Goal: Information Seeking & Learning: Learn about a topic

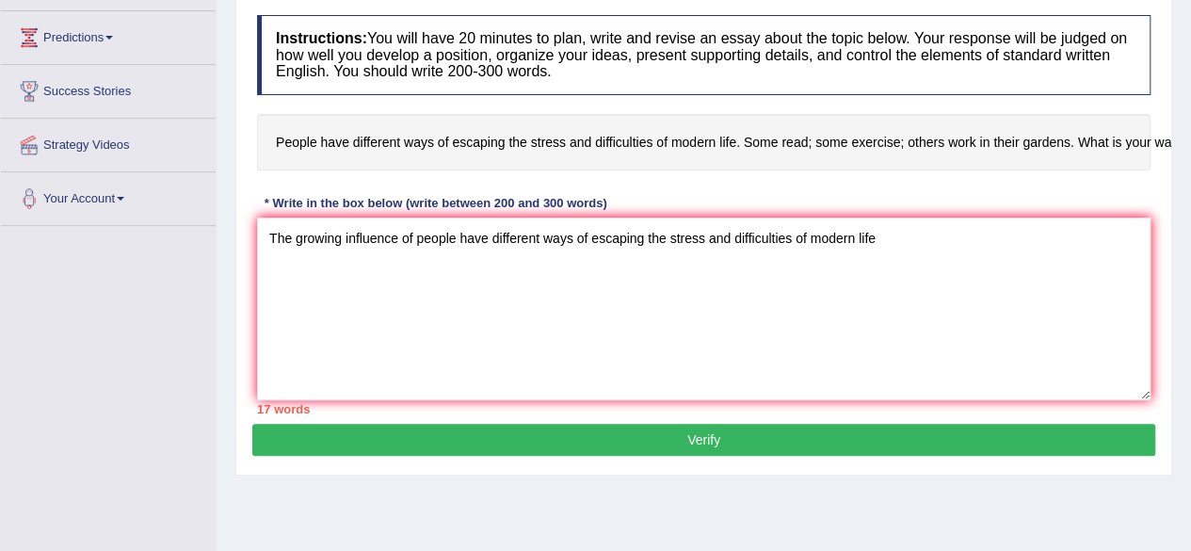
click at [1034, 132] on h4 "People have different ways of escaping the stress and difficulties of modern li…" at bounding box center [704, 142] width 894 height 57
click at [734, 315] on textarea "The growing influence of people have different ways of escaping the stress and …" at bounding box center [704, 309] width 894 height 183
click at [911, 229] on textarea "The growing influence of people have different ways of escaping the stress and …" at bounding box center [704, 309] width 894 height 183
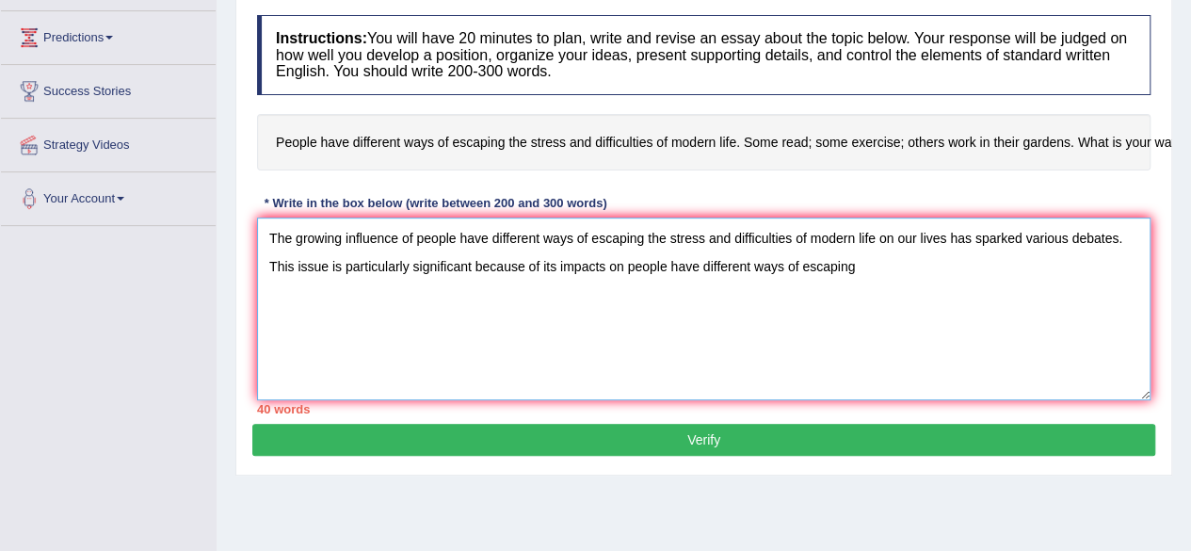
click at [882, 267] on textarea "The growing influence of people have different ways of escaping the stress and …" at bounding box center [704, 309] width 894 height 183
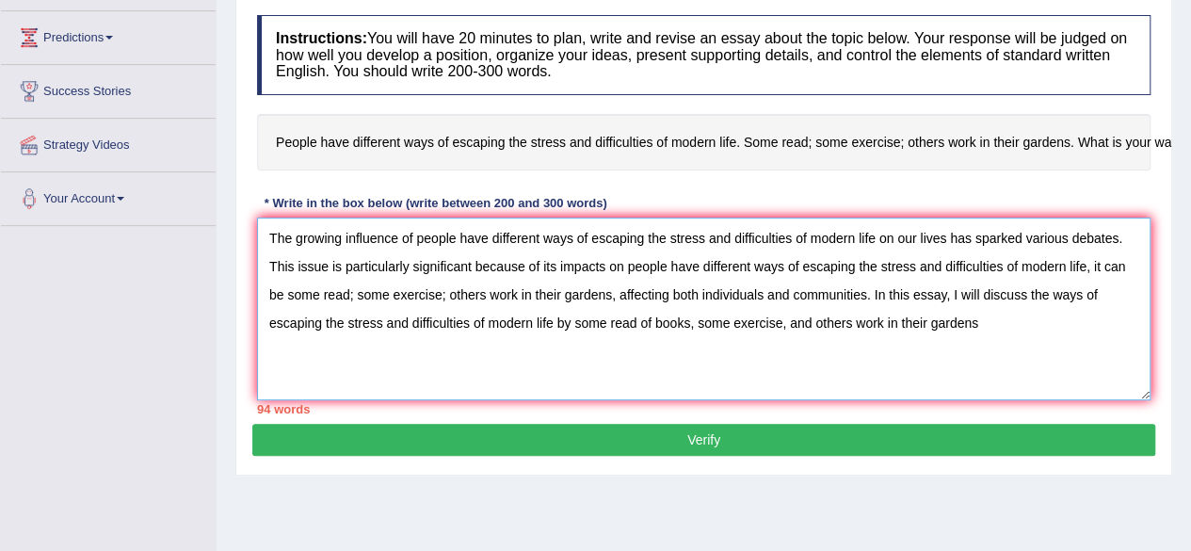
click at [989, 332] on textarea "The growing influence of people have different ways of escaping the stress and …" at bounding box center [704, 309] width 894 height 183
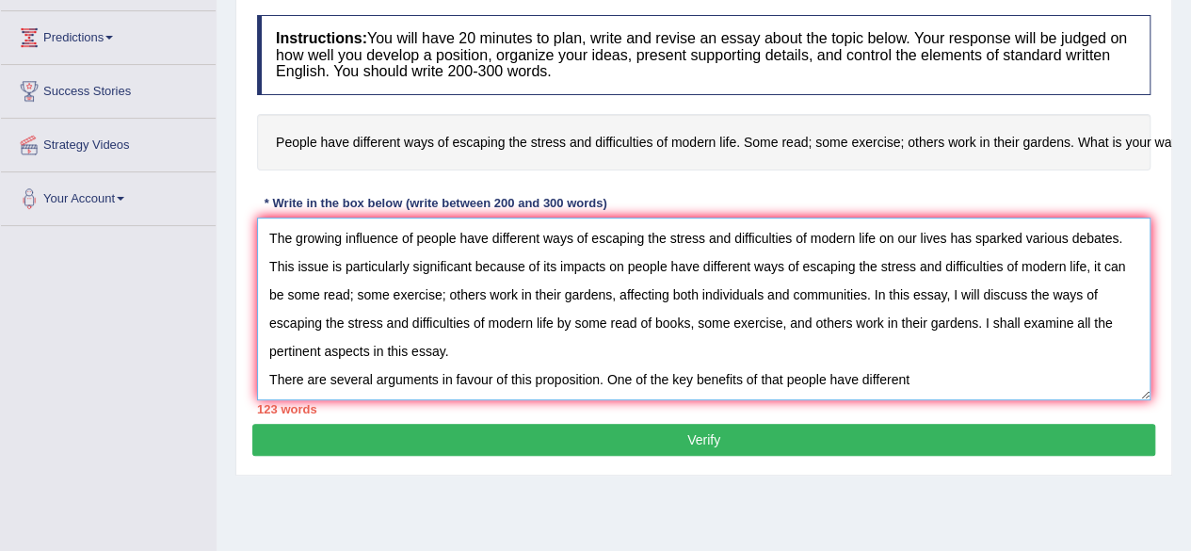
drag, startPoint x: 912, startPoint y: 379, endPoint x: 927, endPoint y: 383, distance: 15.8
click at [916, 381] on textarea "The growing influence of people have different ways of escaping the stress and …" at bounding box center [704, 309] width 894 height 183
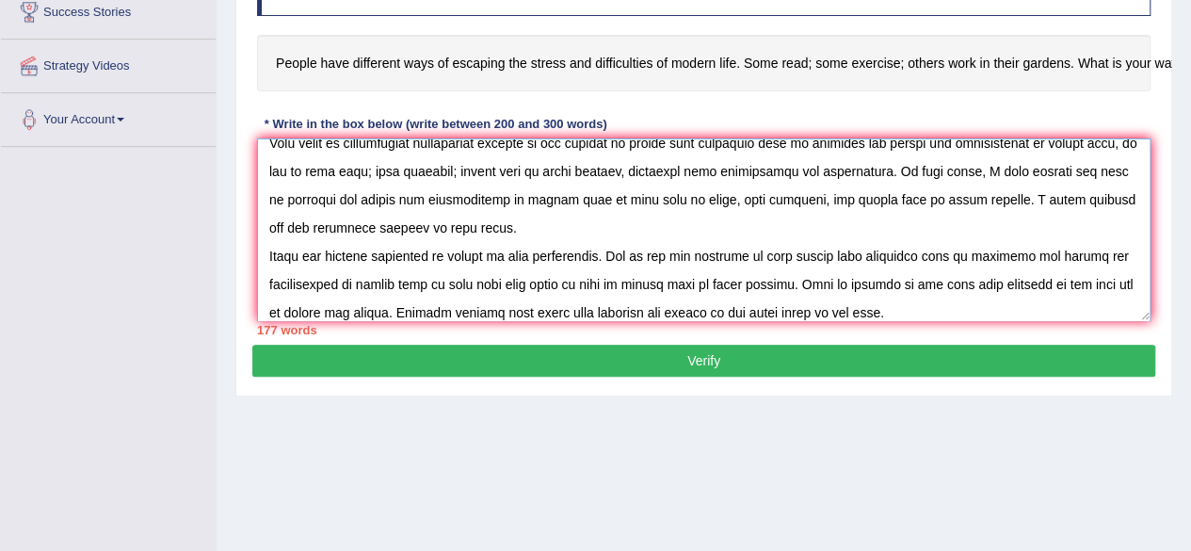
scroll to position [431, 0]
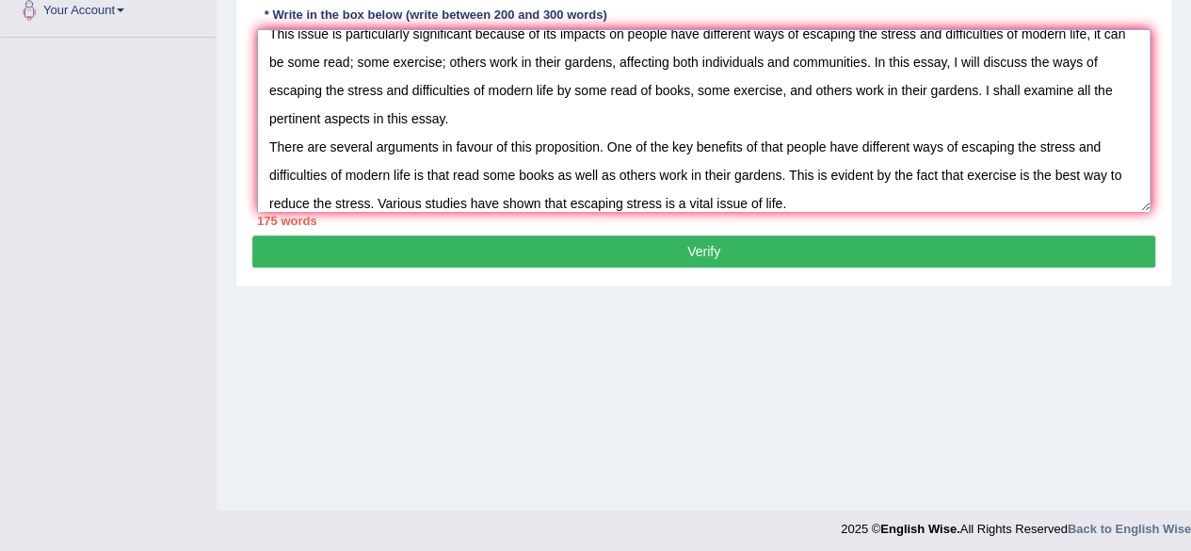
click at [799, 201] on textarea "The growing influence of people have different ways of escaping the stress and …" at bounding box center [704, 120] width 894 height 183
click at [798, 201] on textarea "The growing influence of people have different ways of escaping the stress and …" at bounding box center [704, 120] width 894 height 183
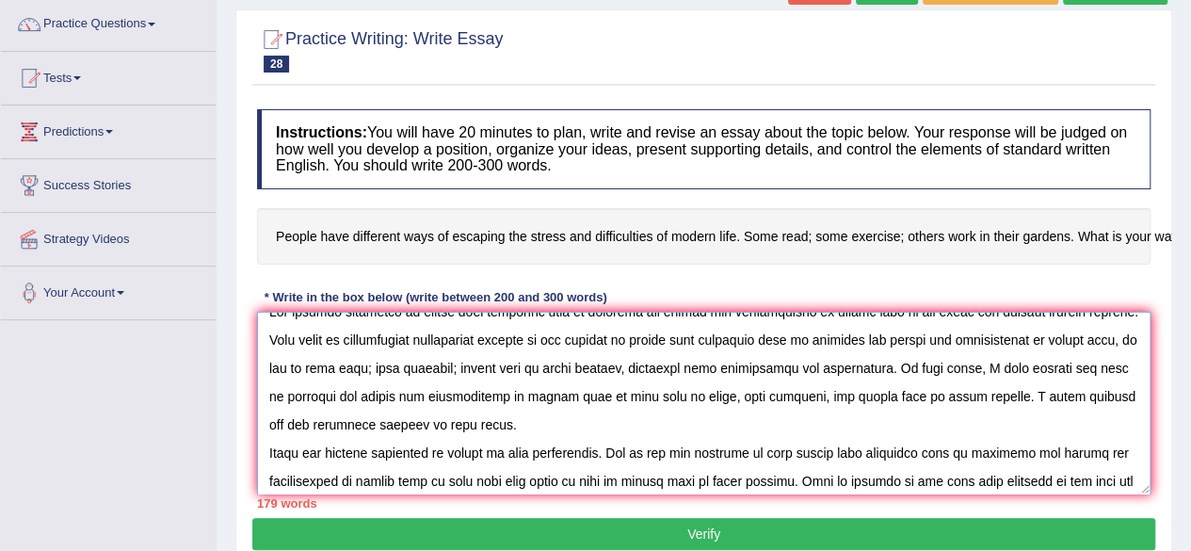
scroll to position [57, 0]
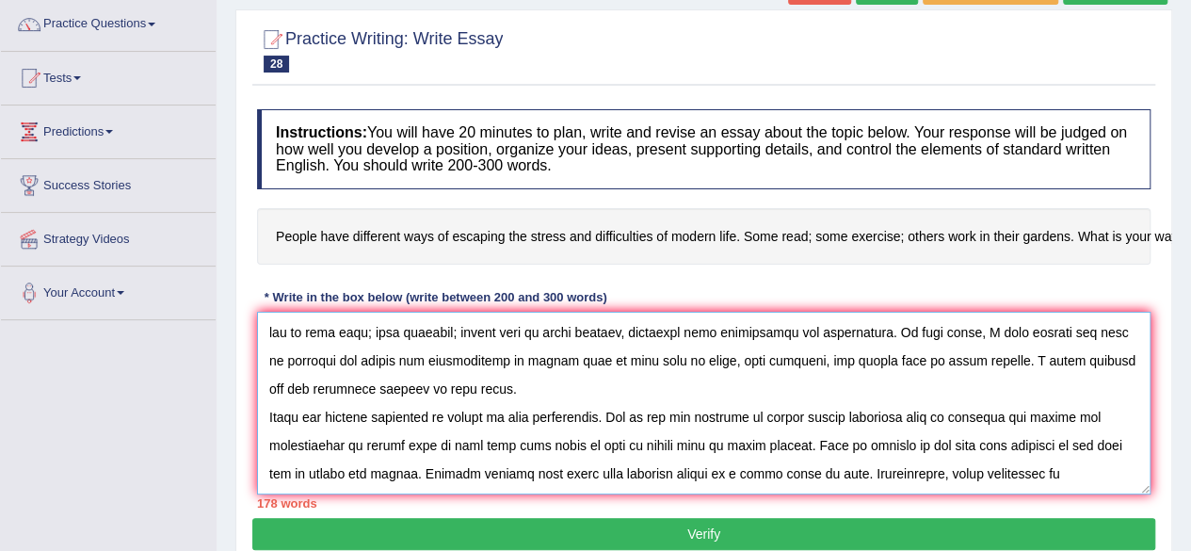
click at [1008, 478] on textarea at bounding box center [704, 403] width 894 height 183
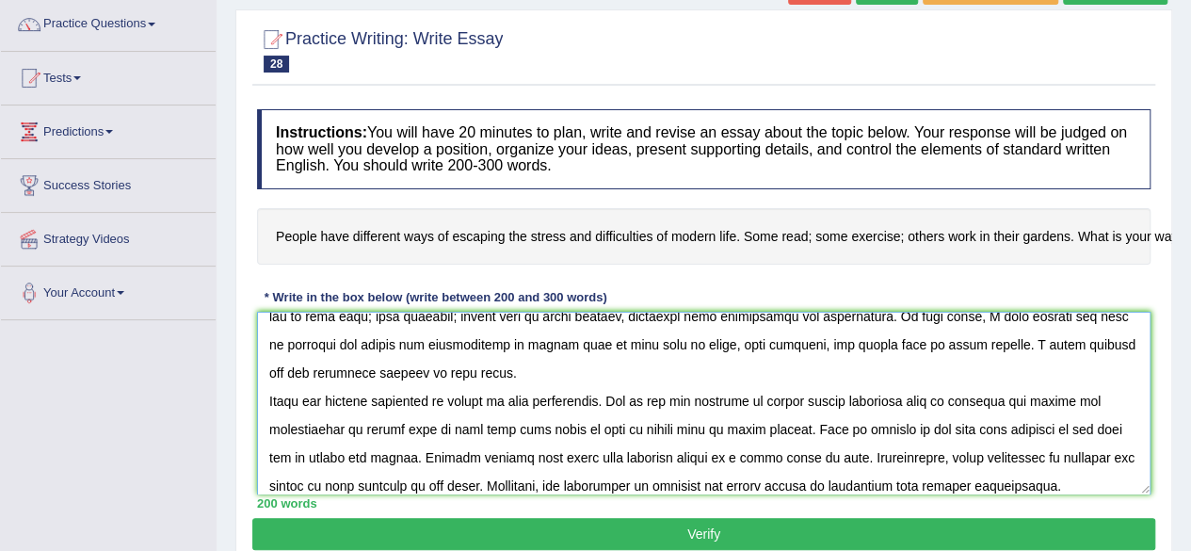
scroll to position [101, 0]
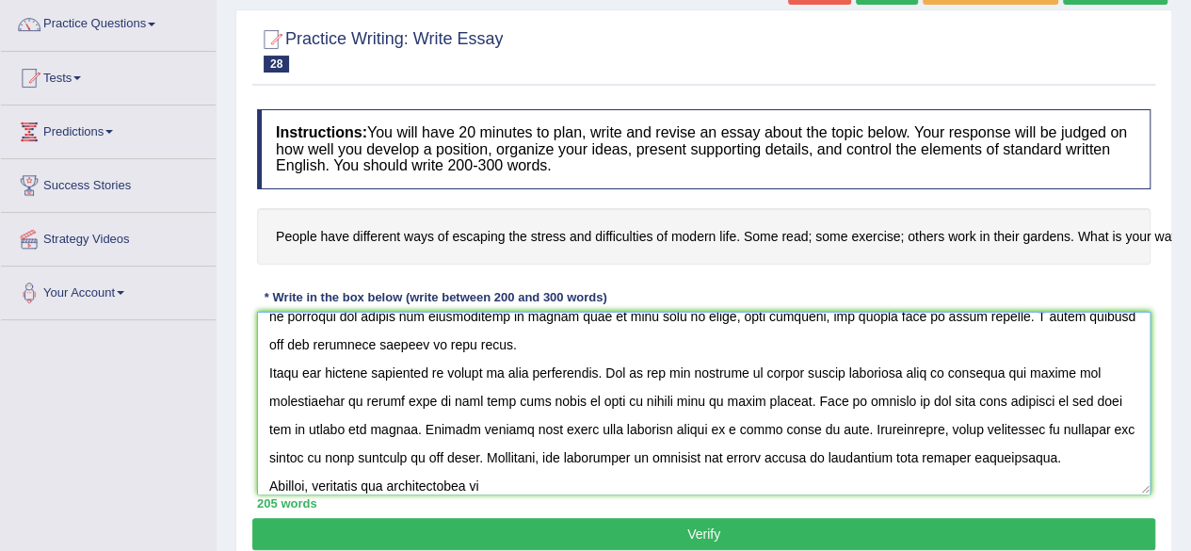
click at [539, 481] on textarea at bounding box center [704, 403] width 894 height 183
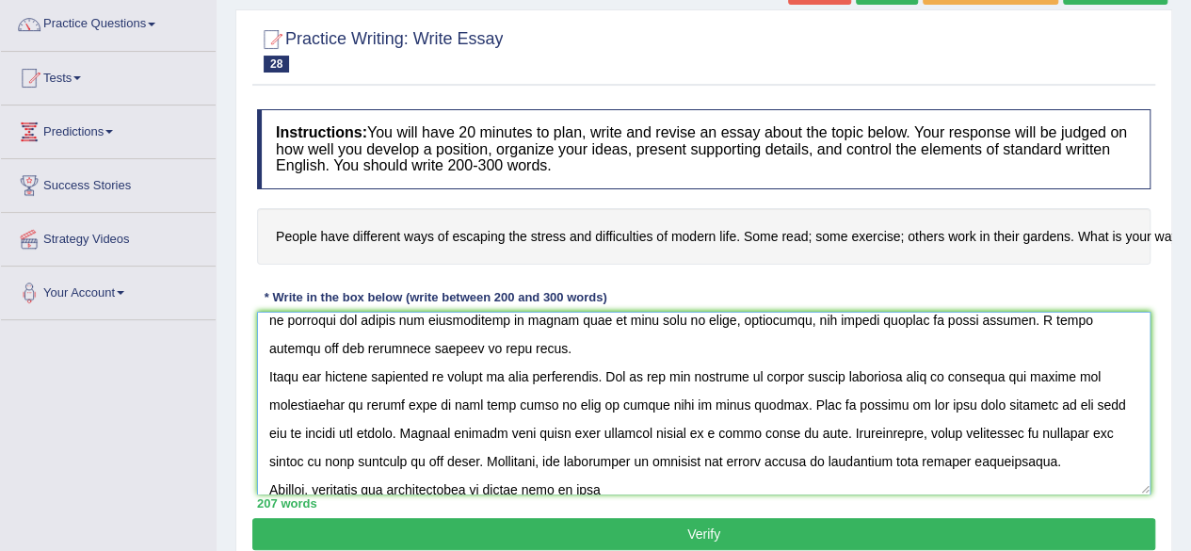
click at [759, 430] on textarea at bounding box center [704, 403] width 894 height 183
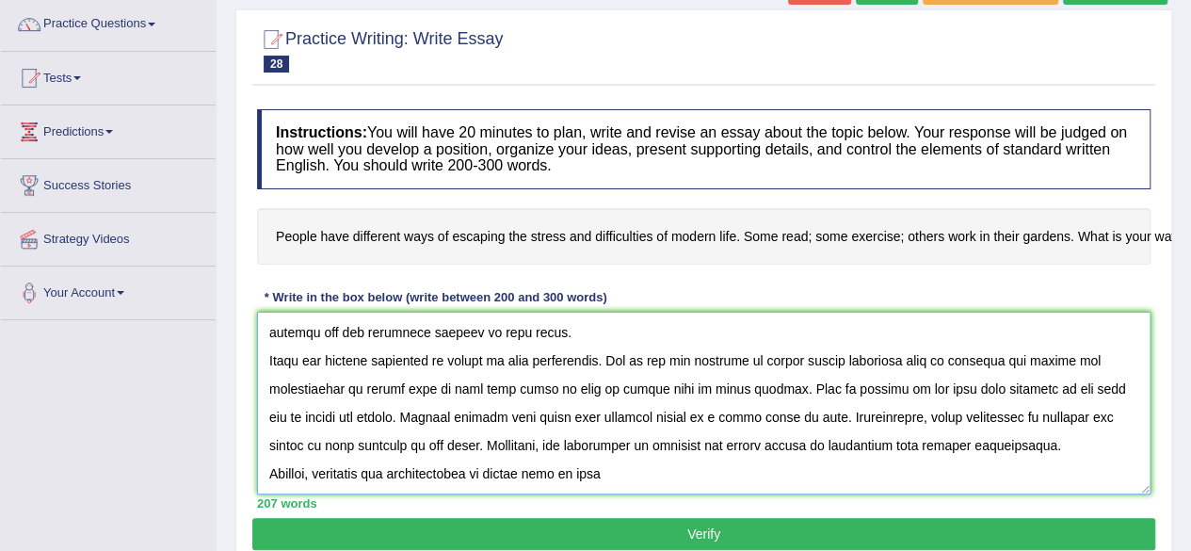
click at [634, 475] on textarea at bounding box center [704, 403] width 894 height 183
click at [766, 472] on textarea at bounding box center [704, 403] width 894 height 183
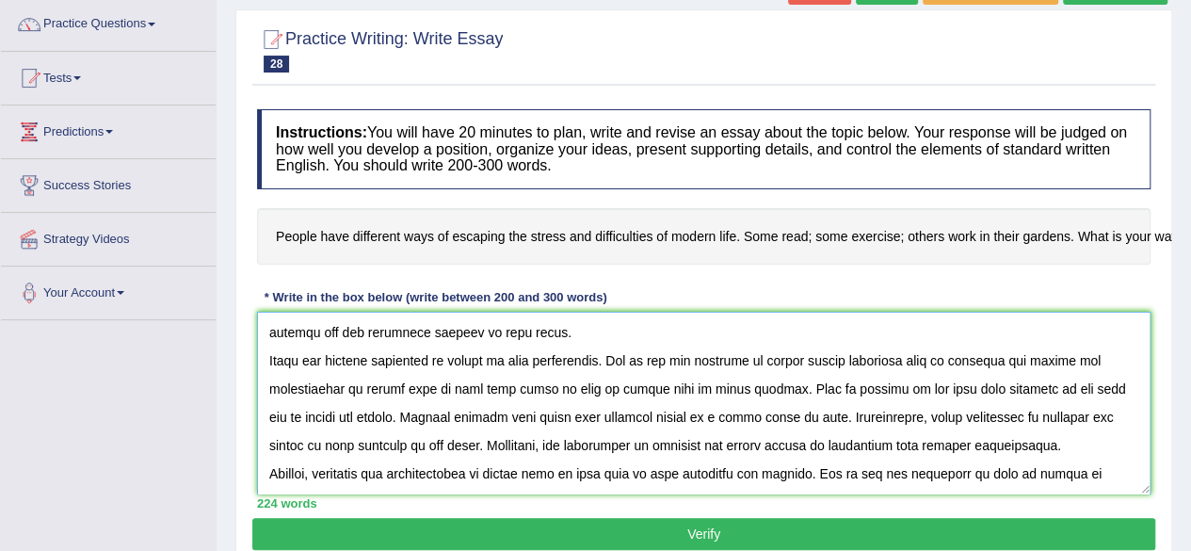
click at [1116, 481] on textarea at bounding box center [704, 403] width 894 height 183
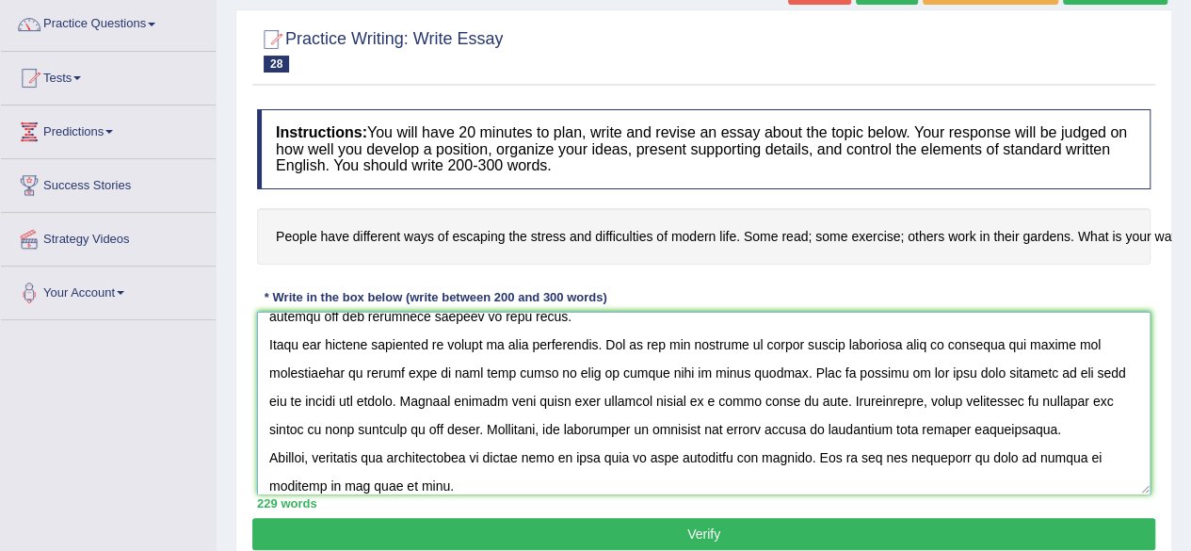
click at [392, 479] on textarea at bounding box center [704, 403] width 894 height 183
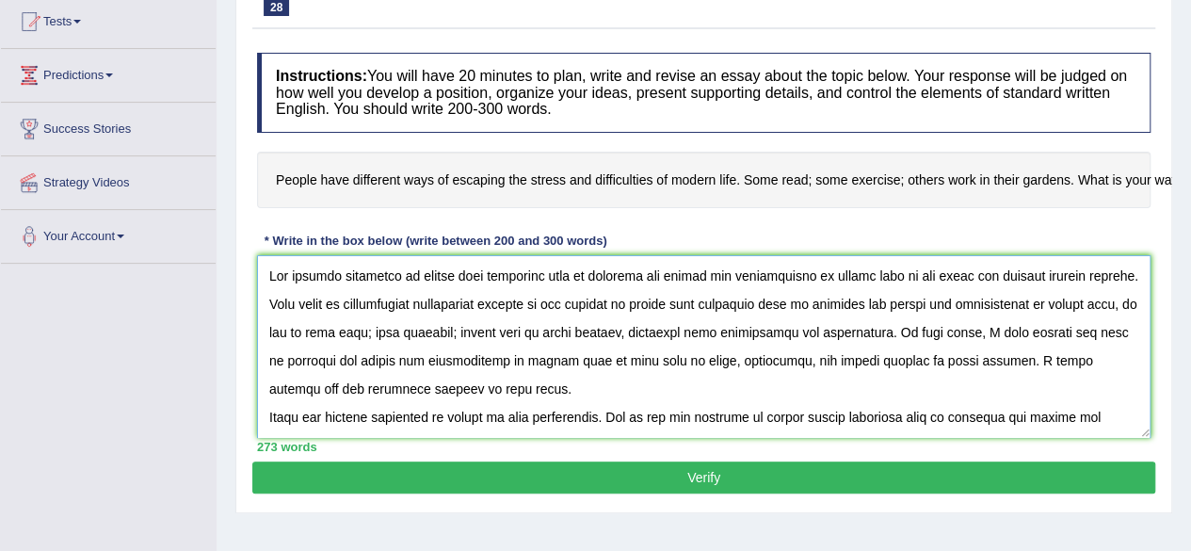
scroll to position [149, 0]
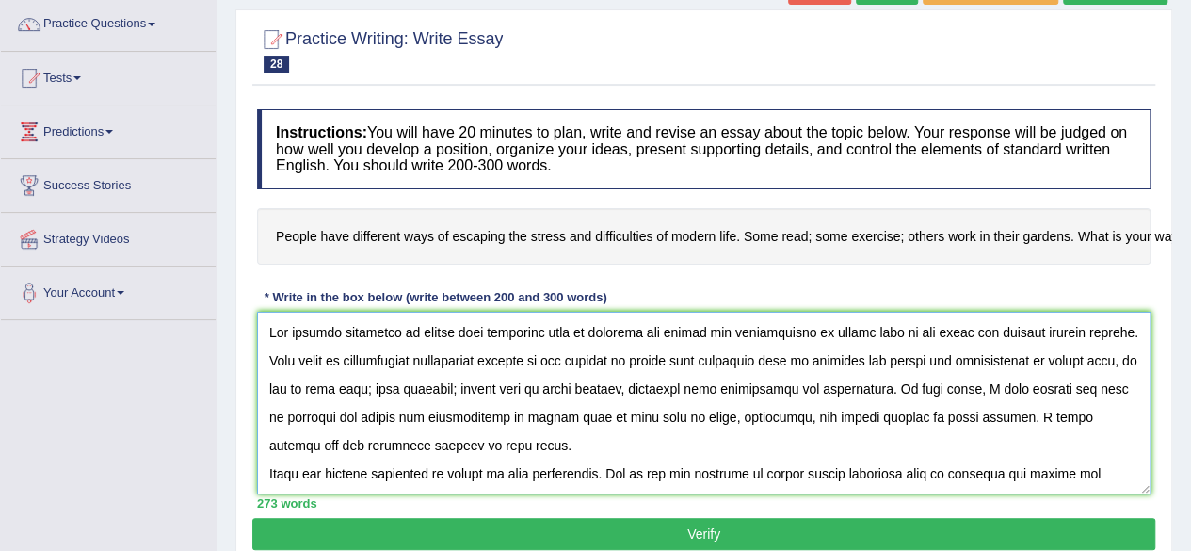
drag, startPoint x: 414, startPoint y: 333, endPoint x: 876, endPoint y: 331, distance: 461.5
click at [876, 331] on textarea at bounding box center [704, 403] width 894 height 183
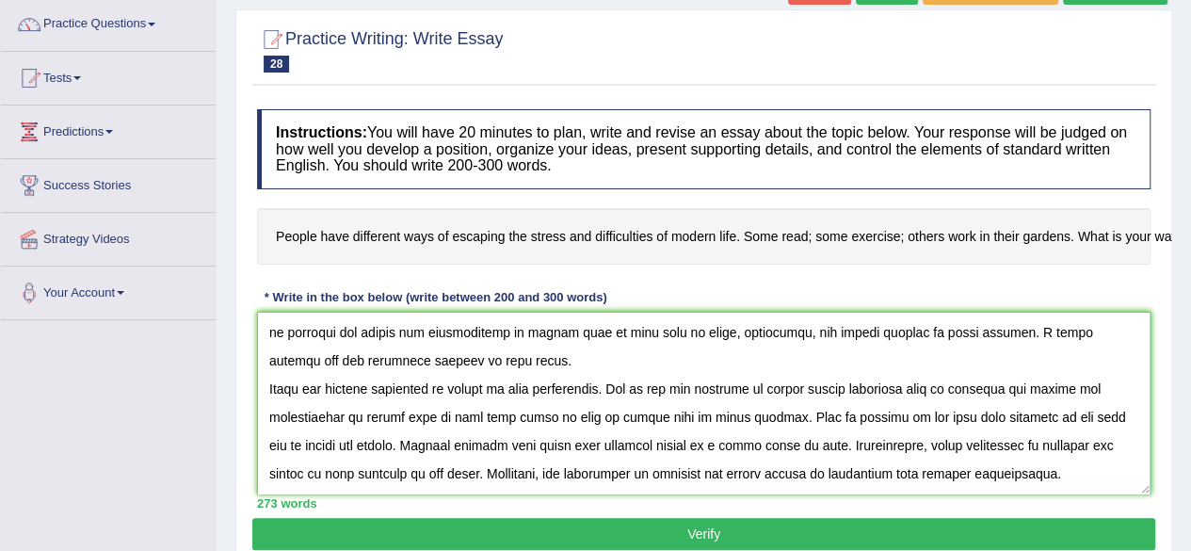
scroll to position [198, 0]
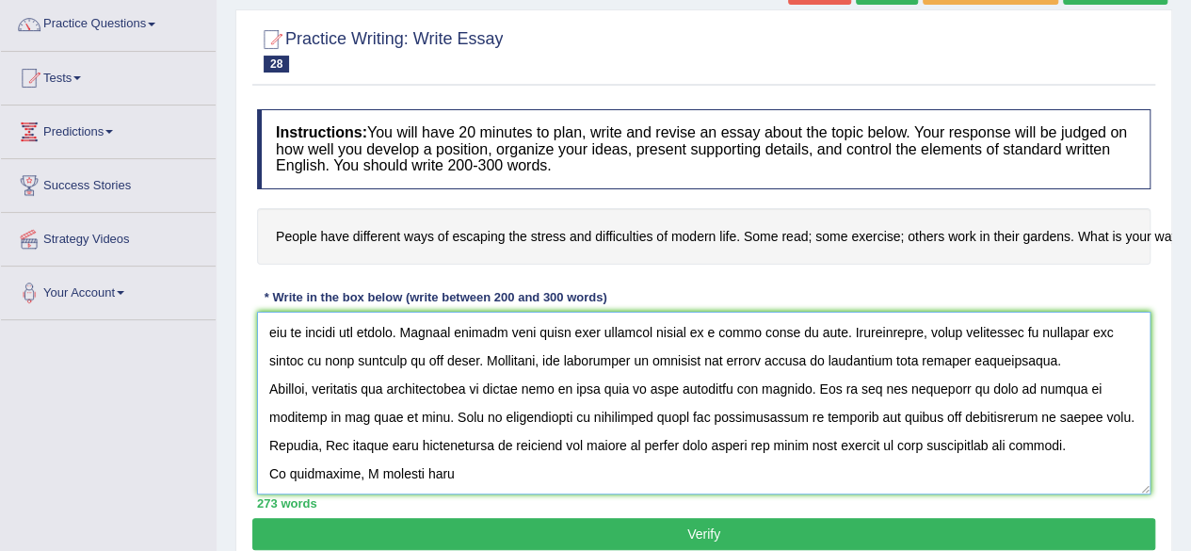
click at [485, 473] on textarea at bounding box center [704, 403] width 894 height 183
paste textarea "people have different ways of escaping the stress and difficulties of modern li…"
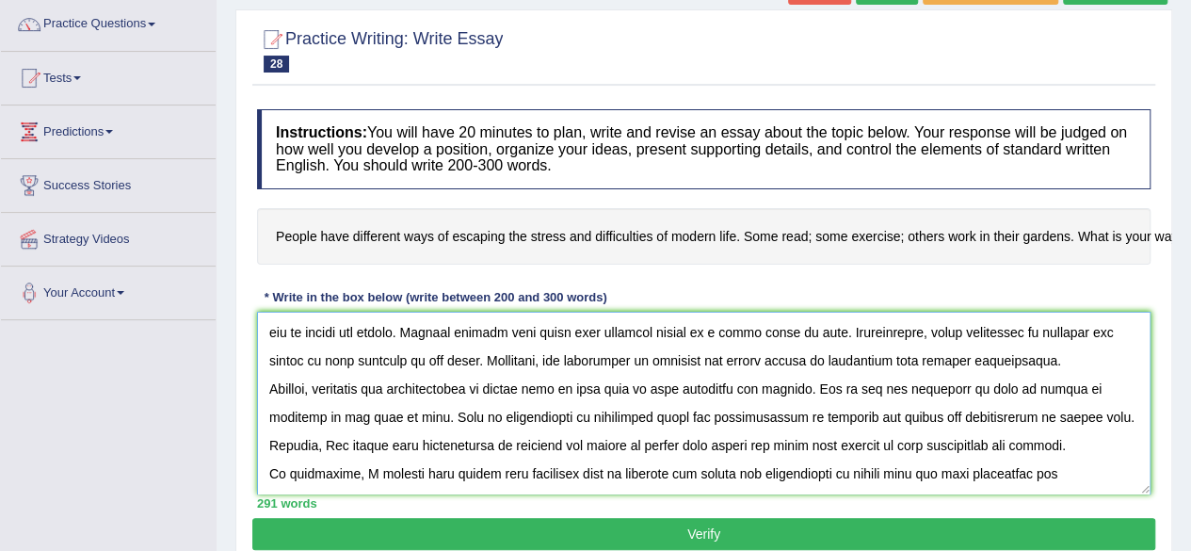
scroll to position [214, 0]
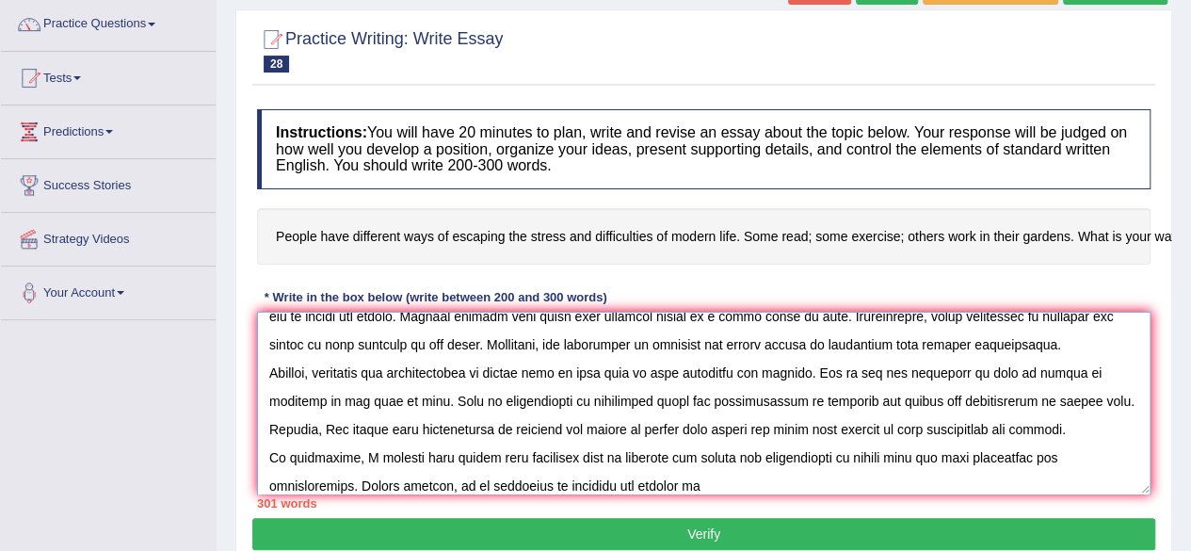
paste textarea "people have different ways of escaping the stress and difficulties of modern li…"
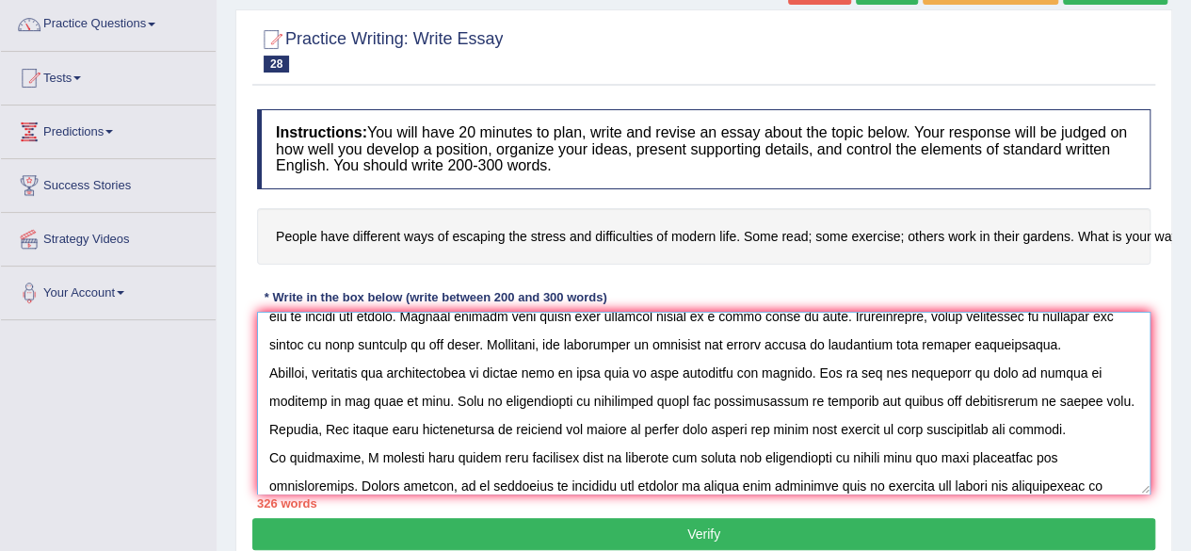
scroll to position [242, 0]
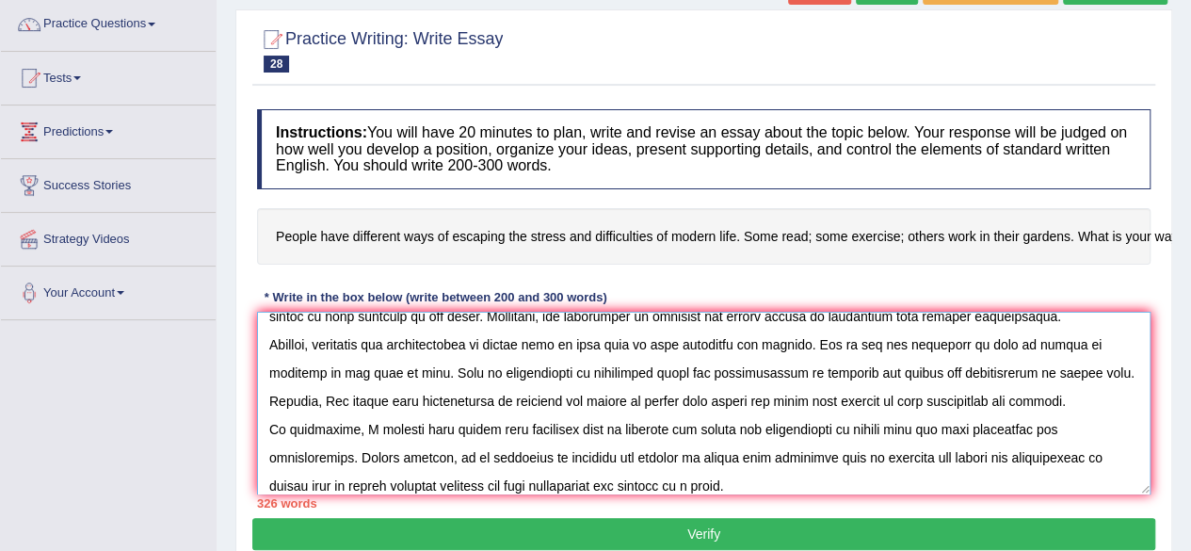
drag, startPoint x: 1088, startPoint y: 374, endPoint x: 813, endPoint y: 337, distance: 277.5
click at [813, 337] on textarea at bounding box center [704, 403] width 894 height 183
click at [1008, 374] on textarea at bounding box center [704, 403] width 894 height 183
drag, startPoint x: 1008, startPoint y: 368, endPoint x: 811, endPoint y: 335, distance: 199.6
click at [811, 335] on textarea at bounding box center [704, 403] width 894 height 183
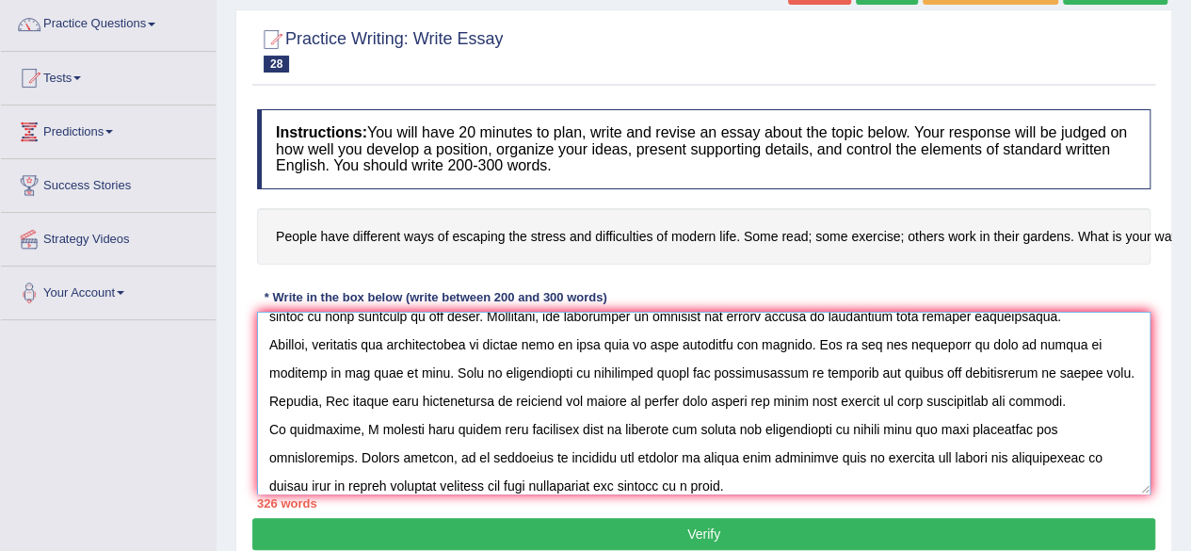
click at [811, 335] on textarea at bounding box center [704, 403] width 894 height 183
drag, startPoint x: 811, startPoint y: 340, endPoint x: 1013, endPoint y: 370, distance: 204.7
click at [1013, 370] on textarea at bounding box center [704, 403] width 894 height 183
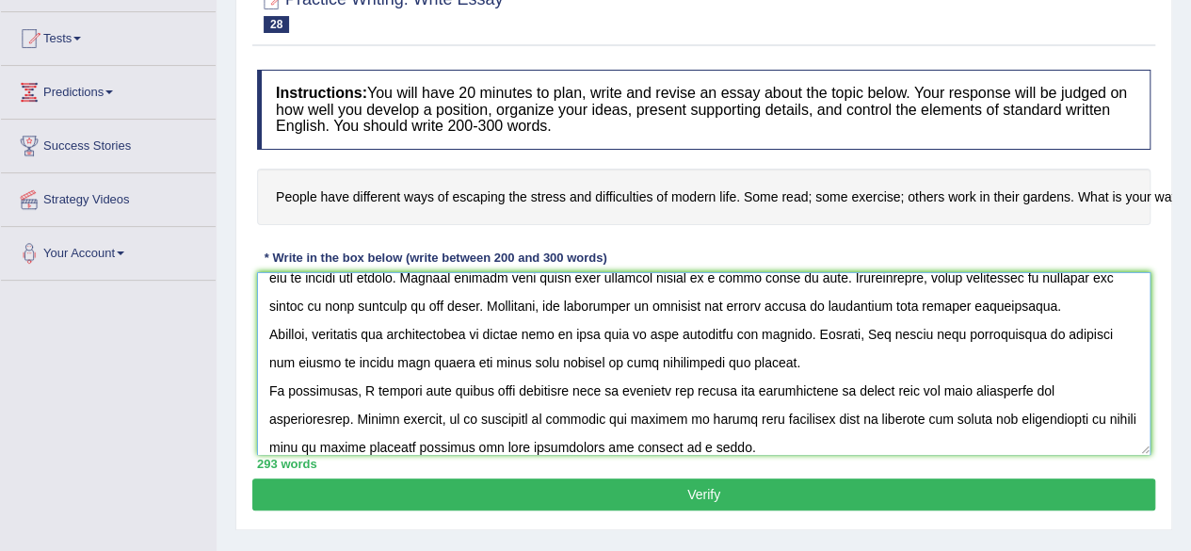
scroll to position [226, 0]
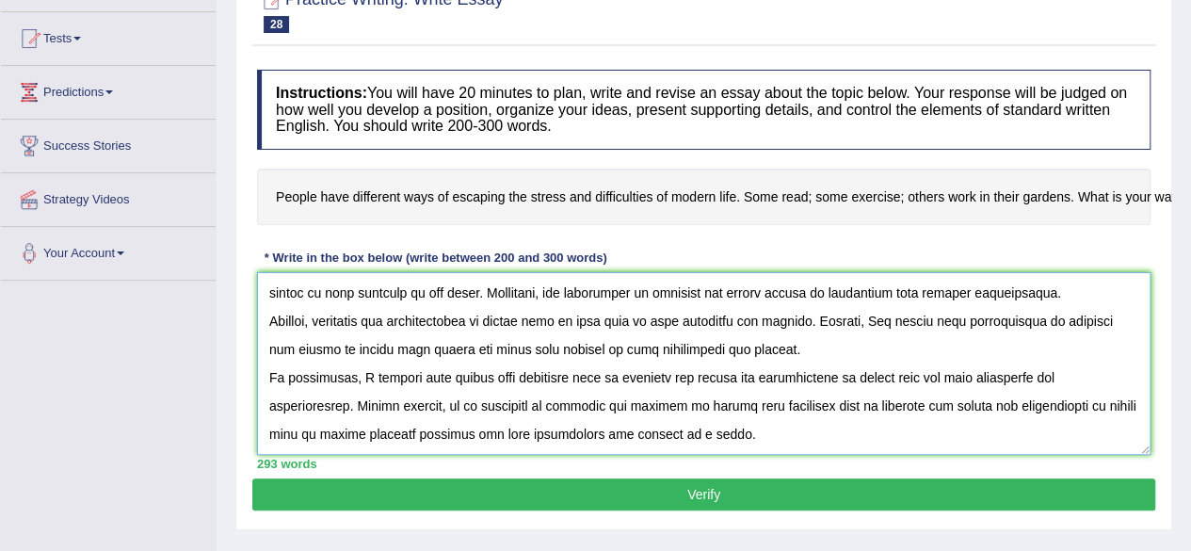
type textarea "The growing influence of people have different ways of escaping the stress and …"
click at [826, 488] on button "Verify" at bounding box center [703, 494] width 903 height 32
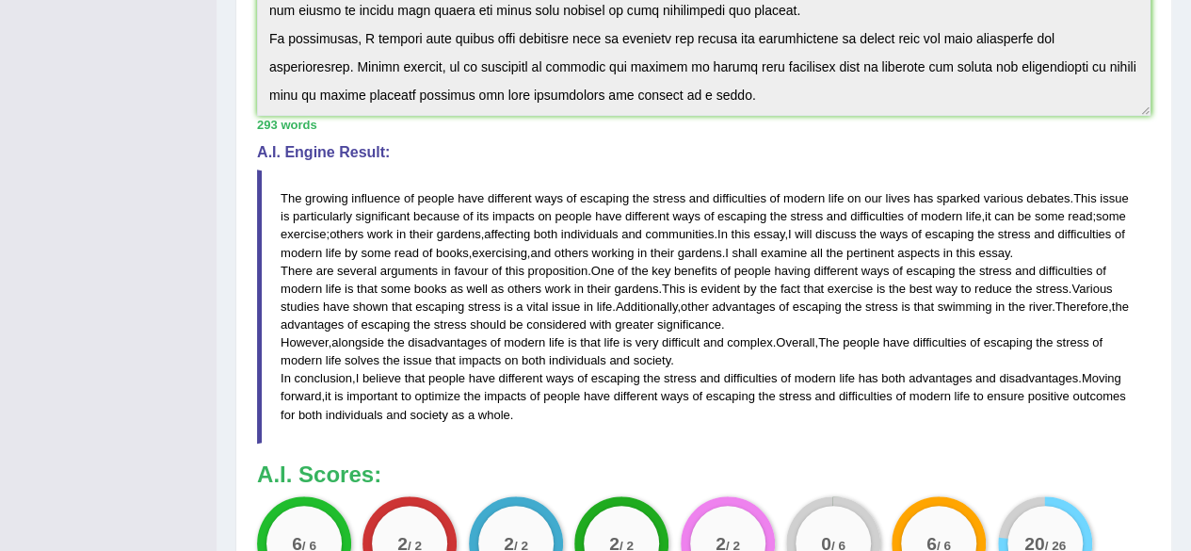
scroll to position [556, 0]
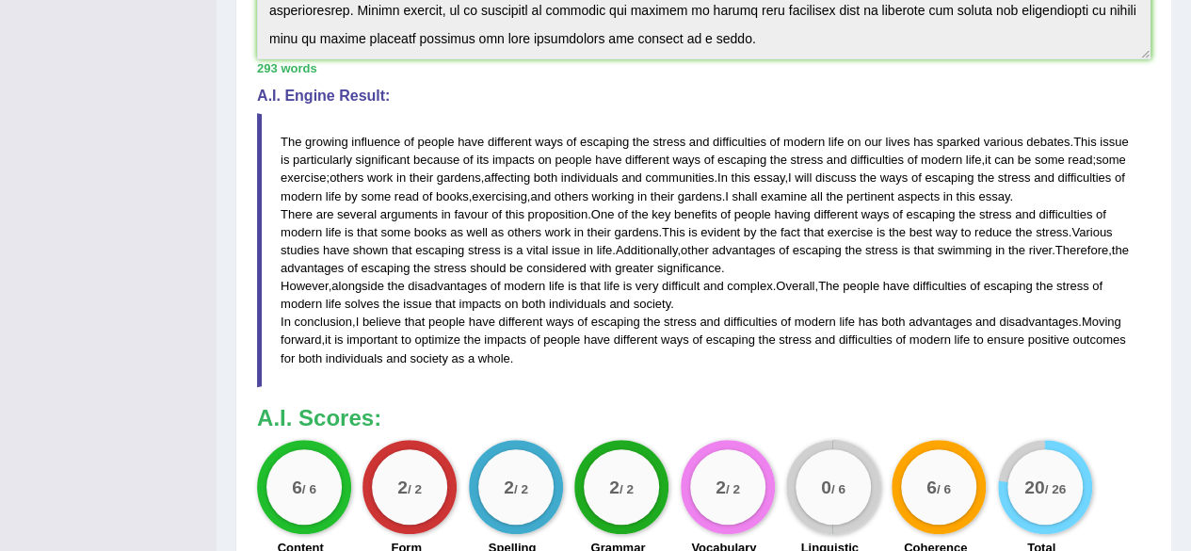
click at [41, 365] on div "Toggle navigation Home Practice Questions Speaking Practice Read Aloud Repeat S…" at bounding box center [595, 88] width 1191 height 1289
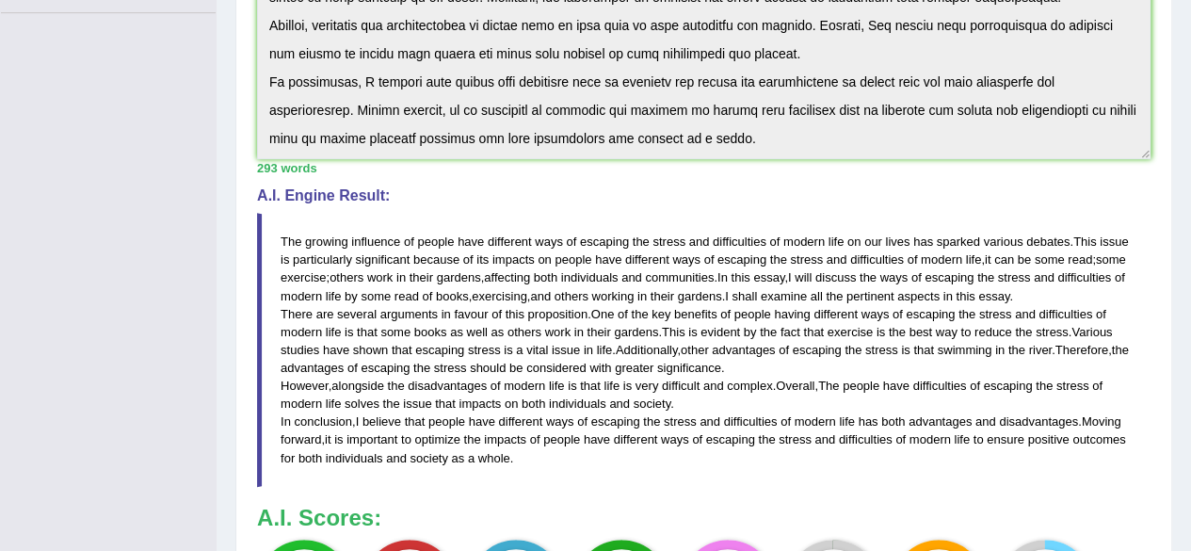
scroll to position [367, 0]
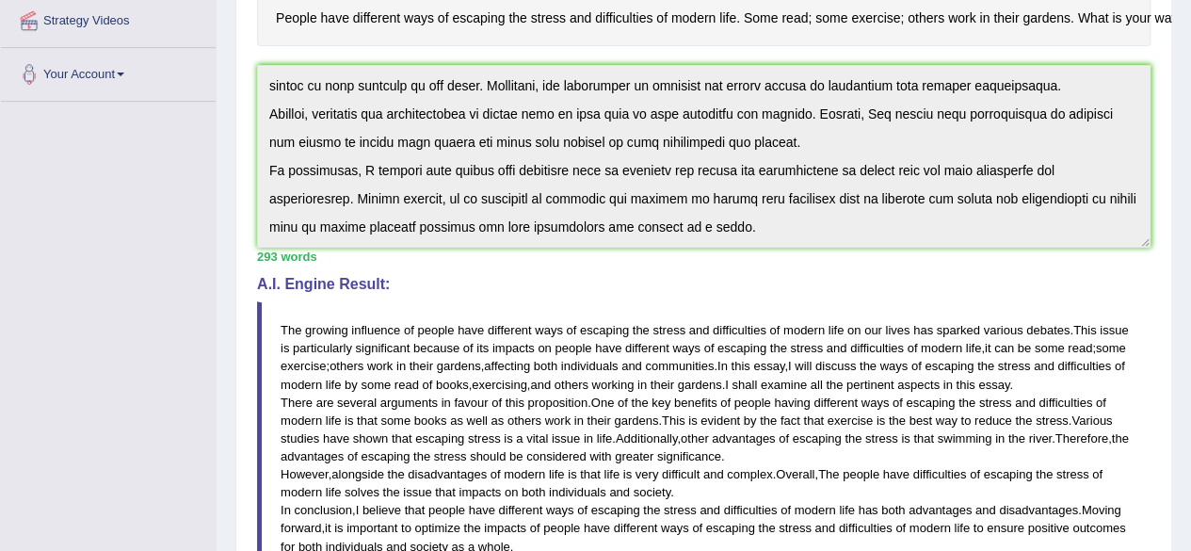
drag, startPoint x: 288, startPoint y: 324, endPoint x: 333, endPoint y: 381, distance: 73.1
click at [332, 382] on blockquote "The growing influence of people have different ways of escaping the stress and …" at bounding box center [704, 437] width 894 height 273
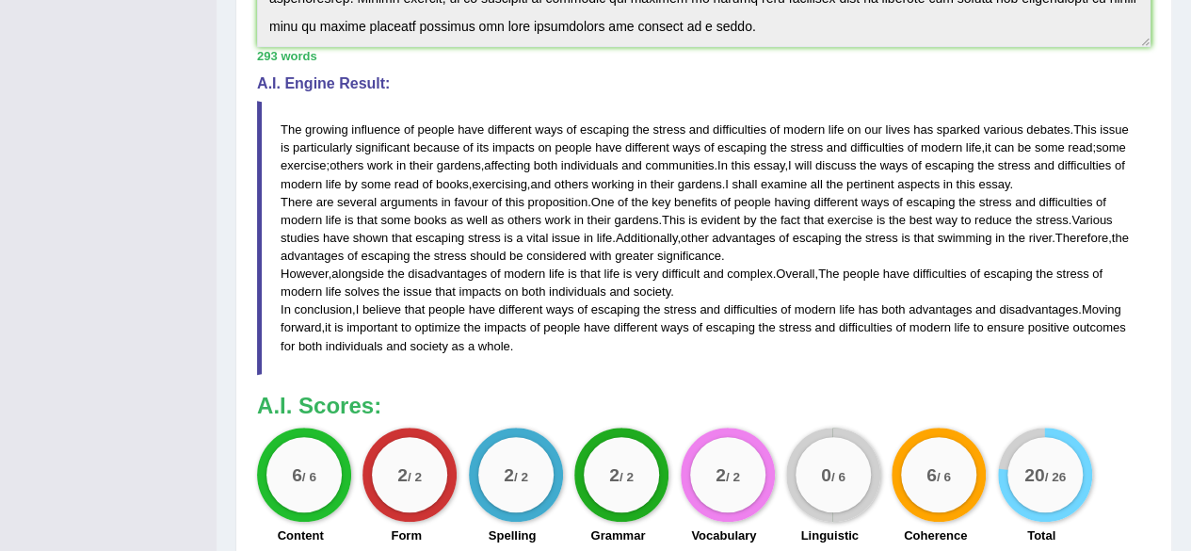
scroll to position [462, 0]
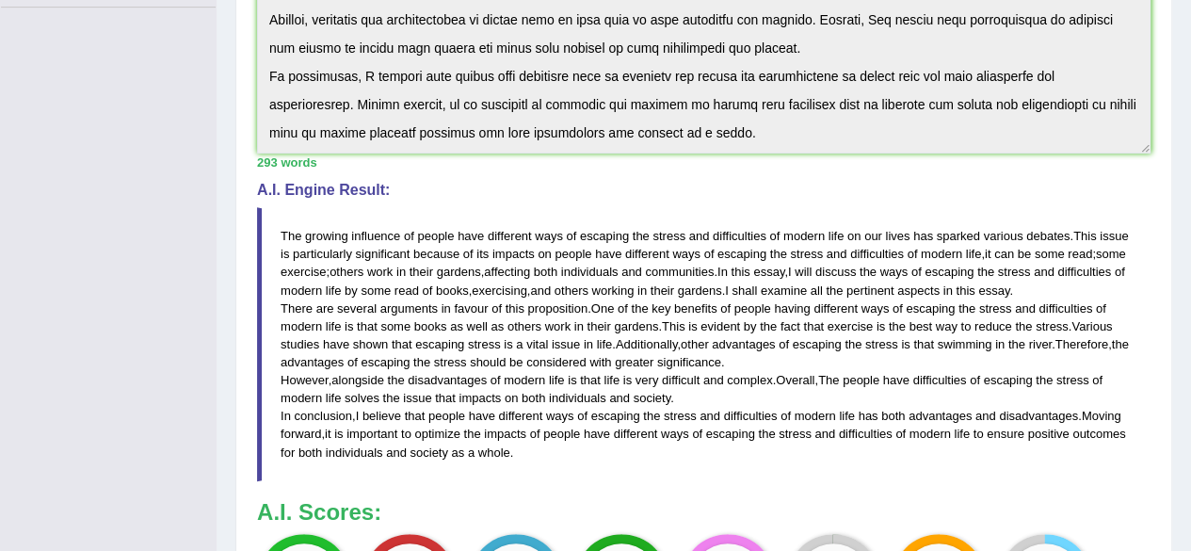
drag, startPoint x: 283, startPoint y: 230, endPoint x: 290, endPoint y: 244, distance: 16.0
click at [290, 244] on blockquote "The growing influence of people have different ways of escaping the stress and …" at bounding box center [704, 343] width 894 height 273
drag, startPoint x: 283, startPoint y: 229, endPoint x: 539, endPoint y: 437, distance: 330.1
click at [539, 443] on blockquote "The growing influence of people have different ways of escaping the stress and …" at bounding box center [704, 343] width 894 height 273
click at [765, 337] on span "advantages" at bounding box center [743, 344] width 63 height 14
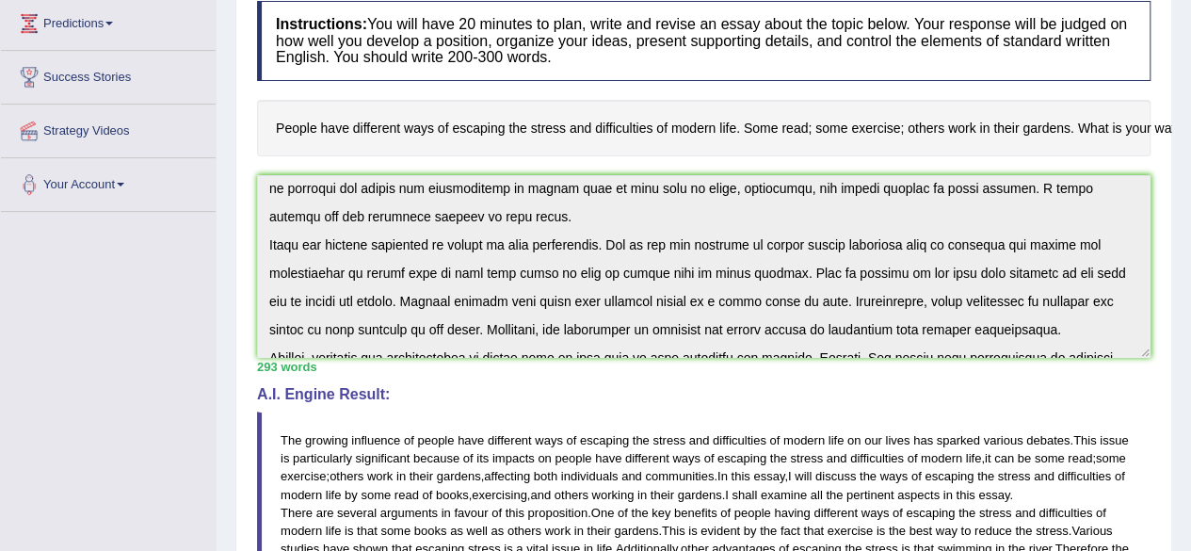
scroll to position [0, 0]
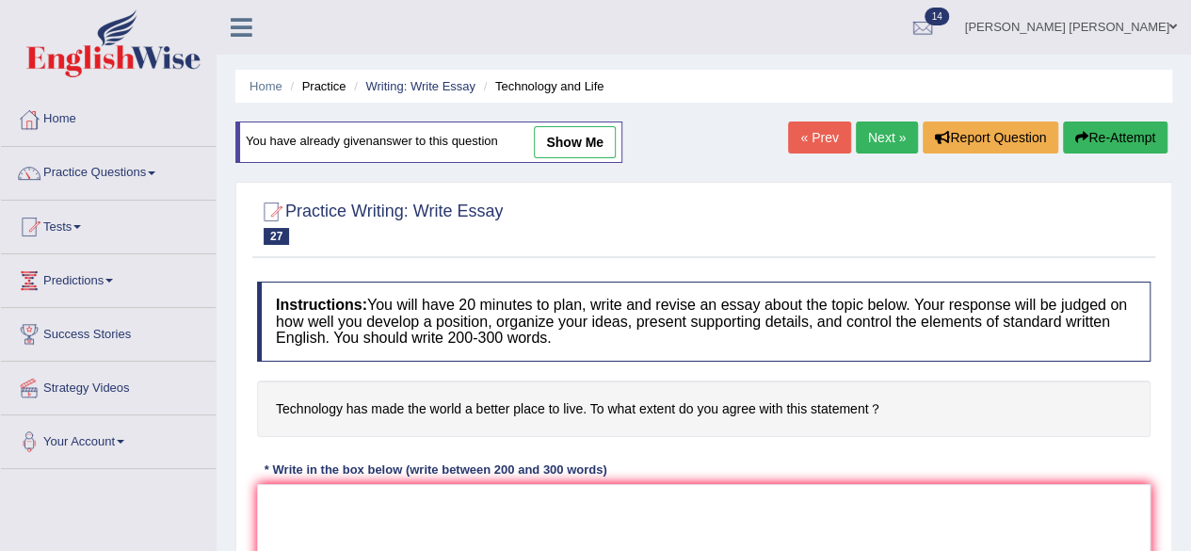
click at [872, 138] on link "Next »" at bounding box center [887, 138] width 62 height 32
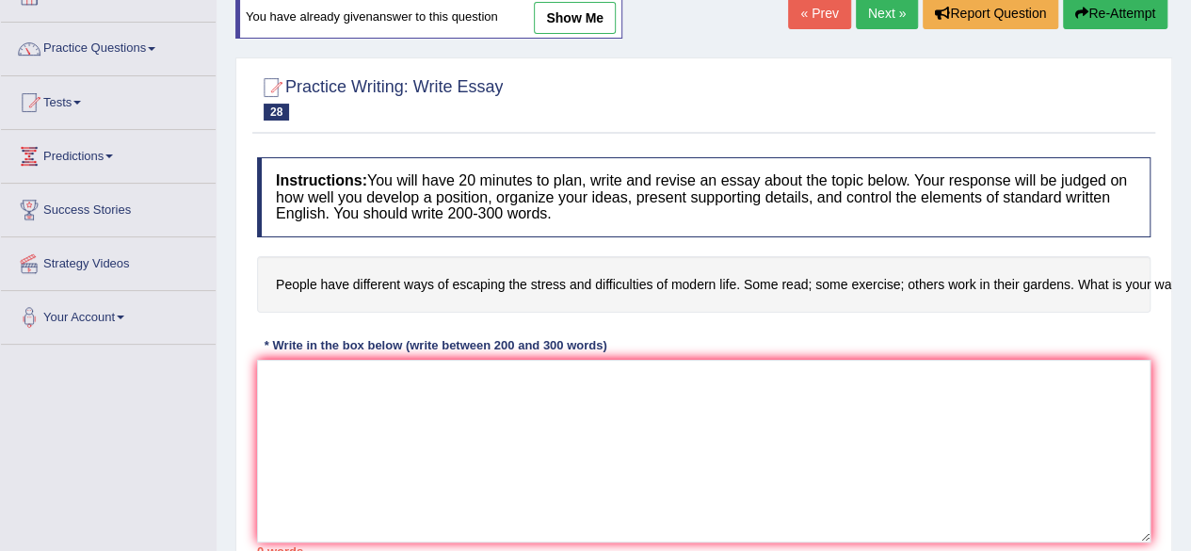
scroll to position [283, 0]
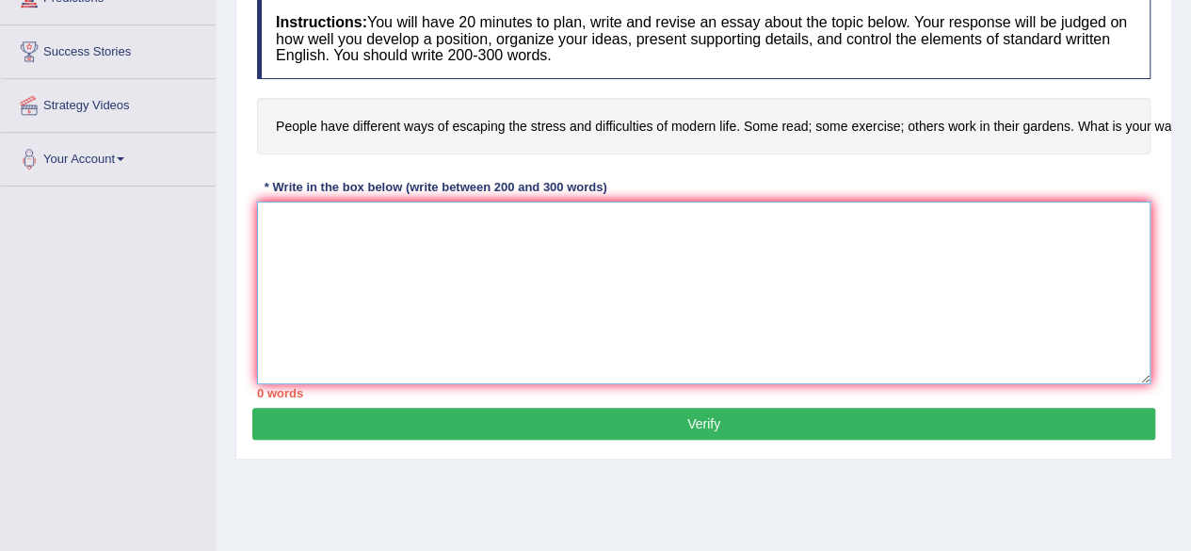
click at [424, 233] on textarea at bounding box center [704, 293] width 894 height 183
paste textarea "The growing influence of people have different ways of escaping the stress and …"
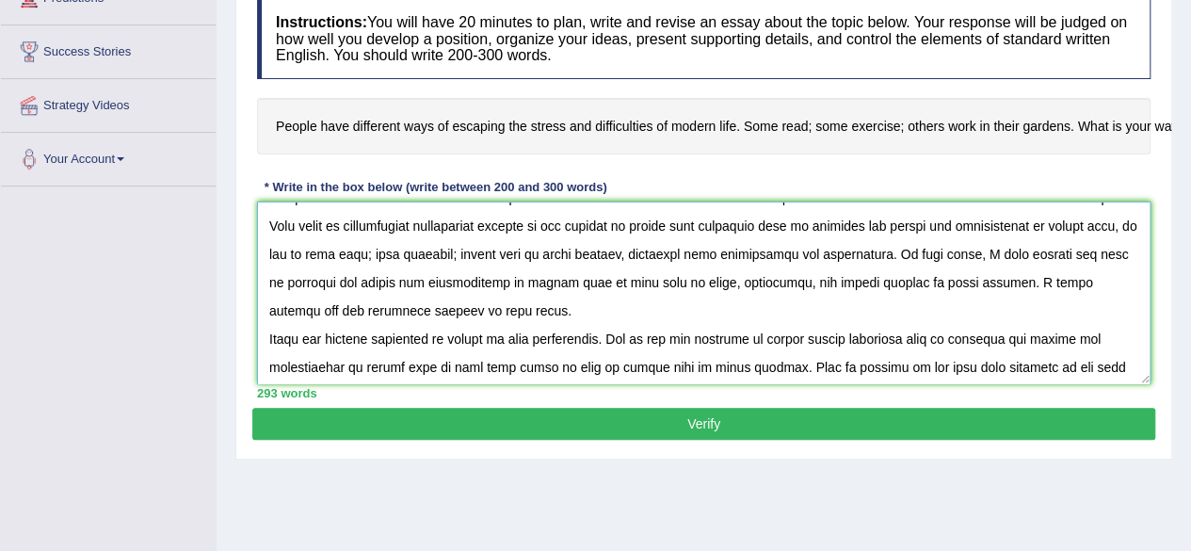
scroll to position [0, 0]
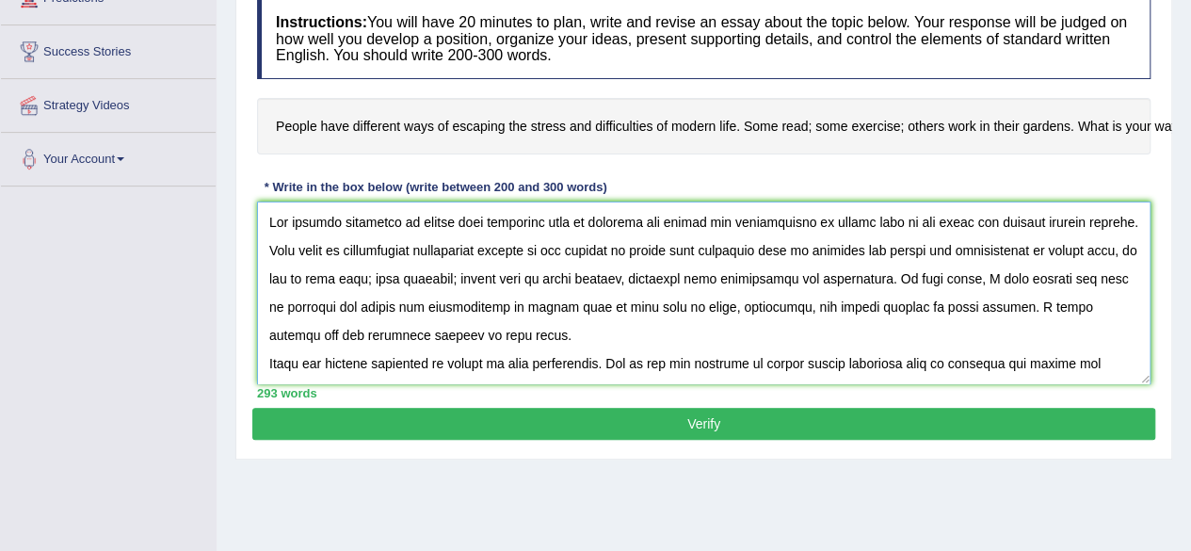
click at [493, 341] on textarea at bounding box center [704, 293] width 894 height 183
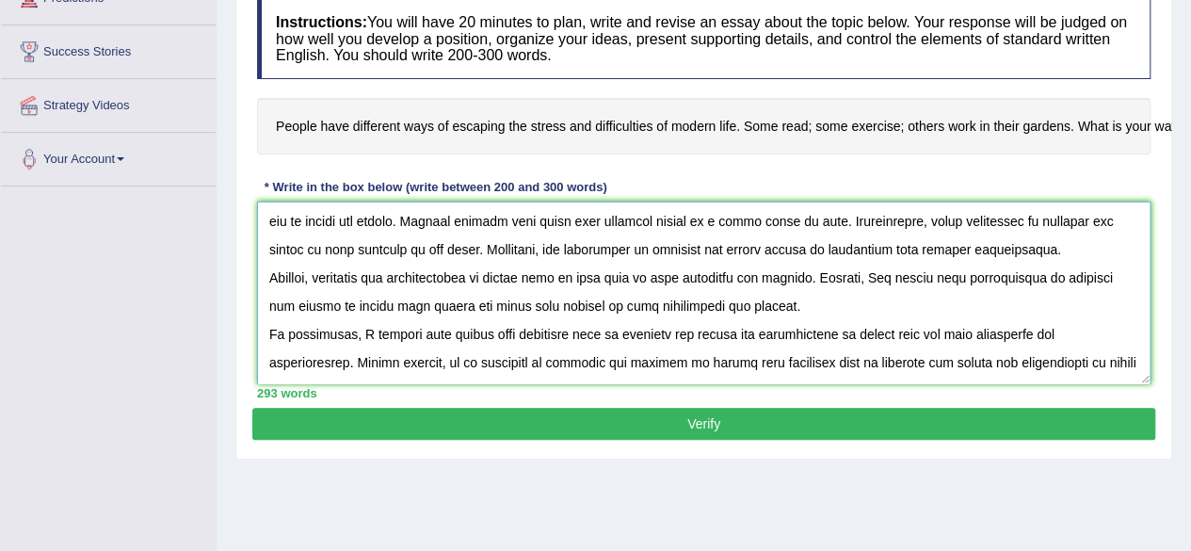
scroll to position [254, 0]
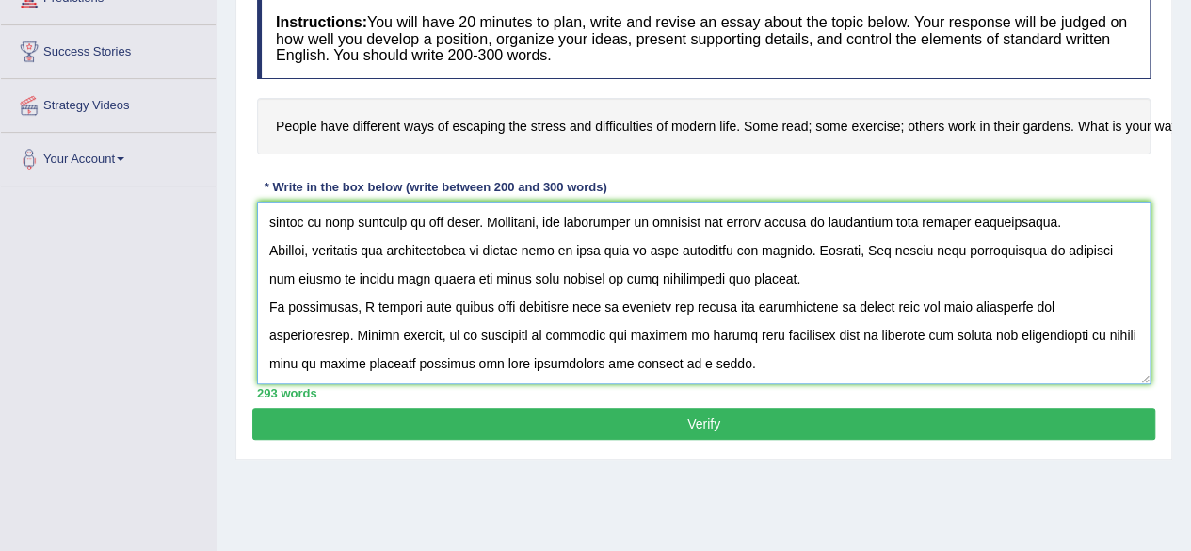
click at [770, 284] on textarea at bounding box center [704, 293] width 894 height 183
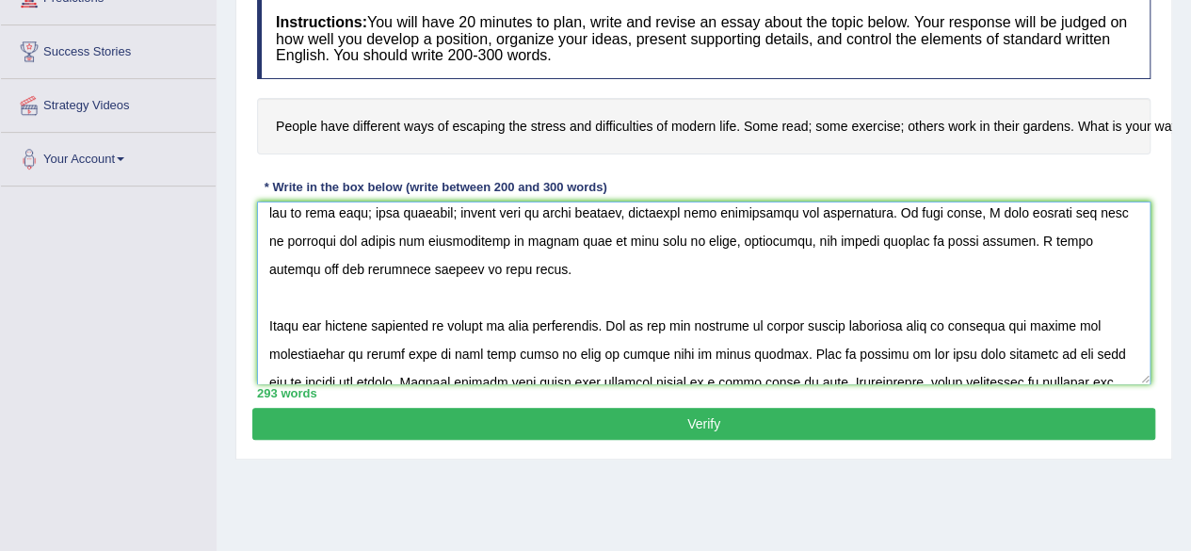
click at [356, 289] on textarea at bounding box center [704, 293] width 894 height 183
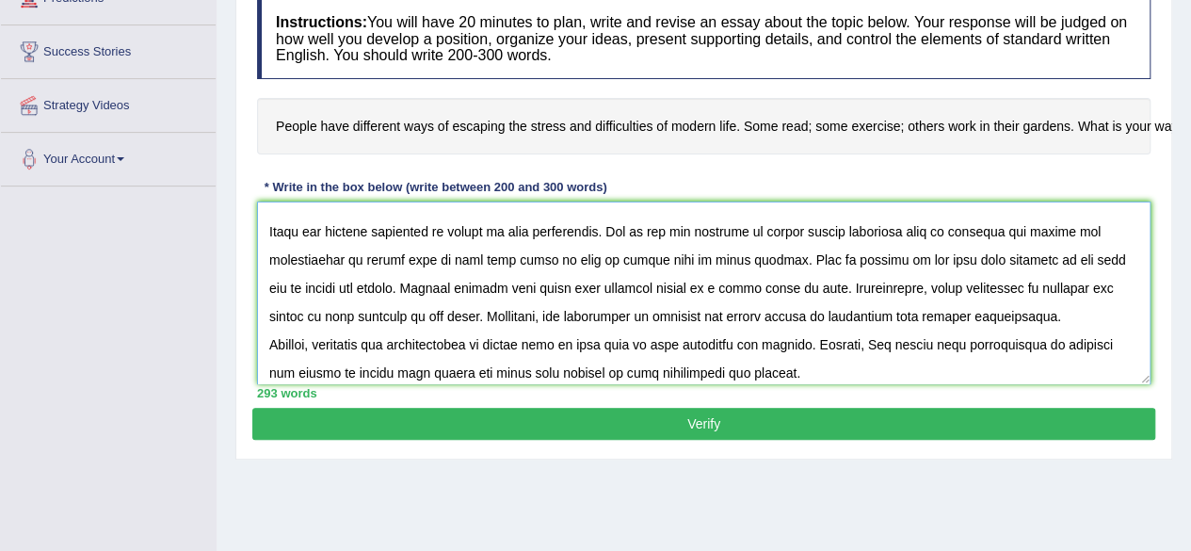
click at [1012, 317] on textarea at bounding box center [704, 293] width 894 height 183
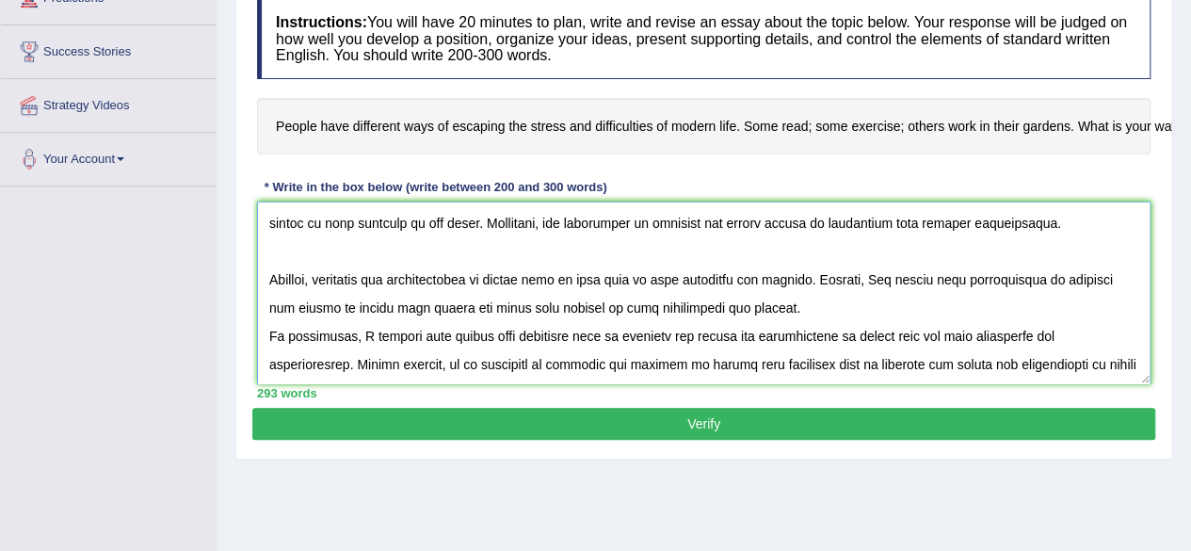
scroll to position [283, 0]
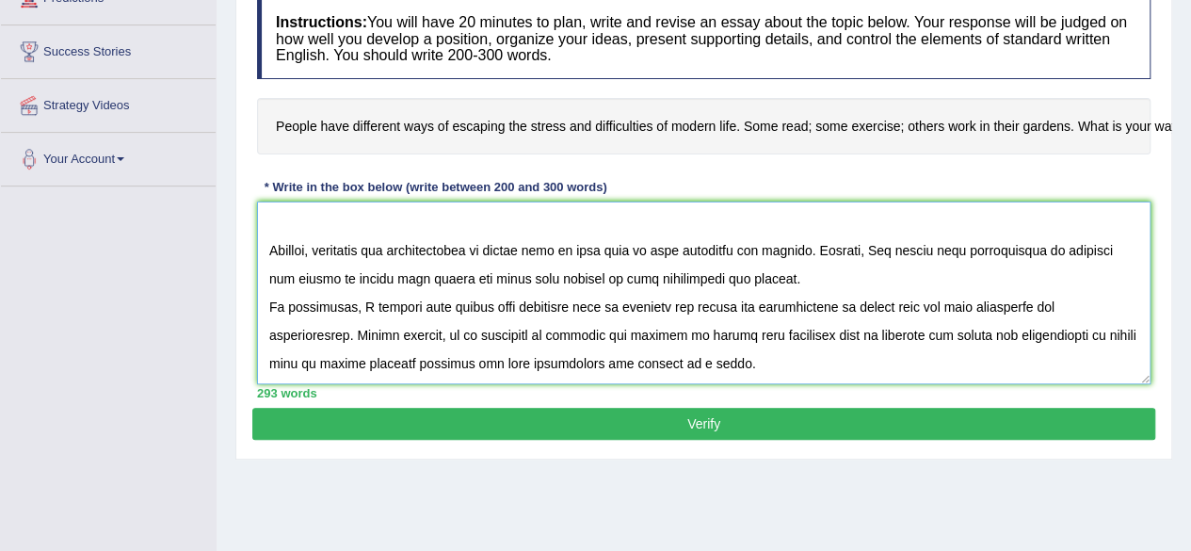
click at [772, 278] on textarea at bounding box center [704, 293] width 894 height 183
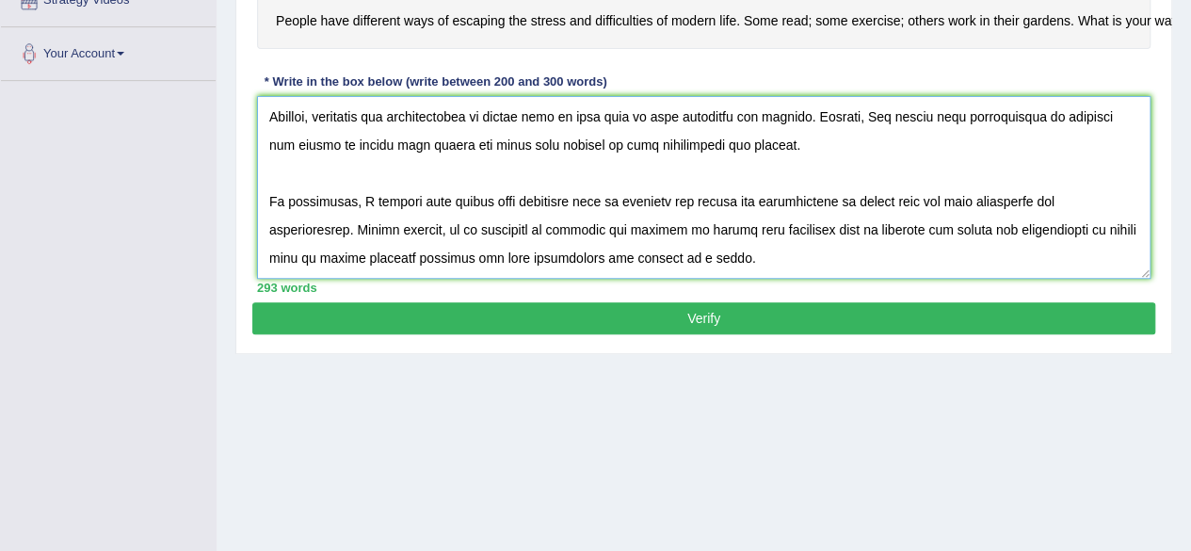
scroll to position [437, 0]
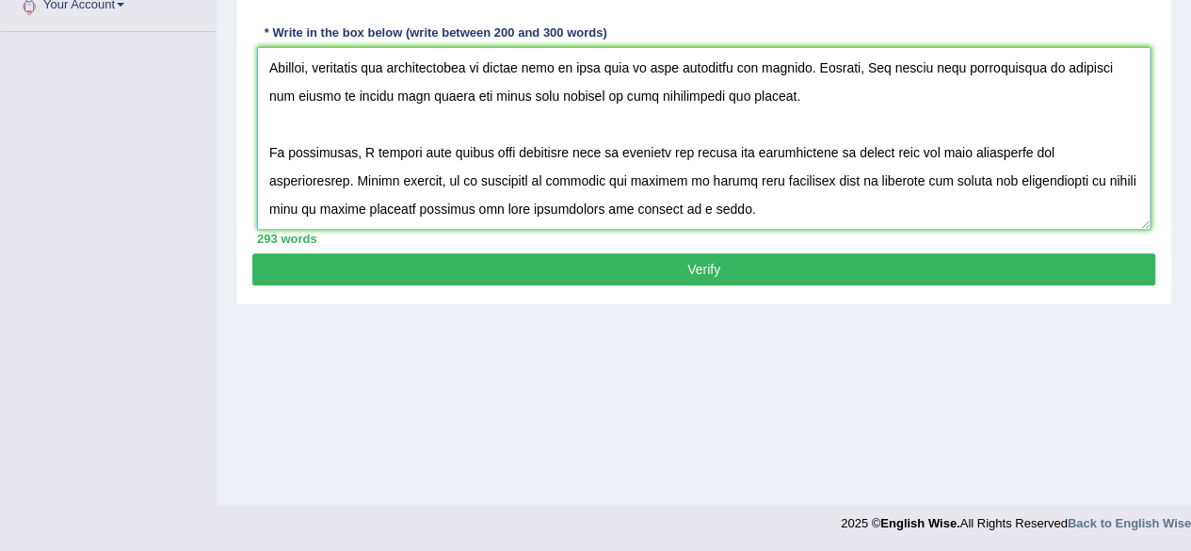
click at [777, 203] on textarea at bounding box center [704, 138] width 894 height 183
type textarea "The growing influence of people have different ways of escaping the stress and …"
click at [742, 267] on button "Verify" at bounding box center [703, 269] width 903 height 32
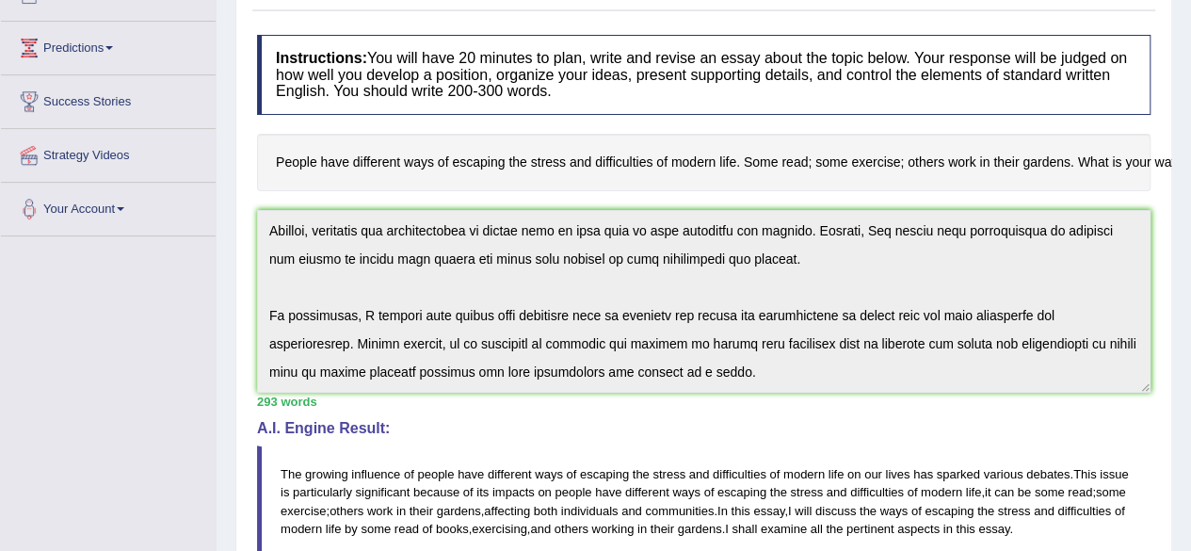
scroll to position [148, 0]
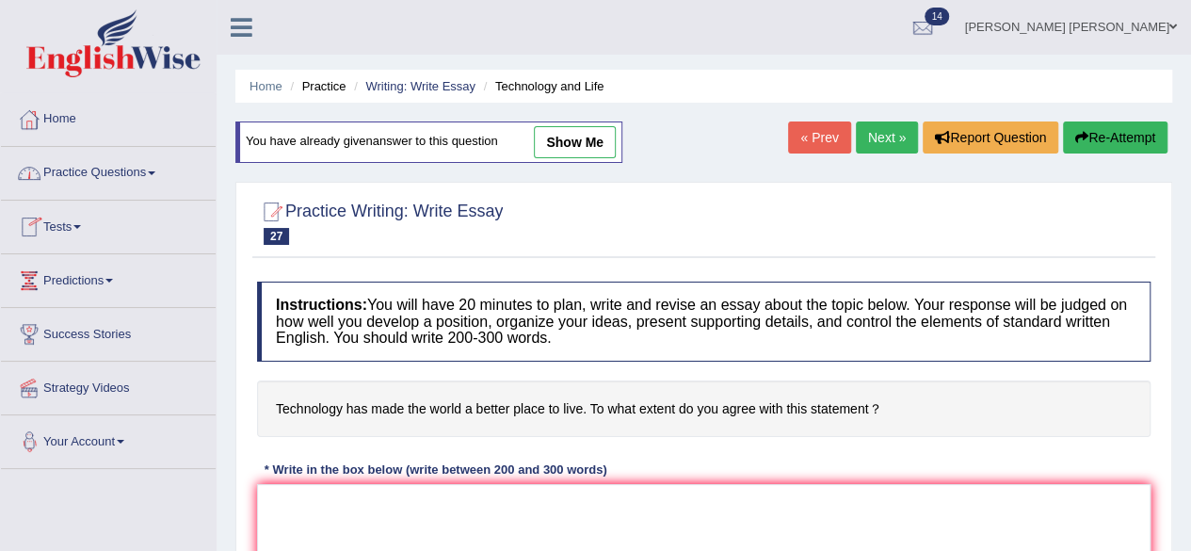
click at [160, 167] on link "Practice Questions" at bounding box center [108, 170] width 215 height 47
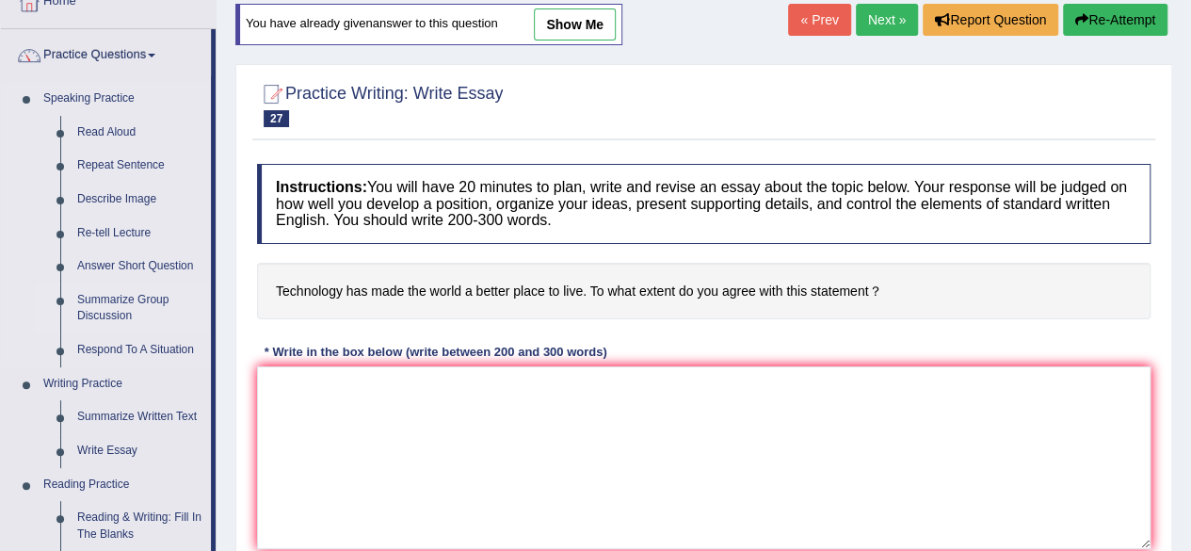
scroll to position [94, 0]
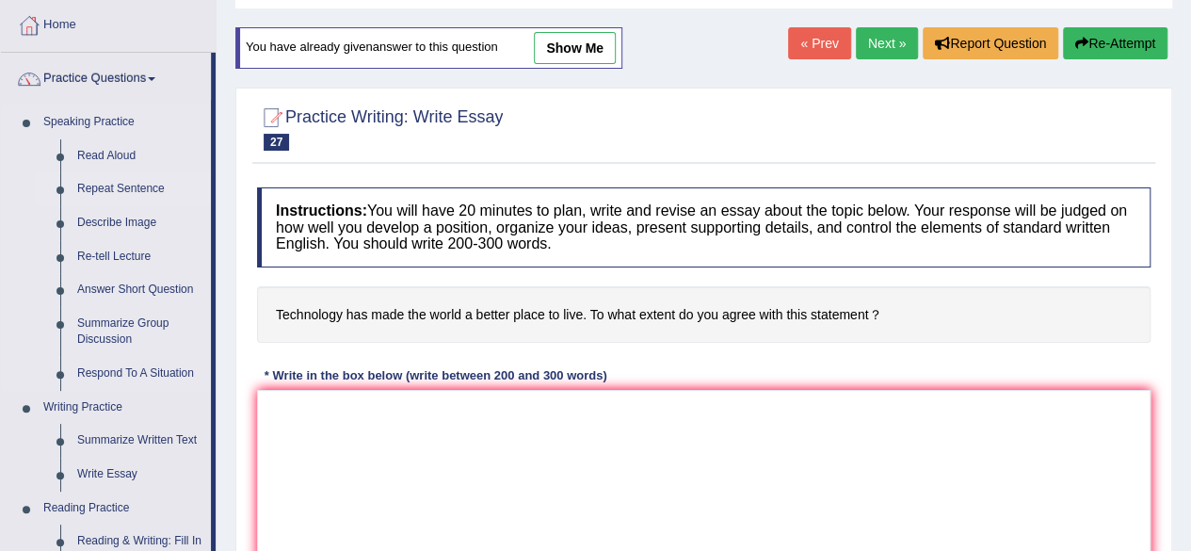
click at [124, 182] on link "Repeat Sentence" at bounding box center [140, 189] width 142 height 34
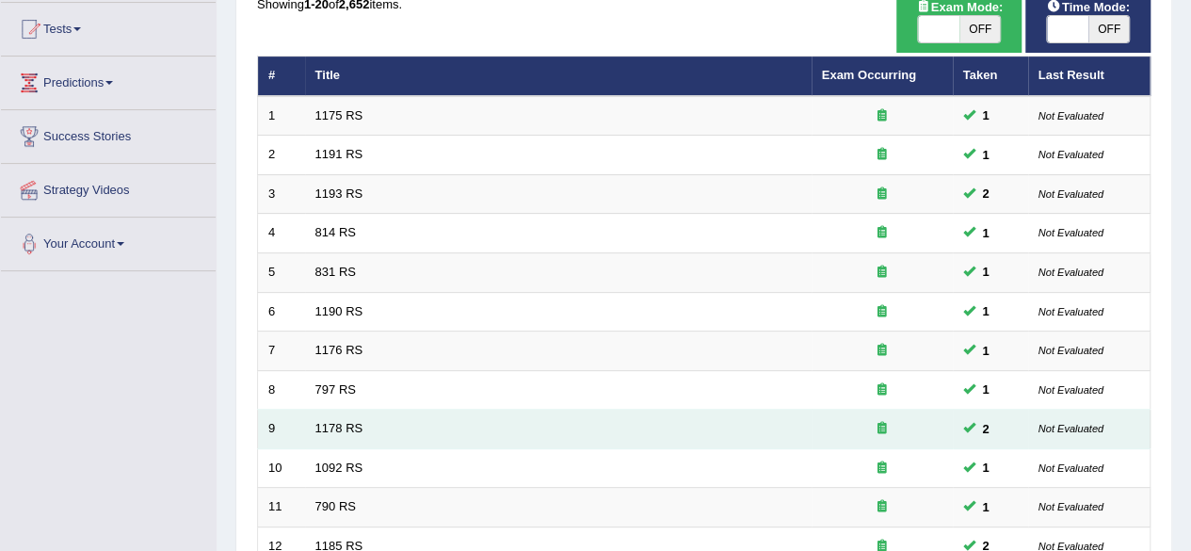
scroll to position [283, 0]
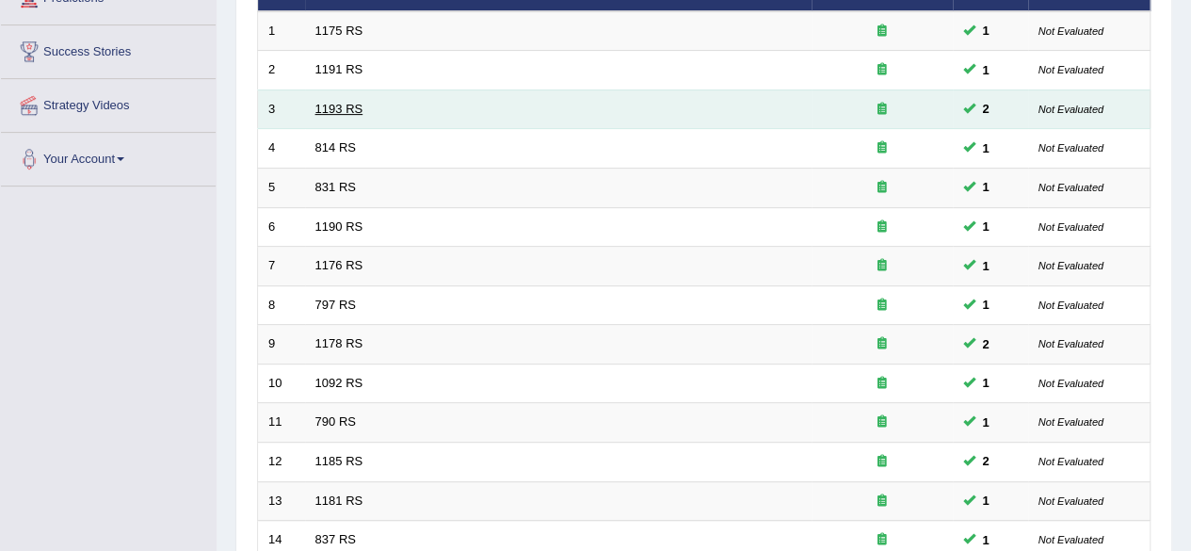
click at [343, 106] on link "1193 RS" at bounding box center [340, 109] width 48 height 14
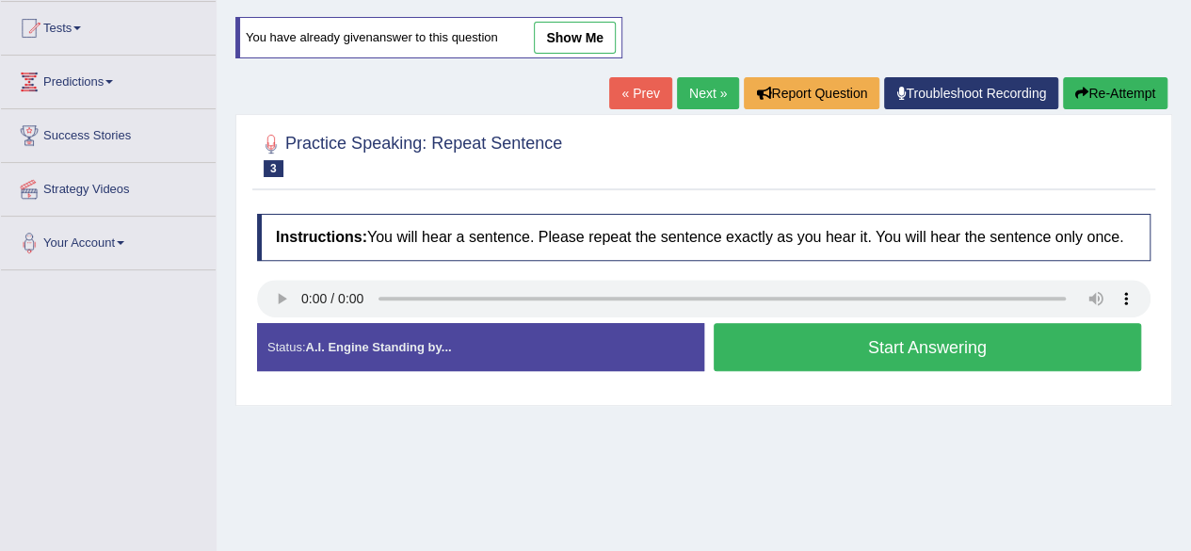
scroll to position [377, 0]
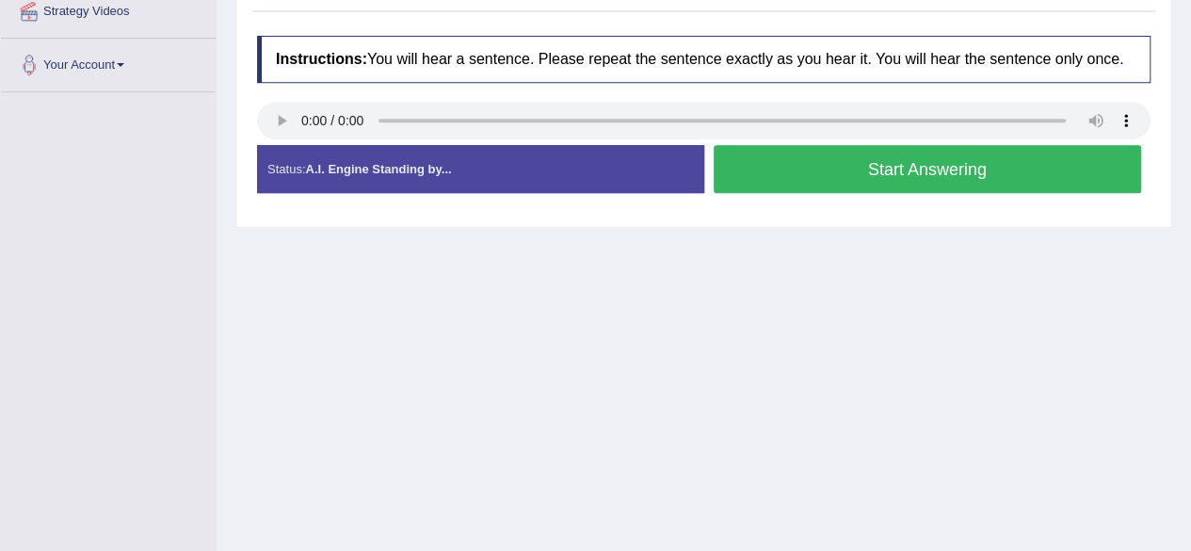
click at [776, 174] on button "Start Answering" at bounding box center [928, 169] width 429 height 48
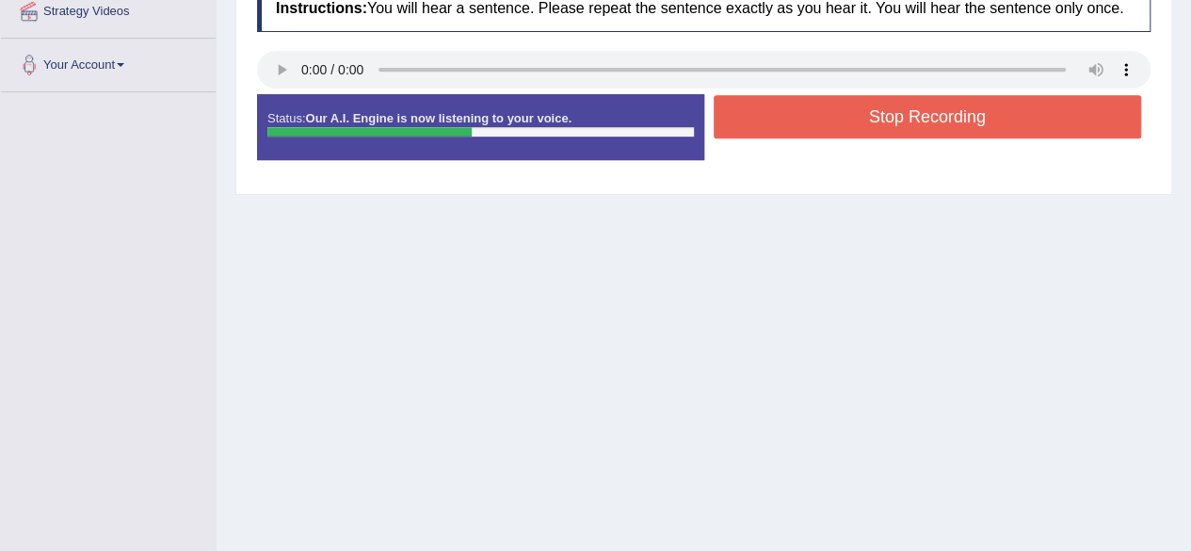
click at [784, 130] on button "Stop Recording" at bounding box center [928, 116] width 429 height 43
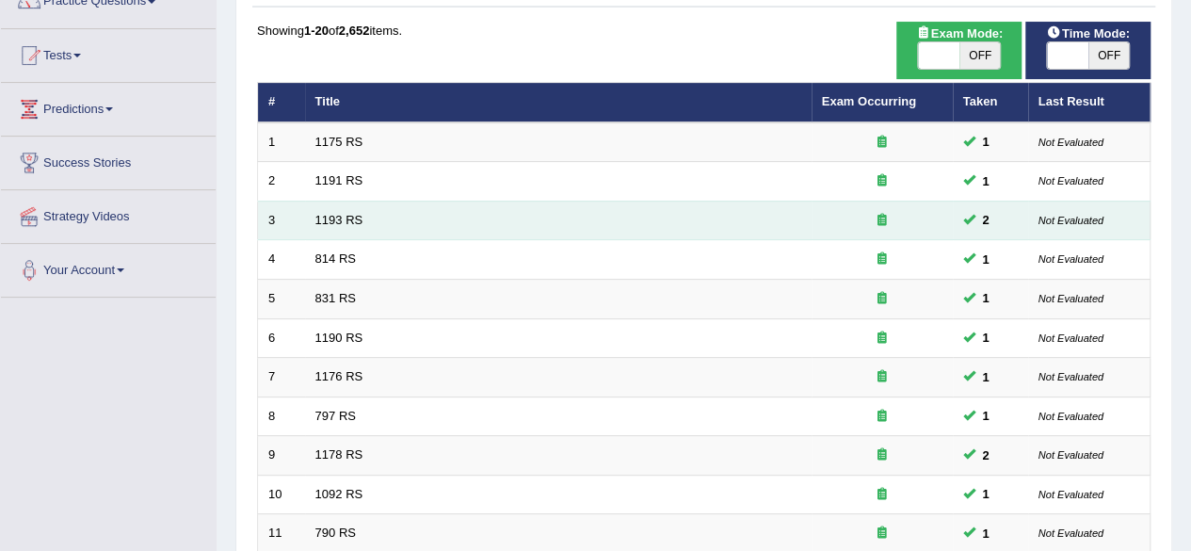
scroll to position [139, 0]
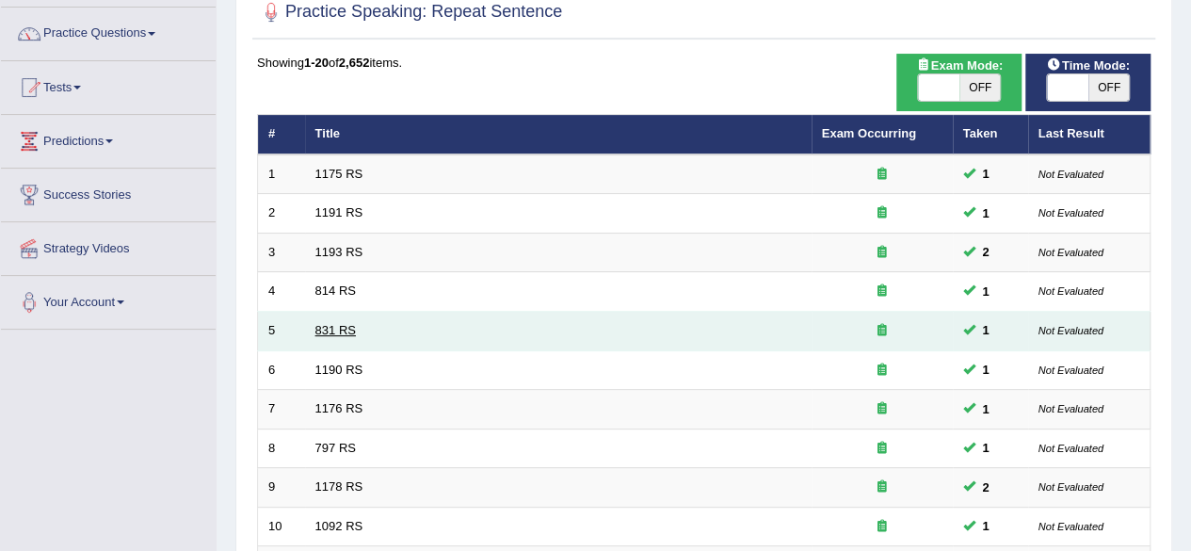
click at [337, 324] on link "831 RS" at bounding box center [336, 330] width 41 height 14
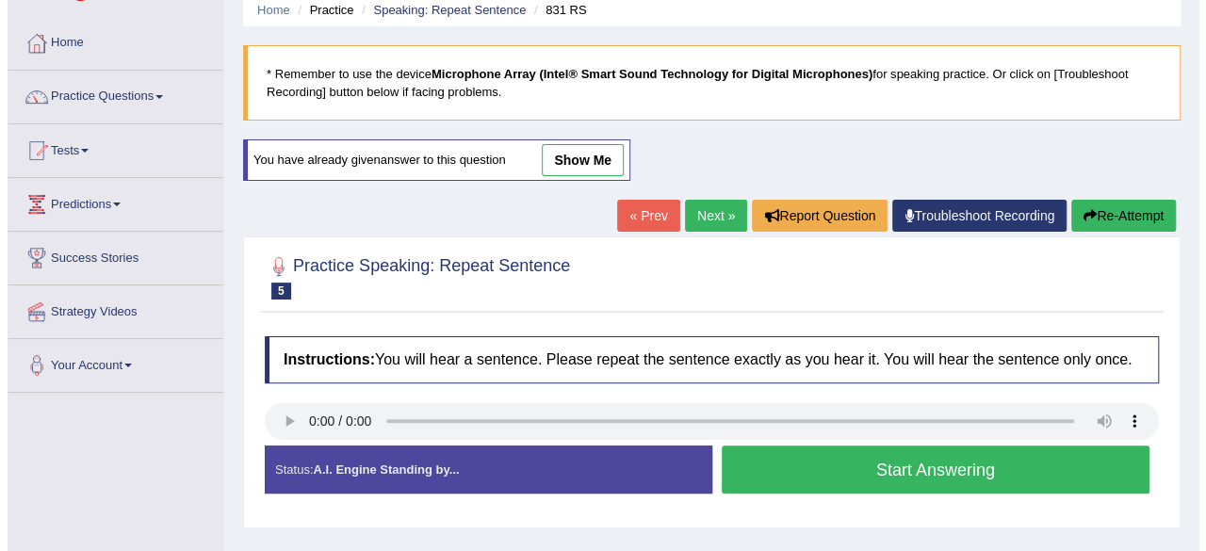
scroll to position [283, 0]
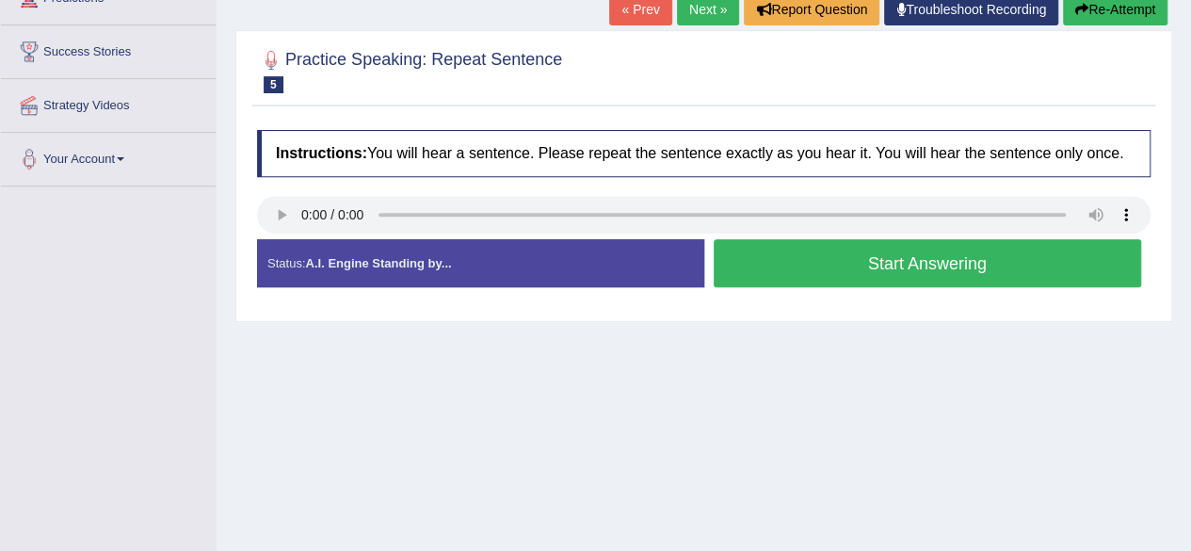
click at [801, 259] on button "Start Answering" at bounding box center [928, 263] width 429 height 48
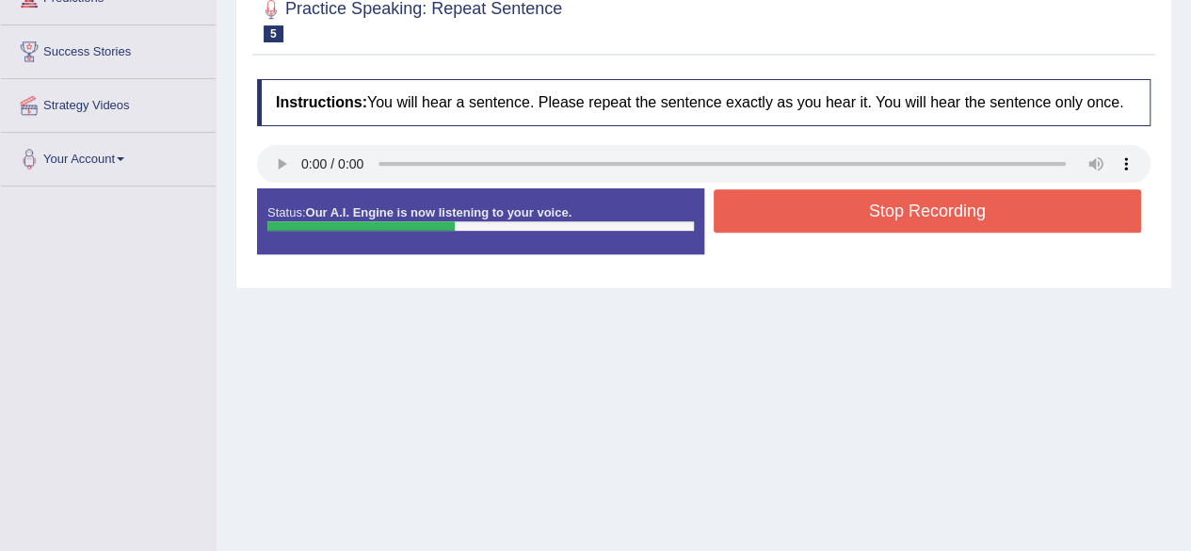
click at [797, 218] on button "Stop Recording" at bounding box center [928, 210] width 429 height 43
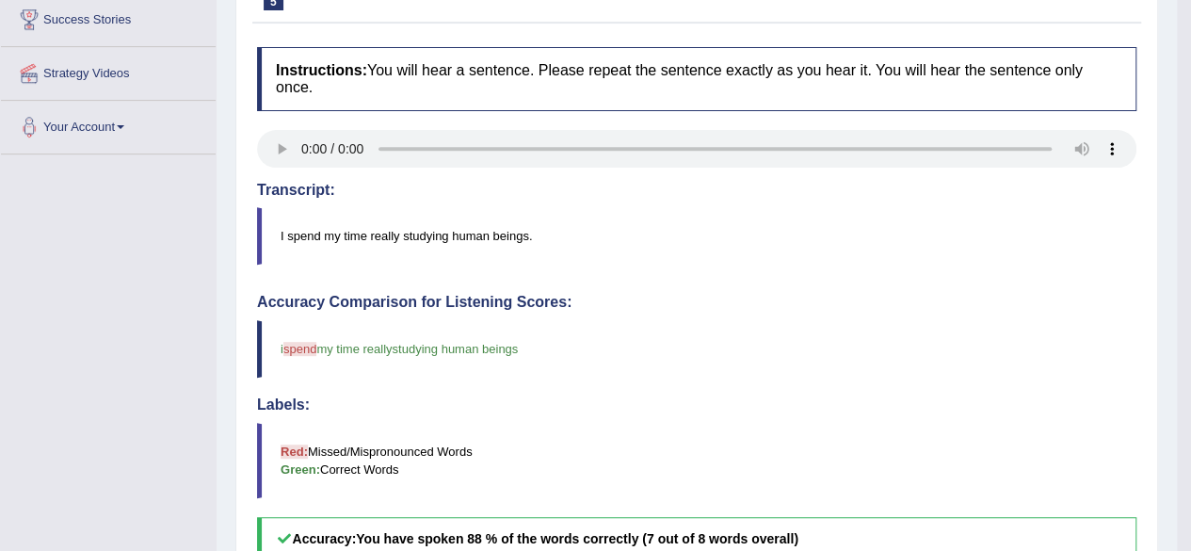
scroll to position [188, 0]
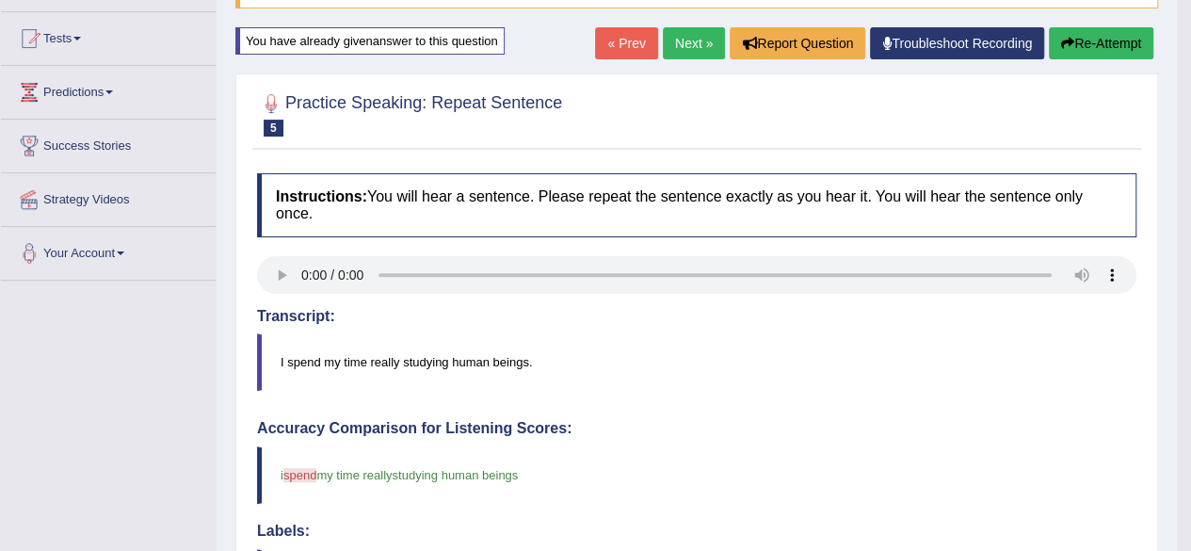
click at [682, 44] on link "Next »" at bounding box center [694, 43] width 62 height 32
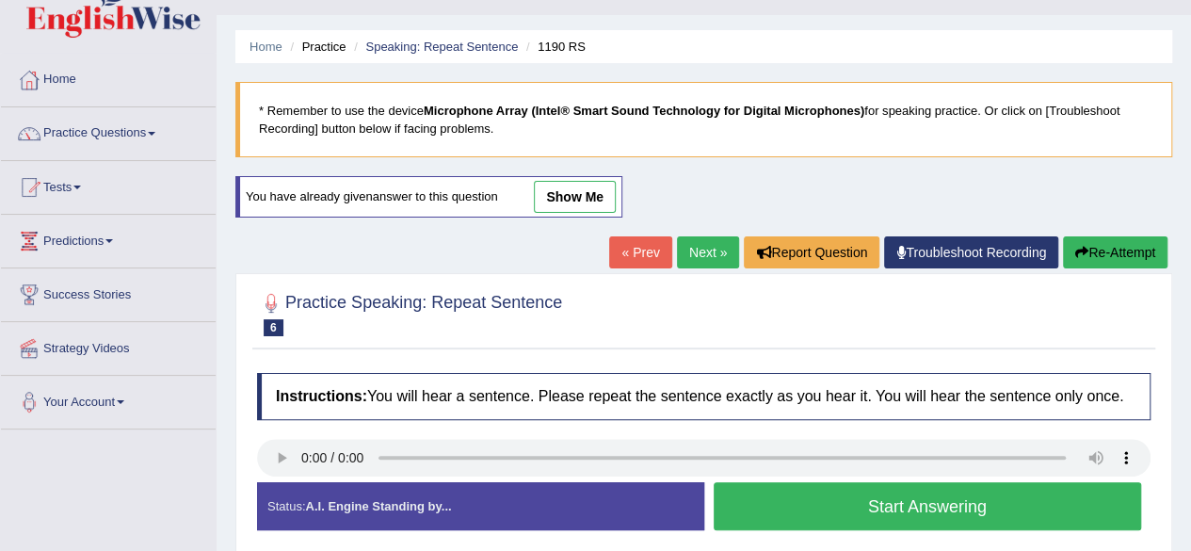
scroll to position [94, 0]
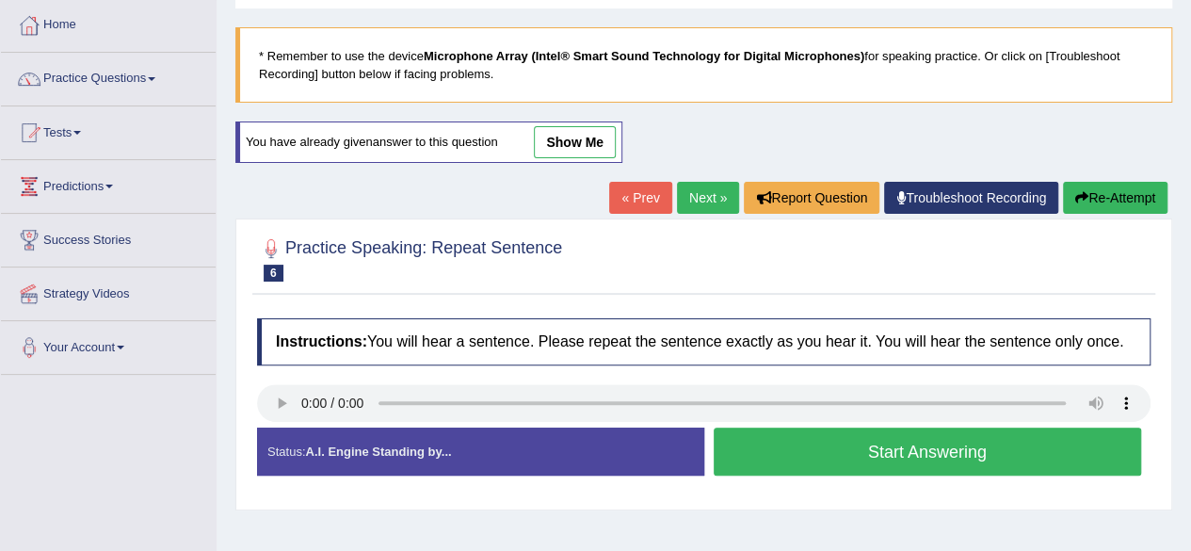
click at [696, 188] on link "Next »" at bounding box center [708, 198] width 62 height 32
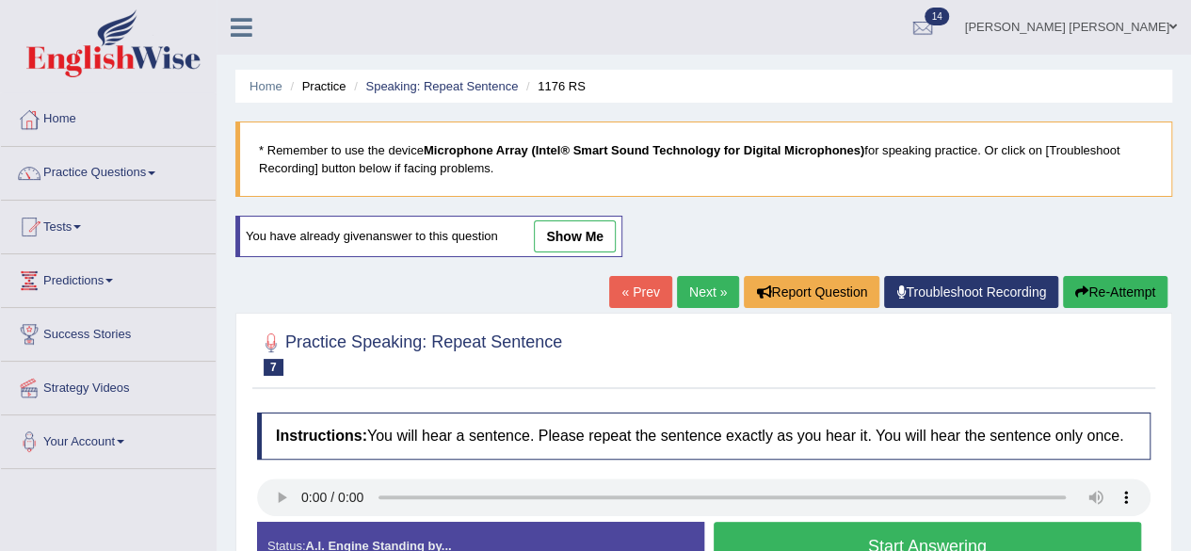
scroll to position [377, 0]
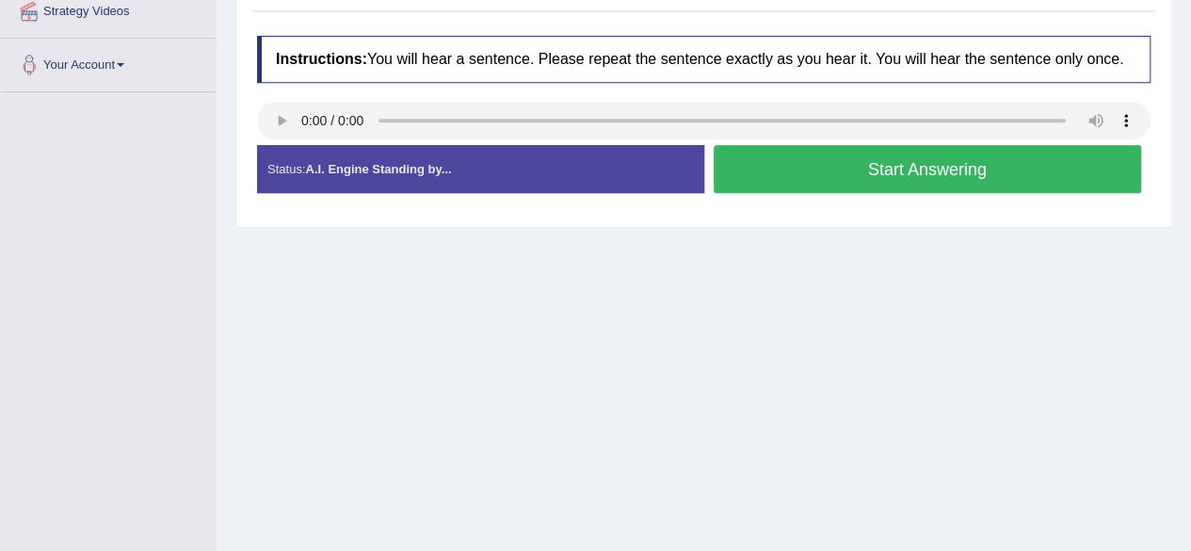
click at [812, 167] on button "Start Answering" at bounding box center [928, 169] width 429 height 48
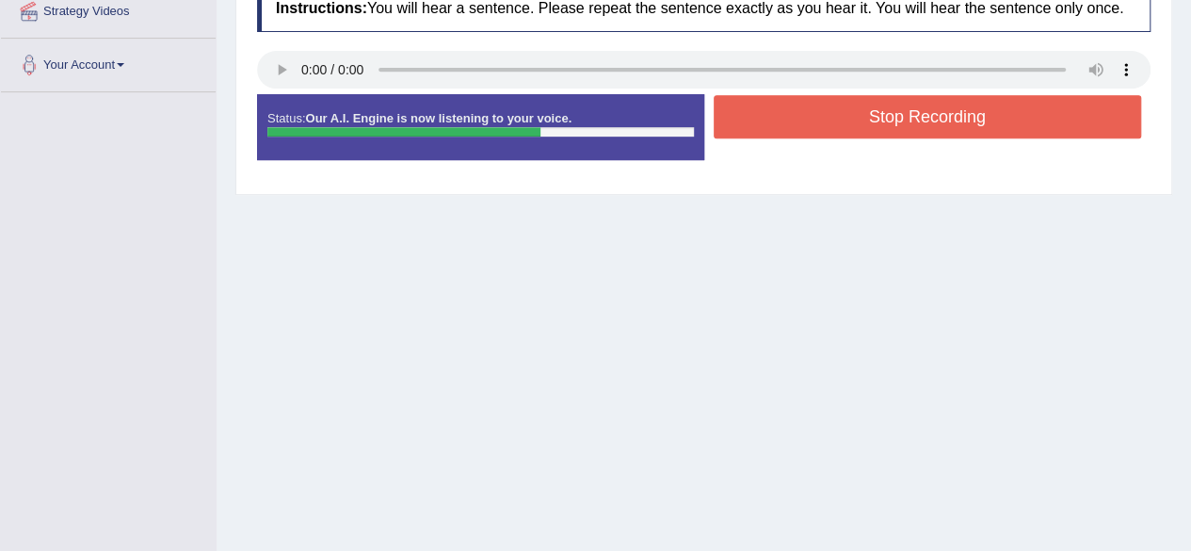
click at [779, 120] on button "Stop Recording" at bounding box center [928, 116] width 429 height 43
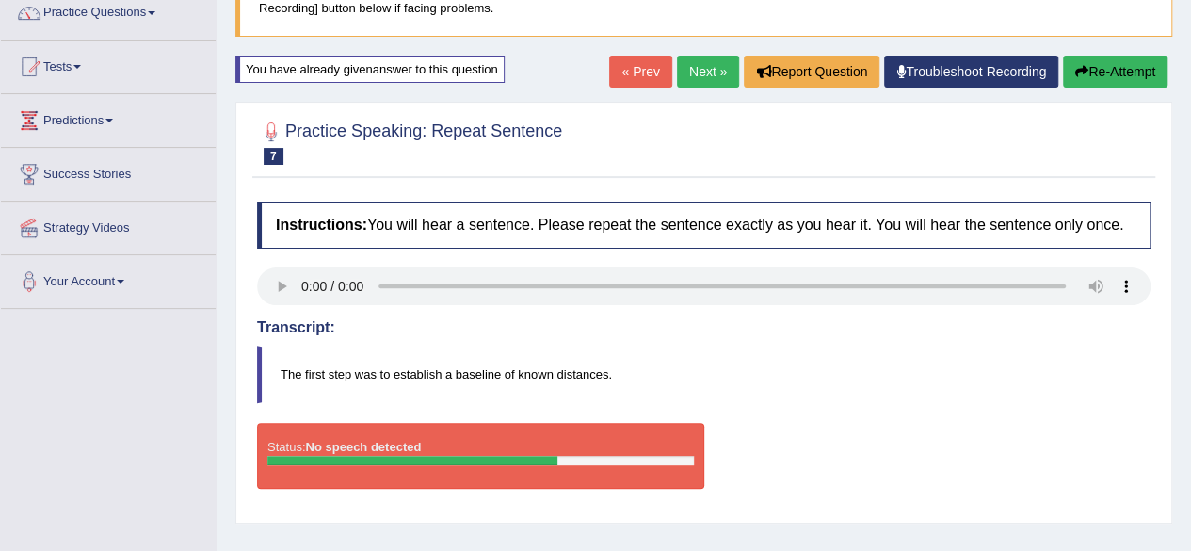
scroll to position [94, 0]
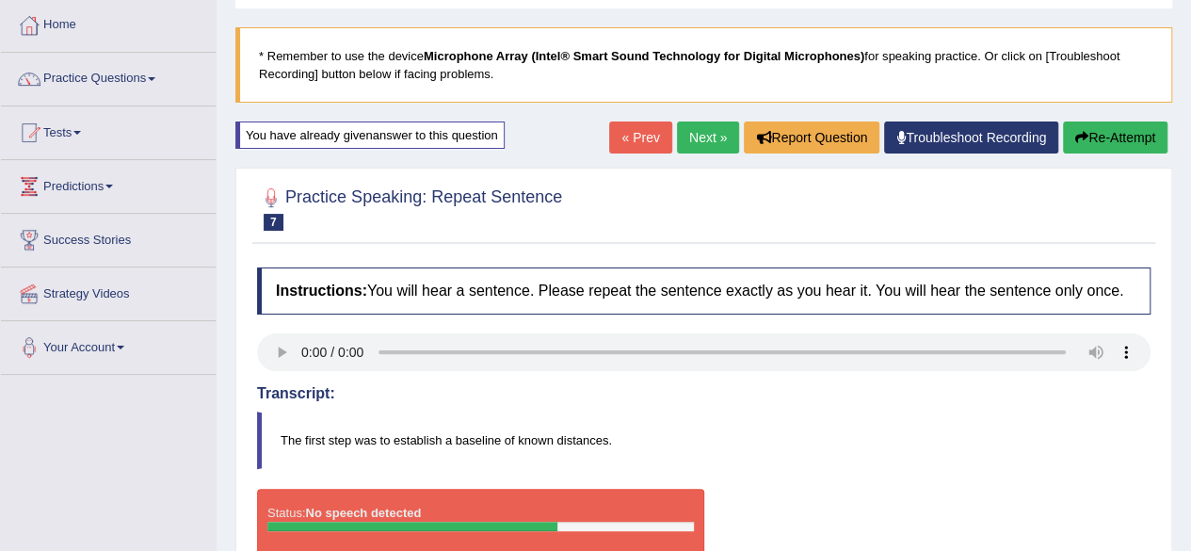
click at [640, 129] on link "« Prev" at bounding box center [640, 138] width 62 height 32
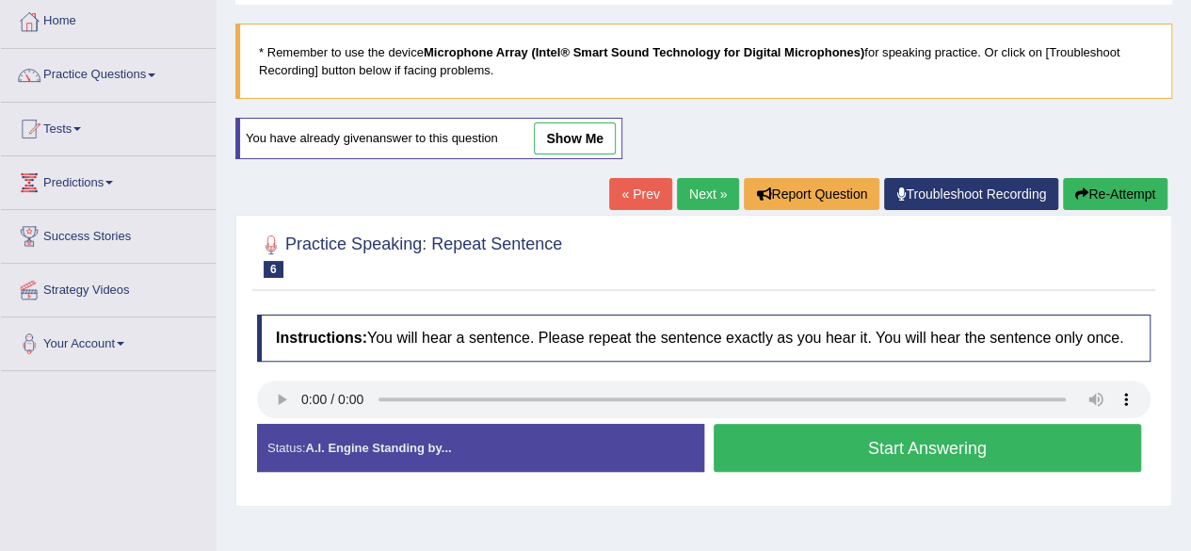
scroll to position [188, 0]
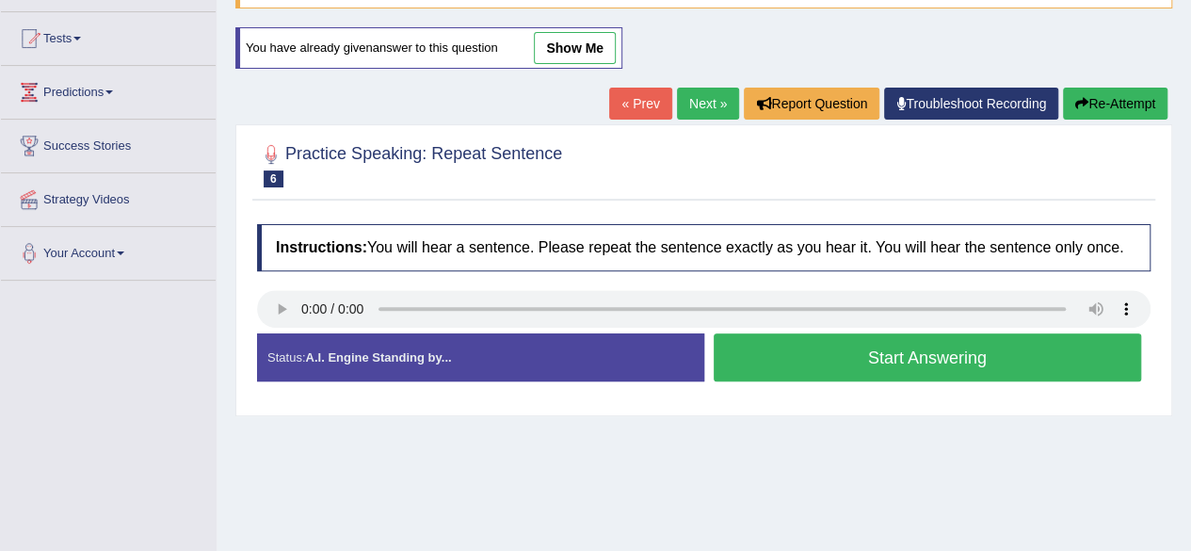
click at [695, 97] on link "Next »" at bounding box center [708, 104] width 62 height 32
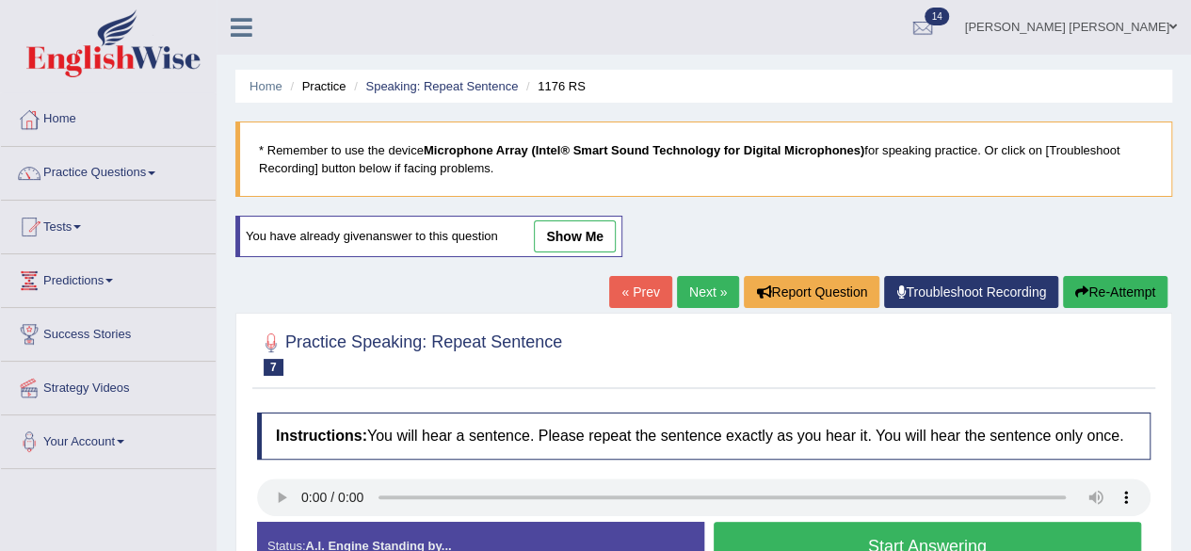
scroll to position [283, 0]
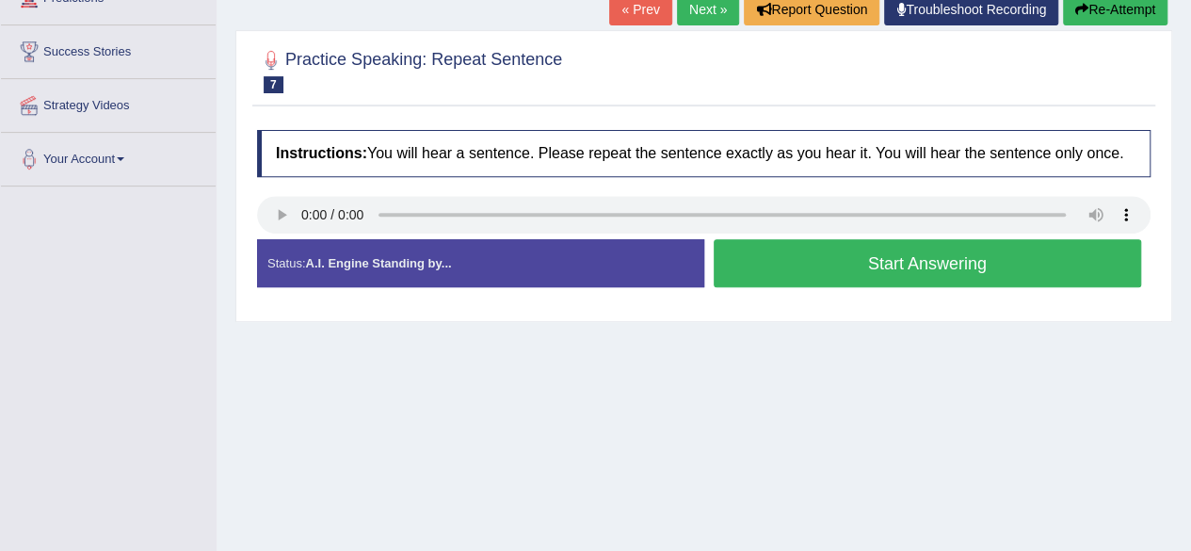
click at [781, 270] on button "Start Answering" at bounding box center [928, 263] width 429 height 48
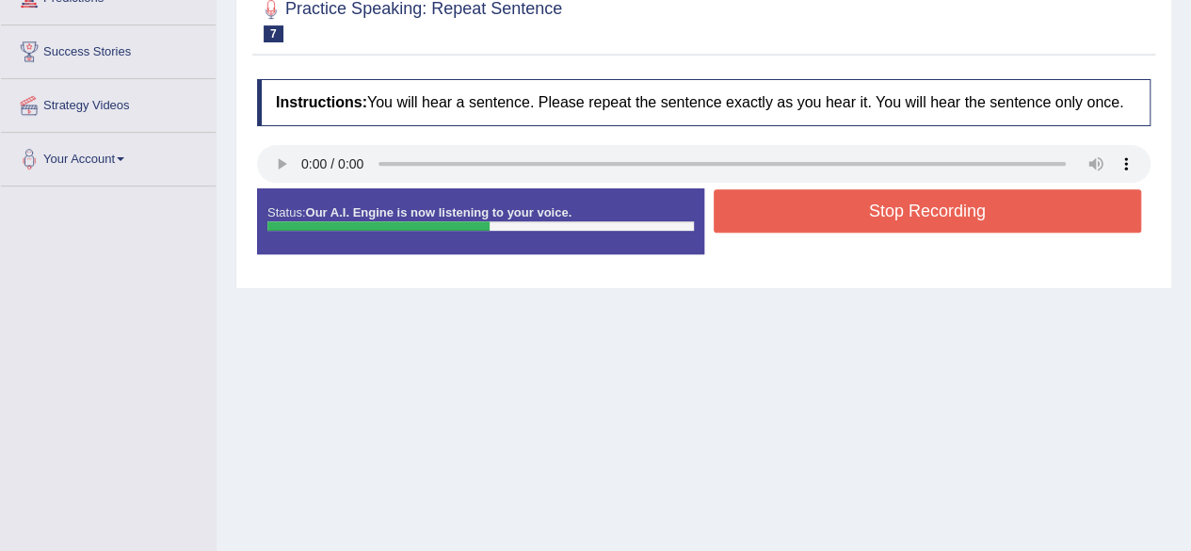
click at [756, 209] on button "Stop Recording" at bounding box center [928, 210] width 429 height 43
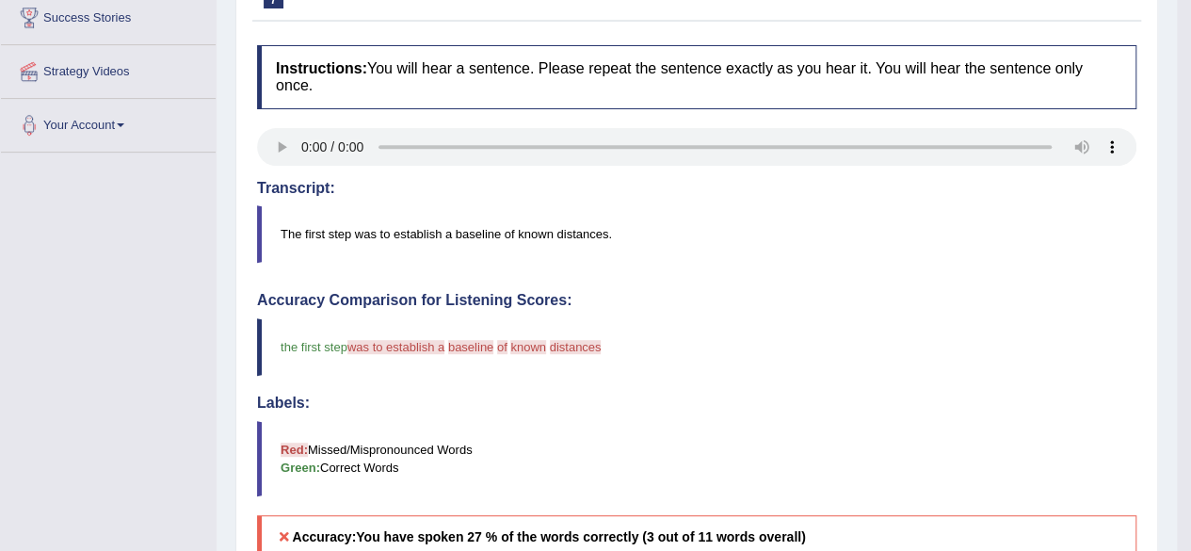
scroll to position [0, 0]
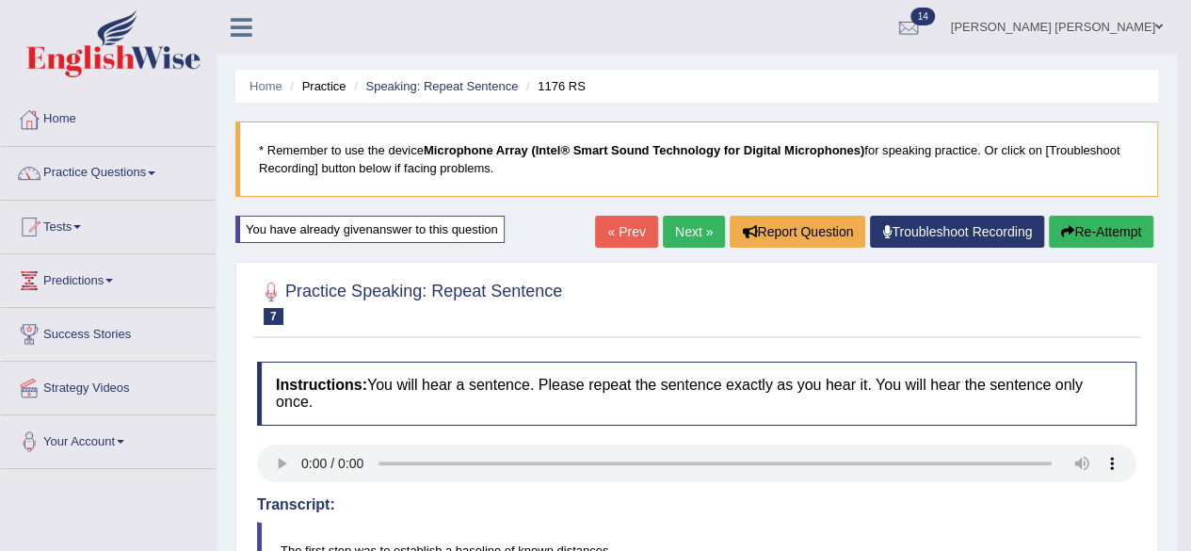
click at [618, 242] on link "« Prev" at bounding box center [626, 232] width 62 height 32
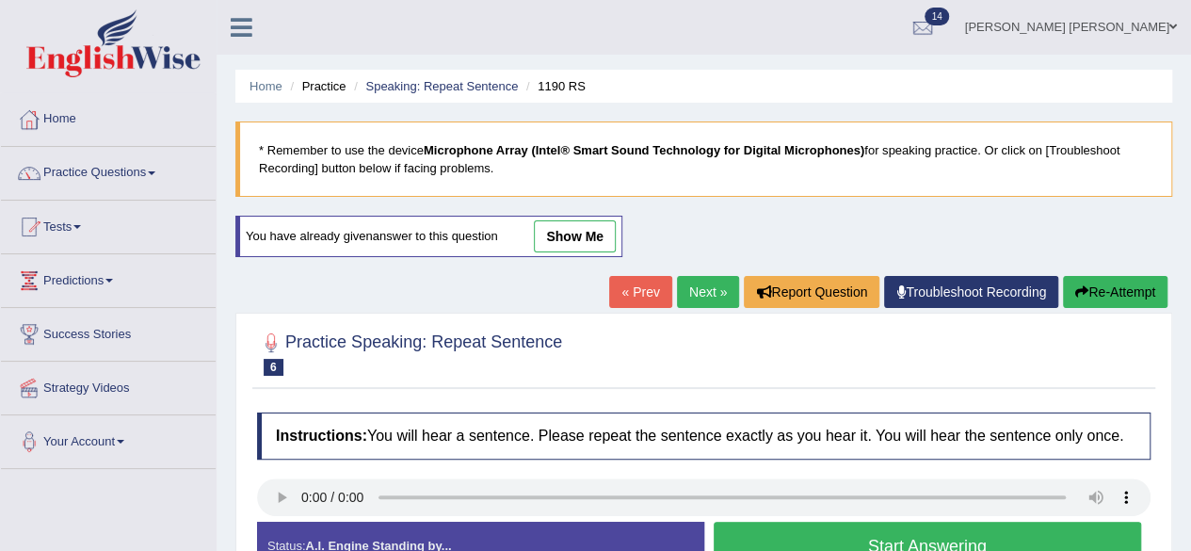
click at [704, 289] on link "Next »" at bounding box center [708, 292] width 62 height 32
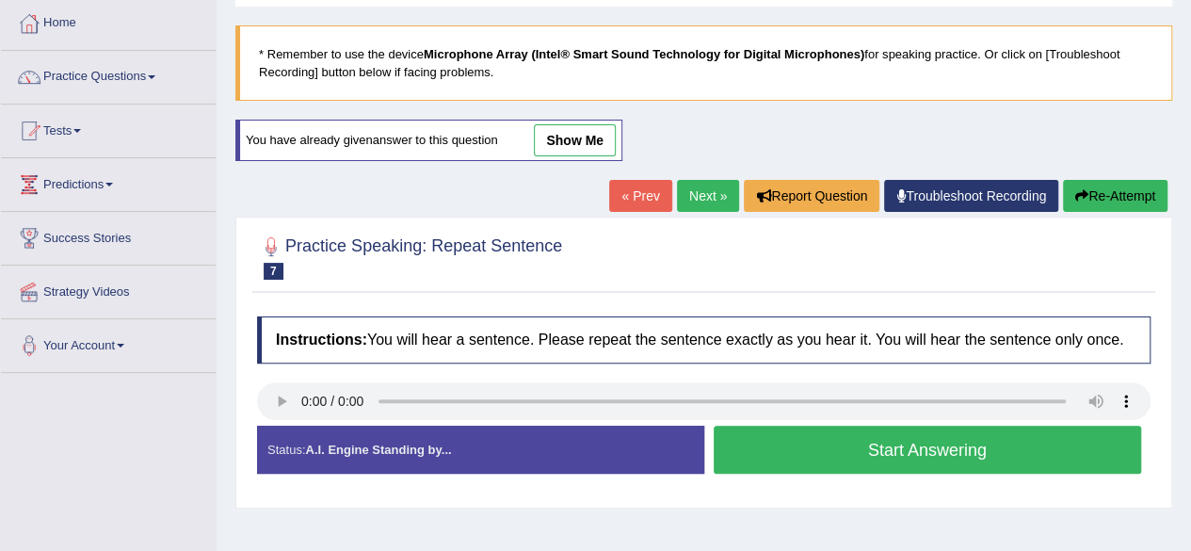
scroll to position [283, 0]
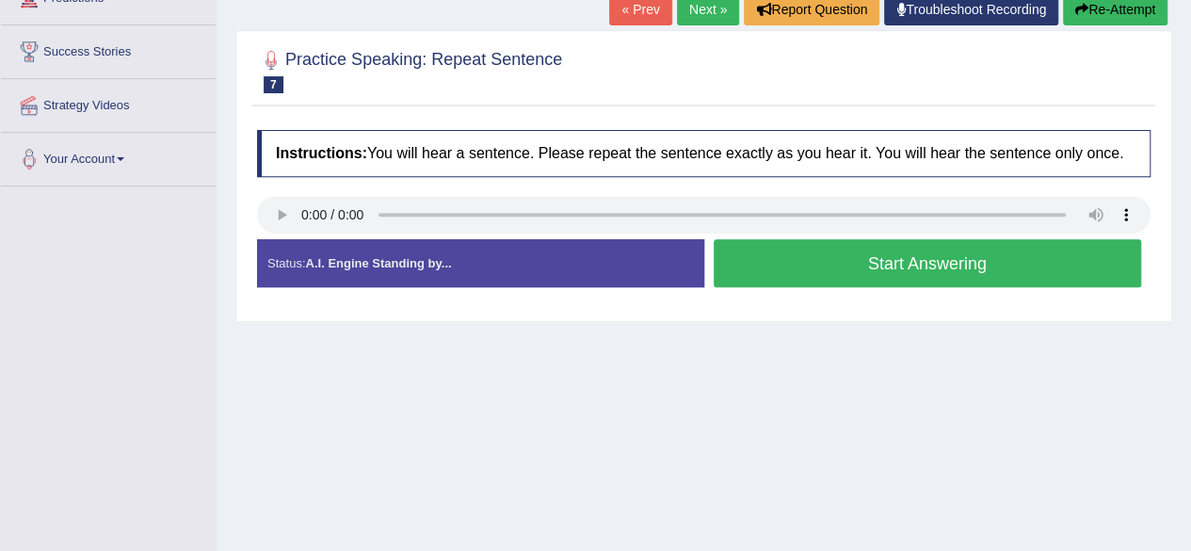
click at [757, 266] on button "Start Answering" at bounding box center [928, 263] width 429 height 48
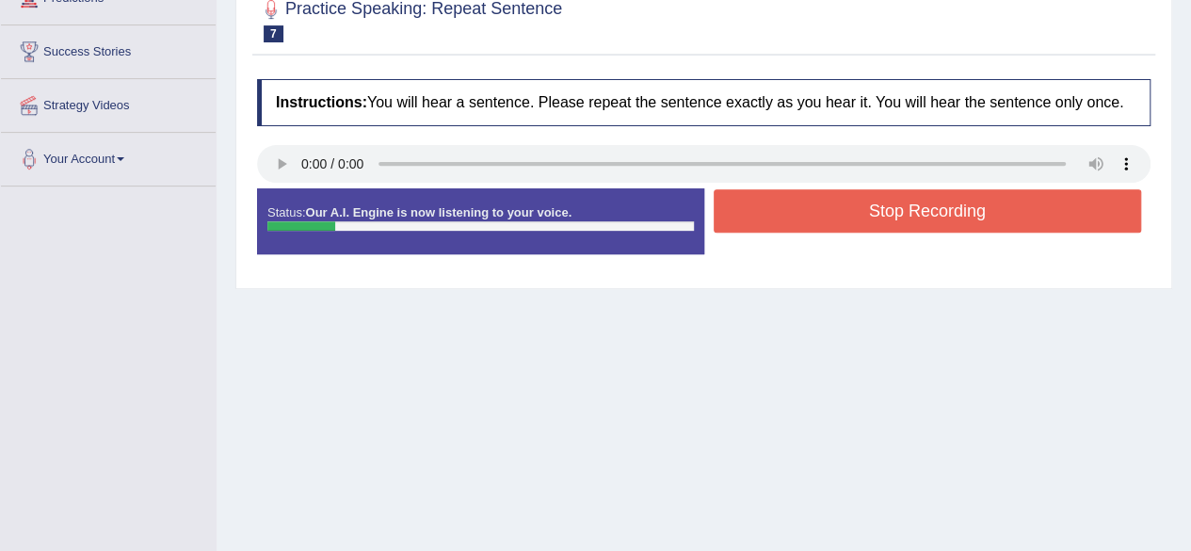
click at [794, 191] on button "Stop Recording" at bounding box center [928, 210] width 429 height 43
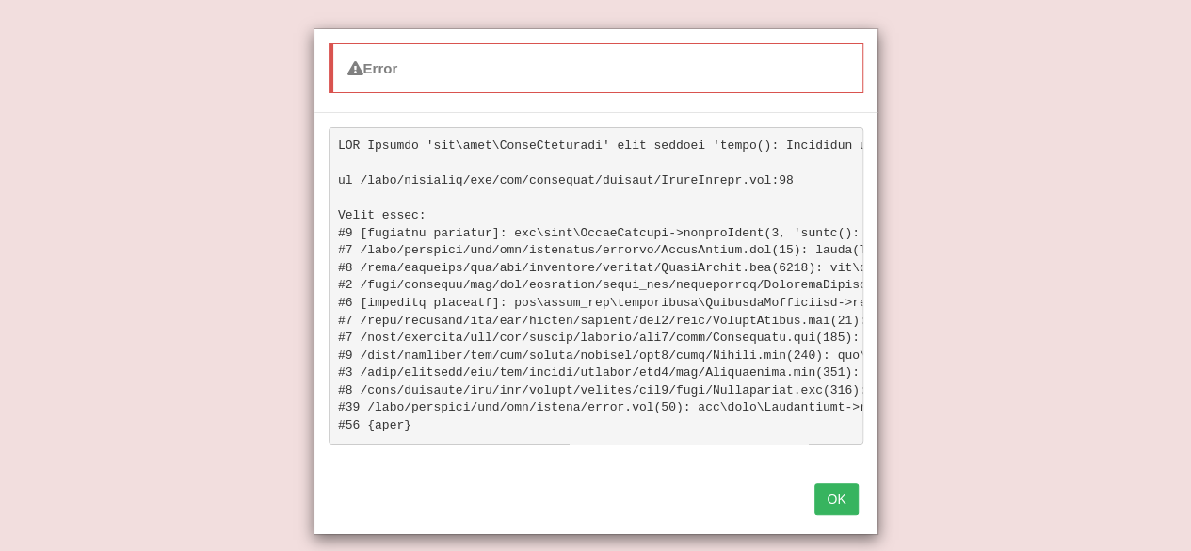
scroll to position [500, 0]
click at [825, 511] on button "OK" at bounding box center [836, 499] width 43 height 32
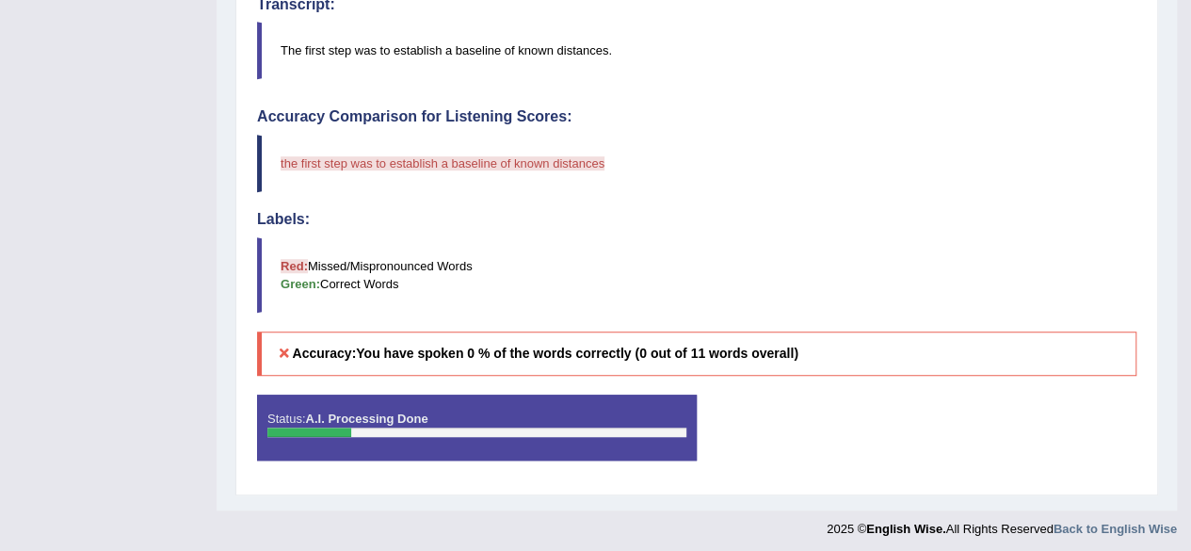
scroll to position [484, 0]
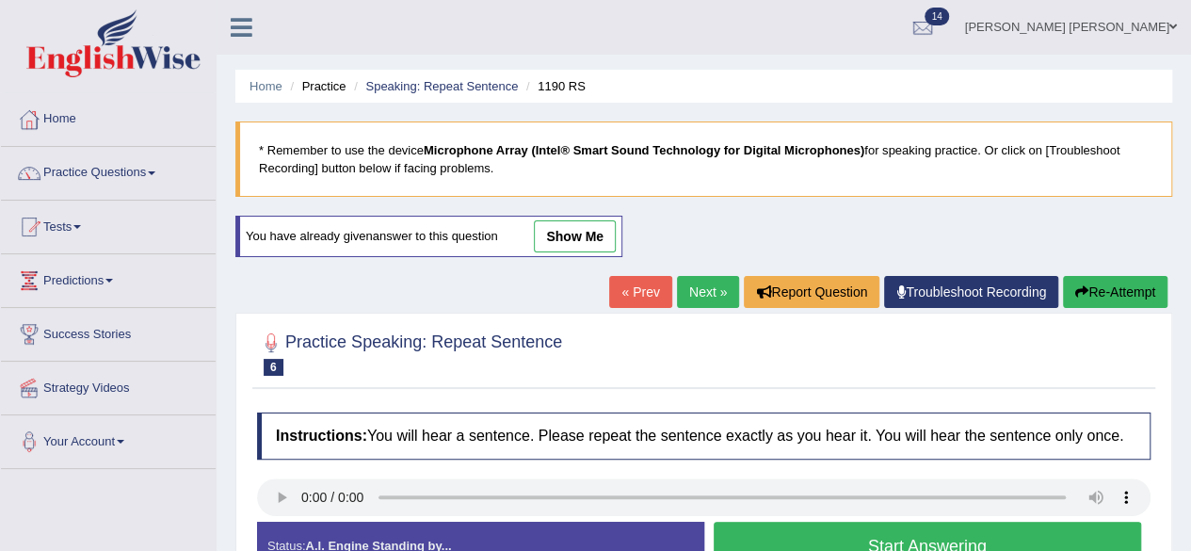
click at [701, 297] on link "Next »" at bounding box center [708, 292] width 62 height 32
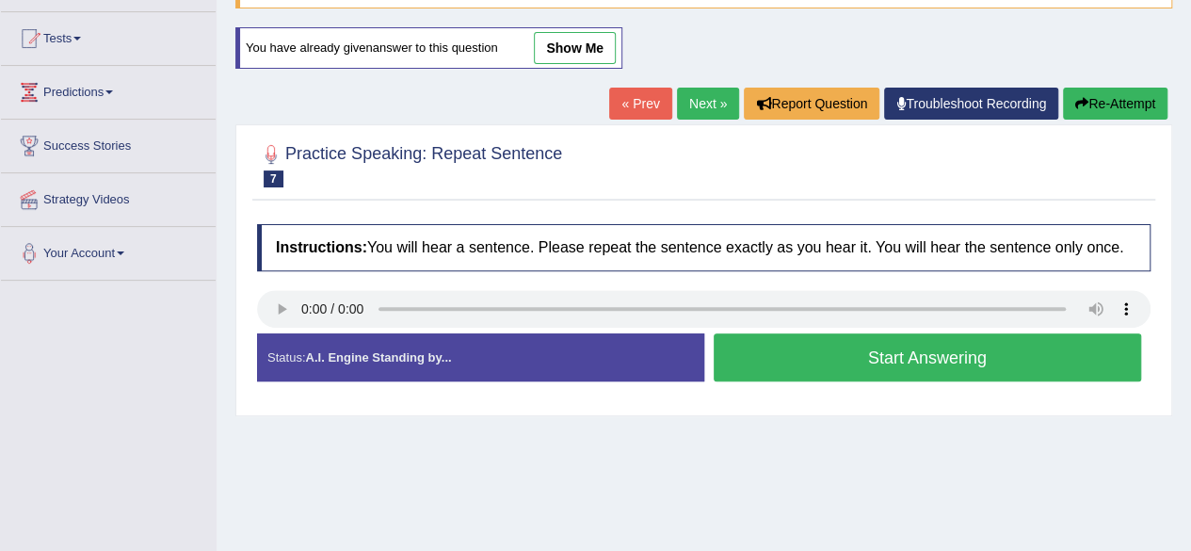
scroll to position [188, 0]
click at [944, 344] on button "Start Answering" at bounding box center [928, 357] width 429 height 48
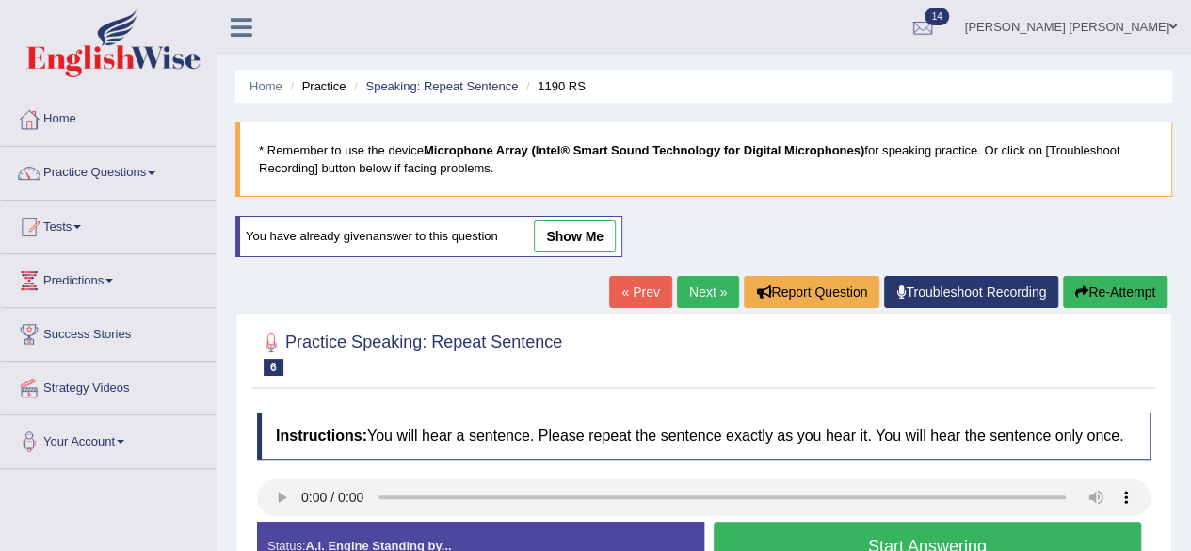
click at [708, 287] on link "Next »" at bounding box center [708, 292] width 62 height 32
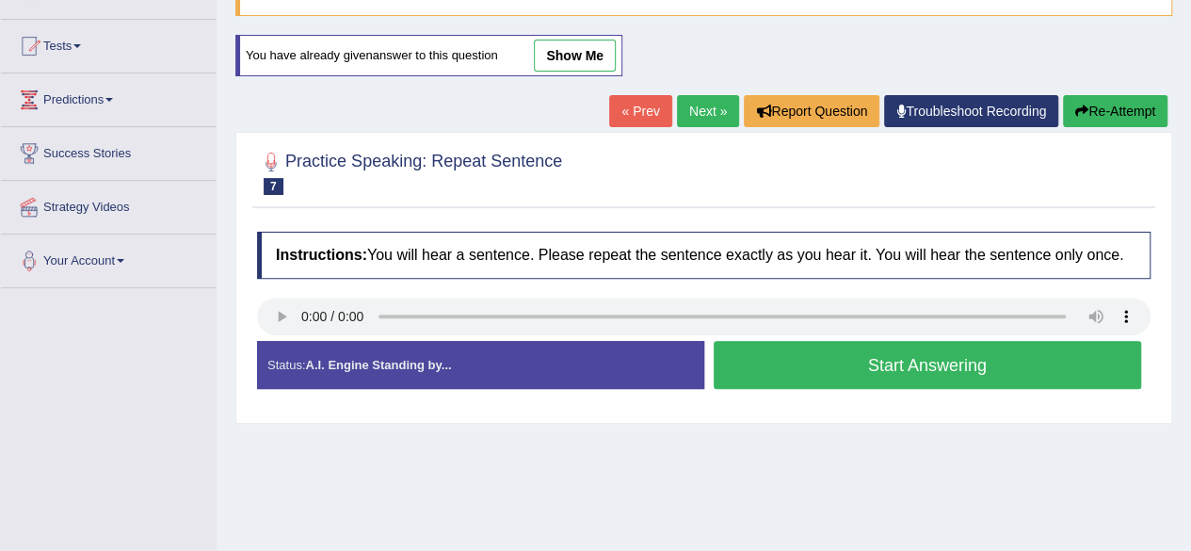
scroll to position [188, 0]
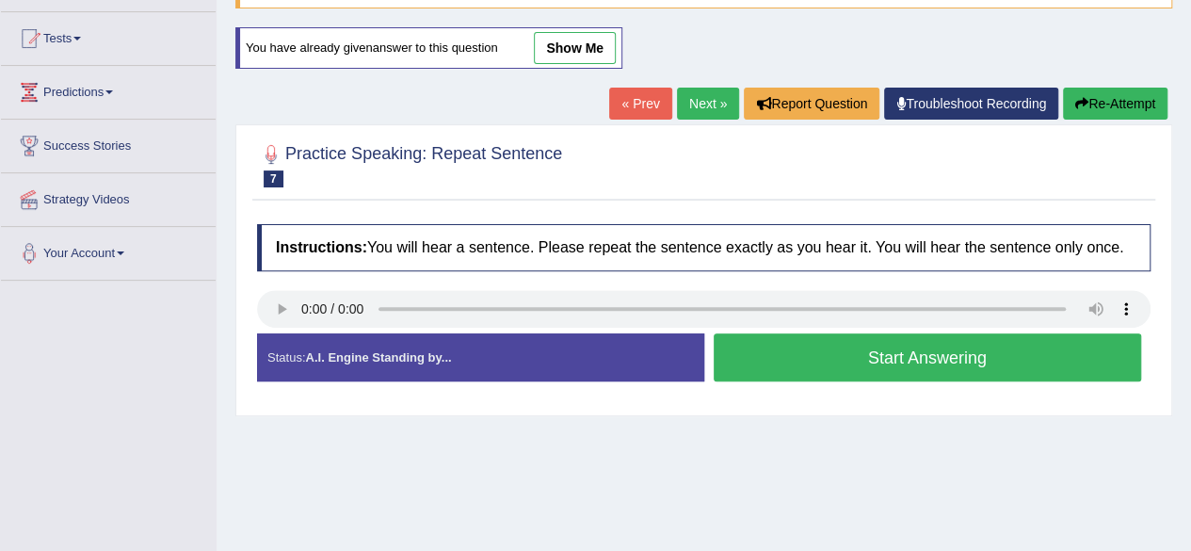
click at [802, 365] on button "Start Answering" at bounding box center [928, 357] width 429 height 48
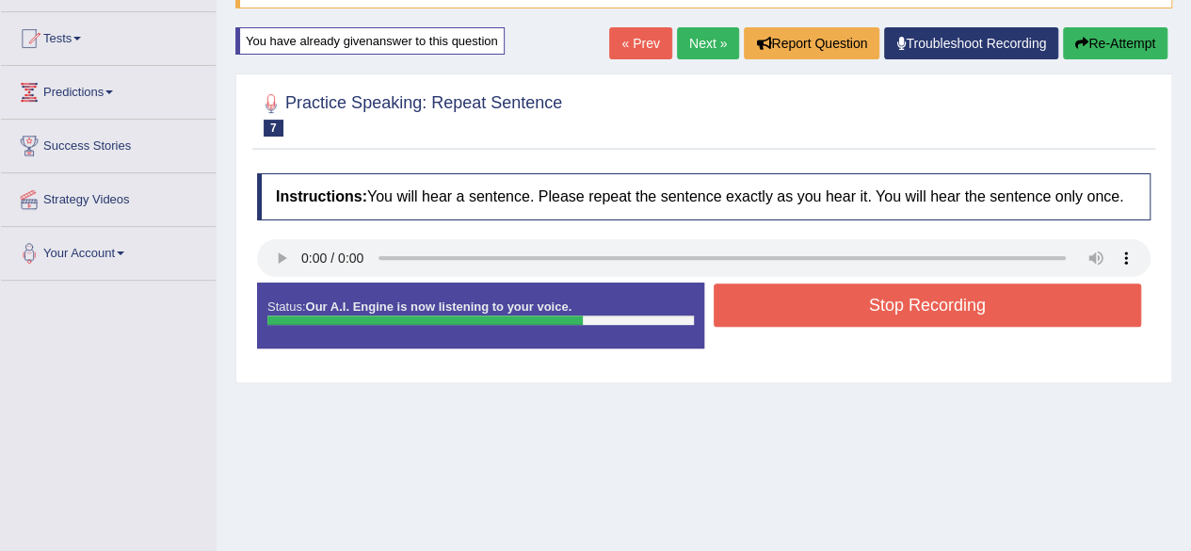
click at [638, 29] on link "« Prev" at bounding box center [640, 43] width 62 height 32
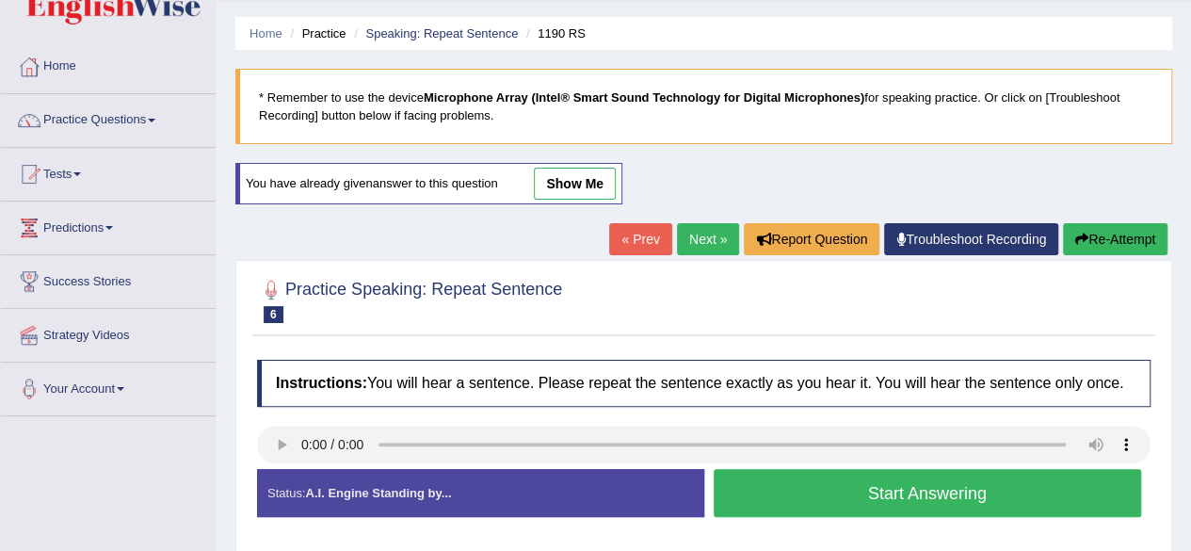
scroll to position [94, 0]
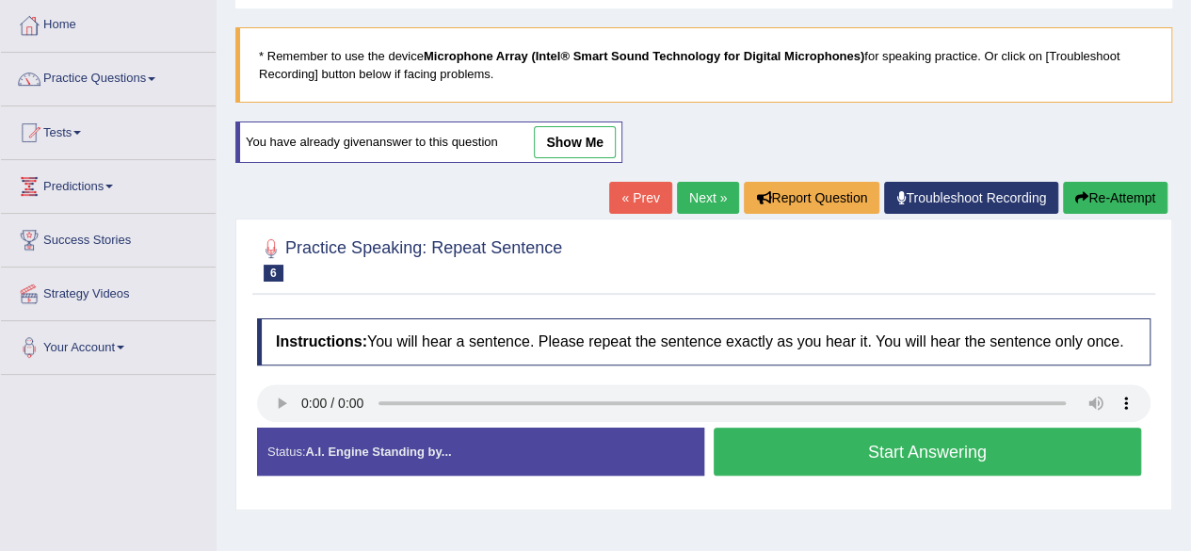
click at [709, 189] on link "Next »" at bounding box center [708, 198] width 62 height 32
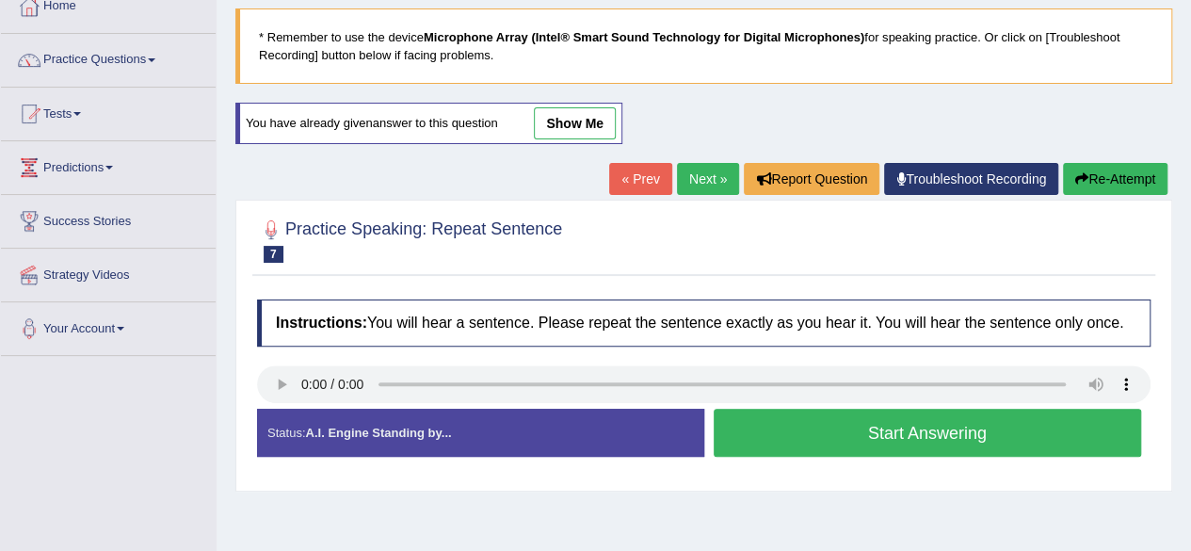
scroll to position [283, 0]
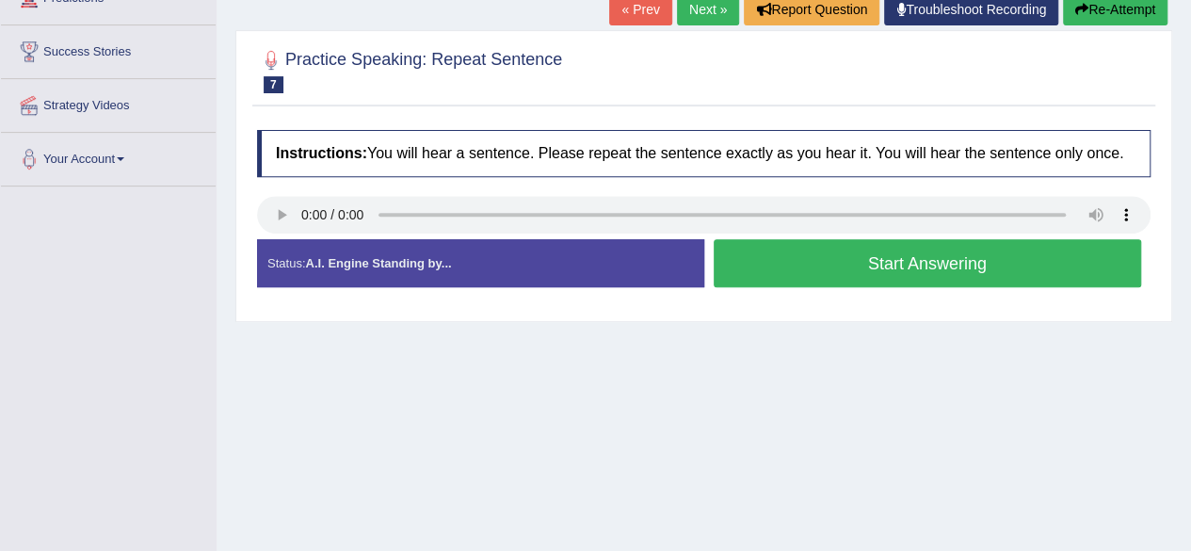
click at [780, 249] on button "Start Answering" at bounding box center [928, 263] width 429 height 48
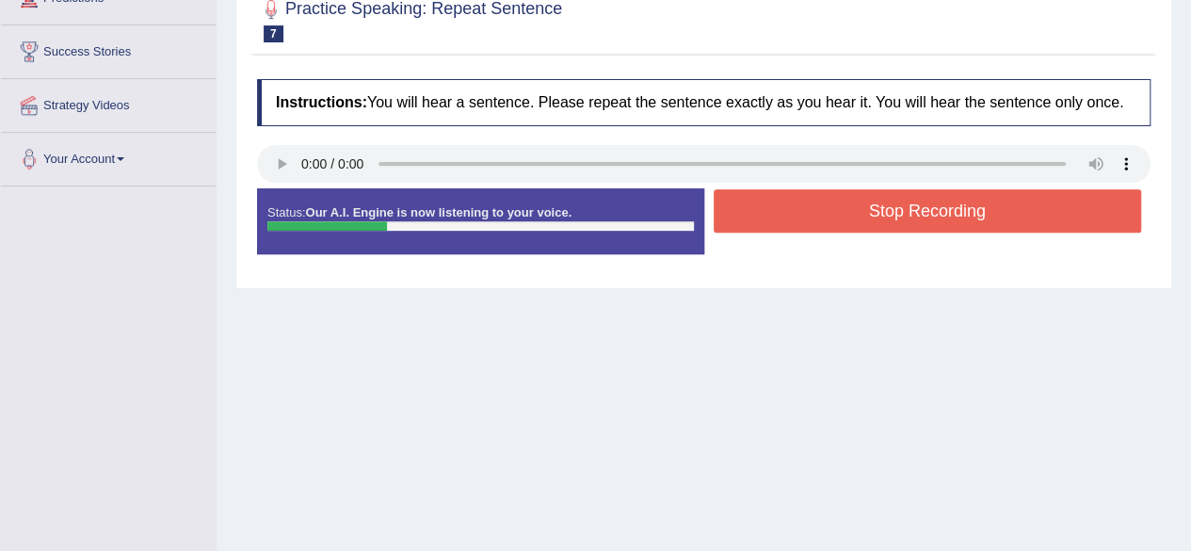
click at [802, 216] on button "Stop Recording" at bounding box center [928, 210] width 429 height 43
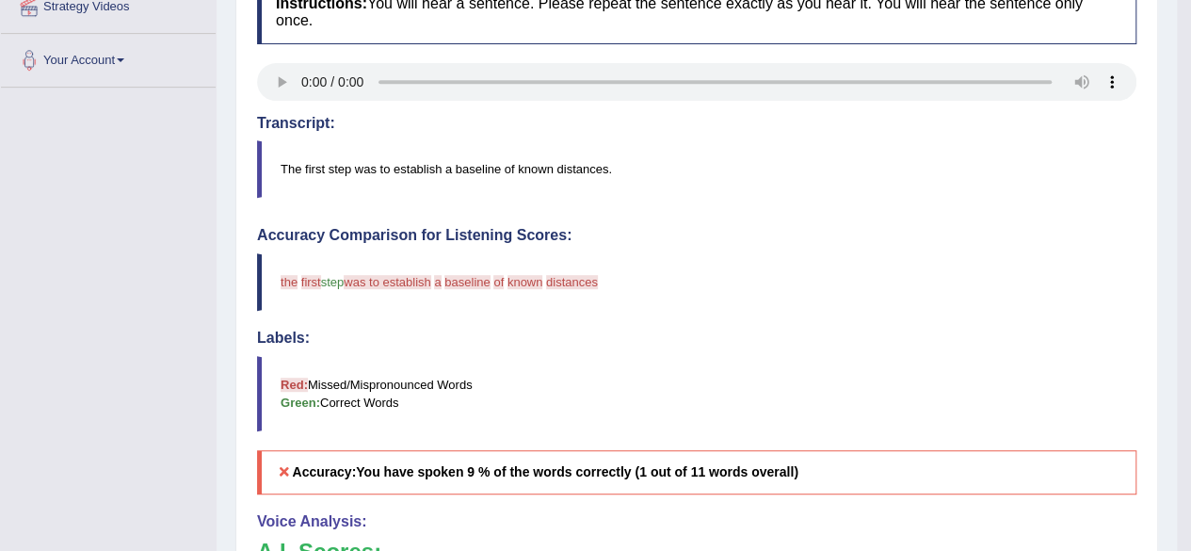
scroll to position [188, 0]
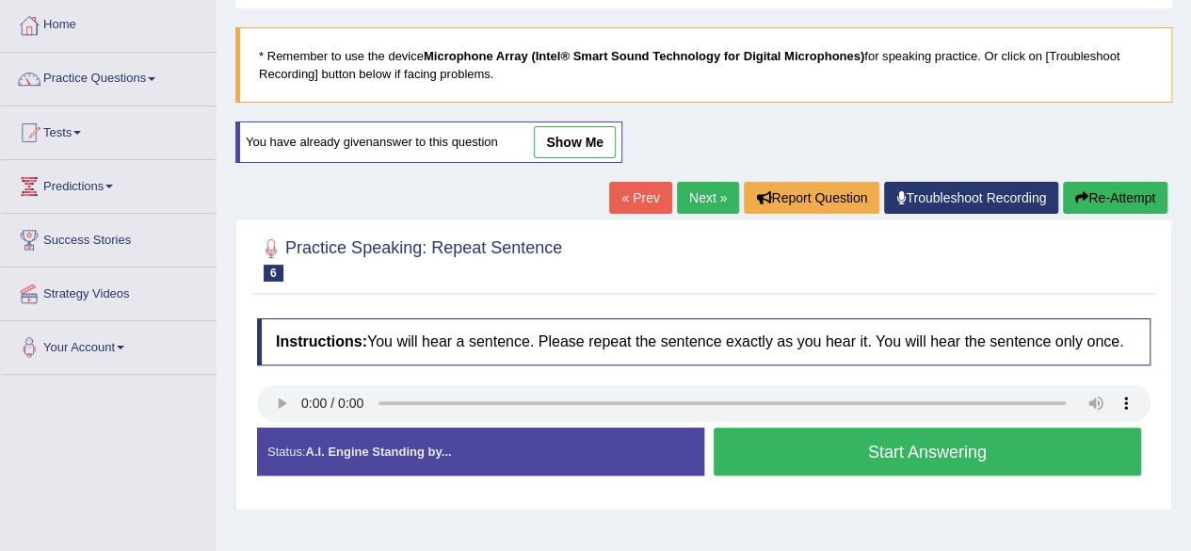
click at [698, 199] on link "Next »" at bounding box center [708, 198] width 62 height 32
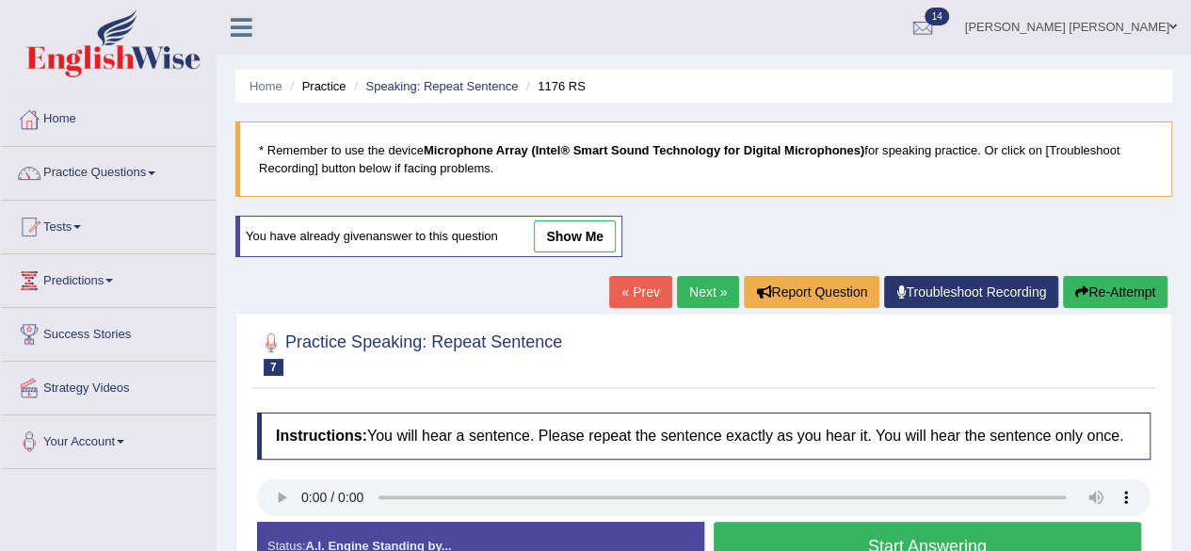
click at [696, 293] on link "Next »" at bounding box center [708, 292] width 62 height 32
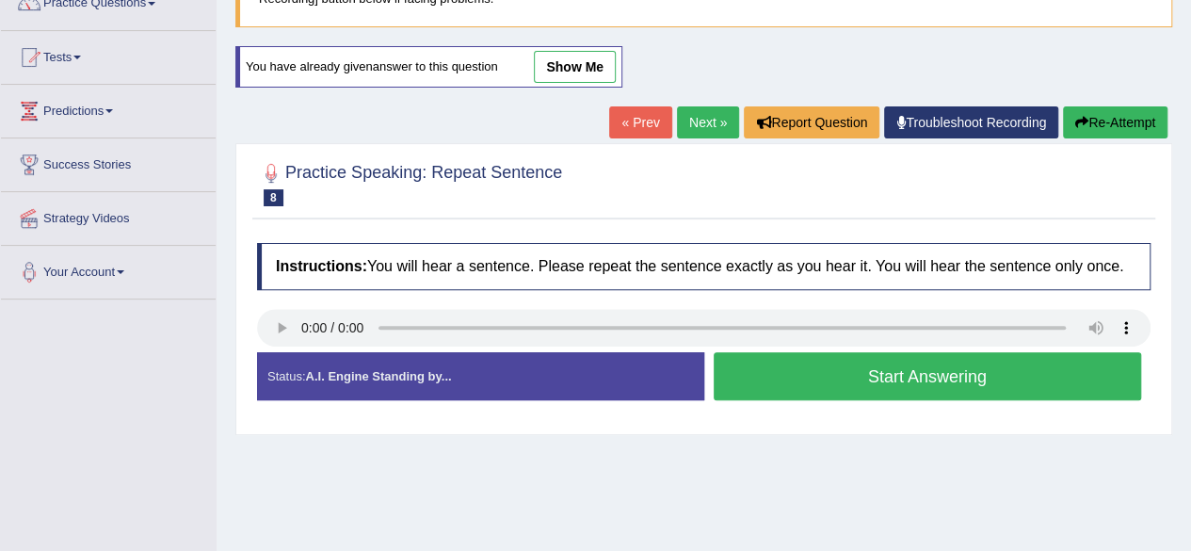
scroll to position [188, 0]
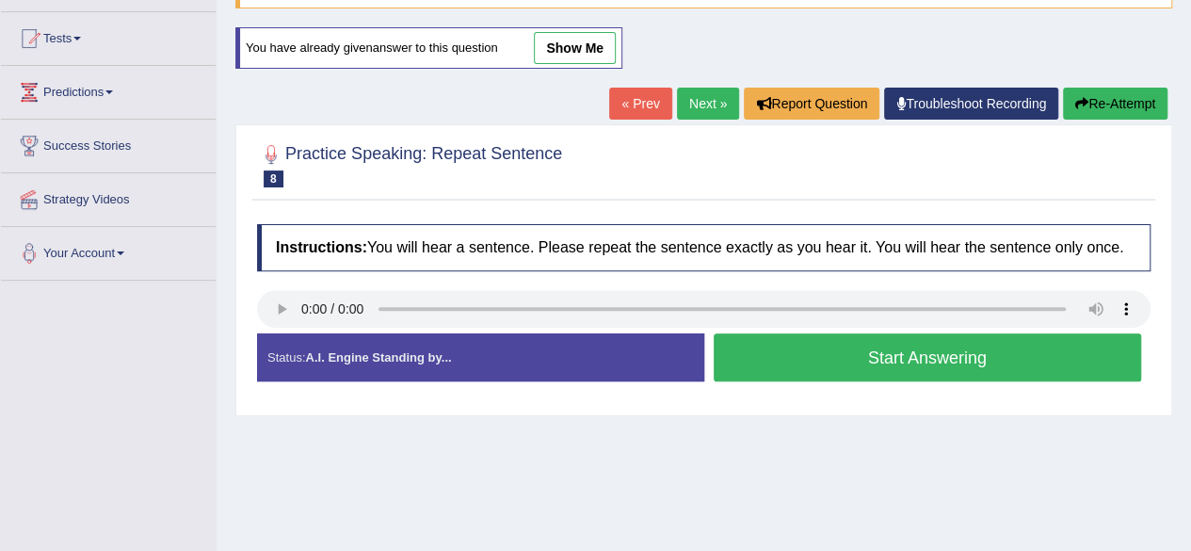
click at [765, 358] on button "Start Answering" at bounding box center [928, 357] width 429 height 48
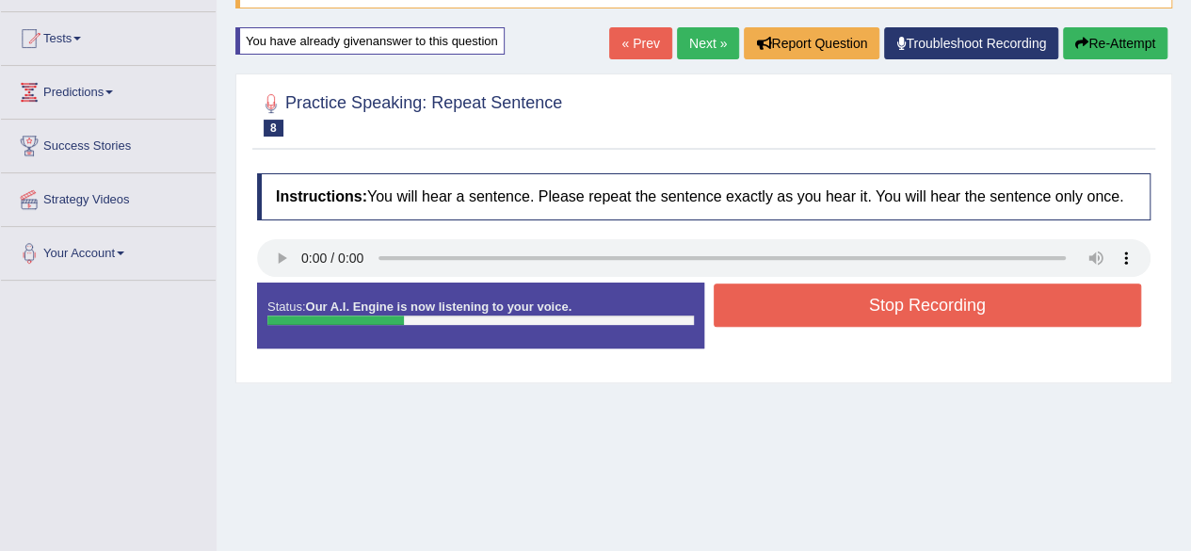
click at [838, 284] on button "Stop Recording" at bounding box center [928, 305] width 429 height 43
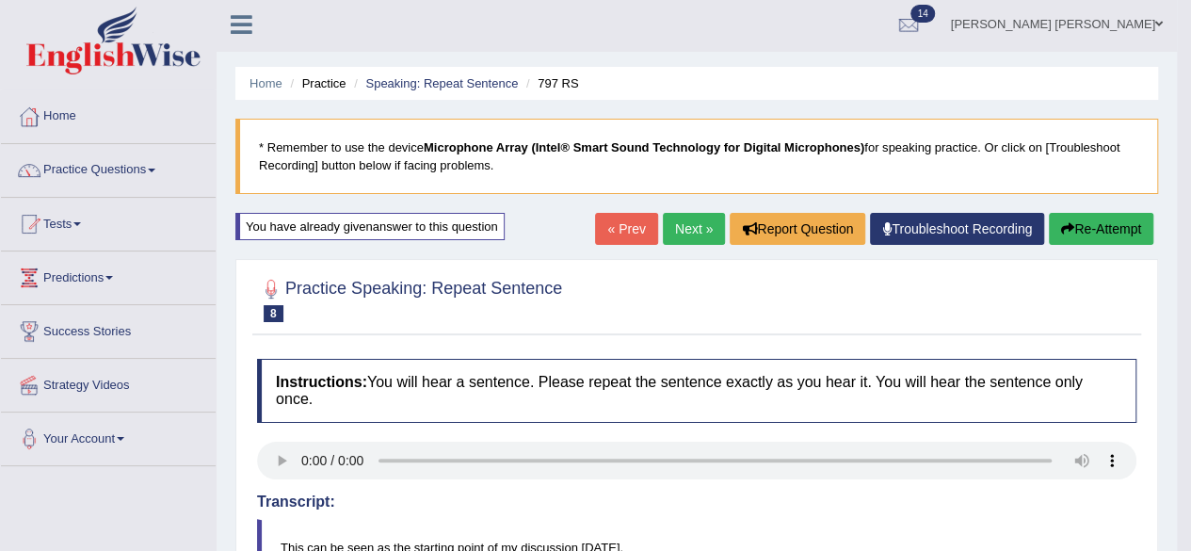
scroll to position [0, 0]
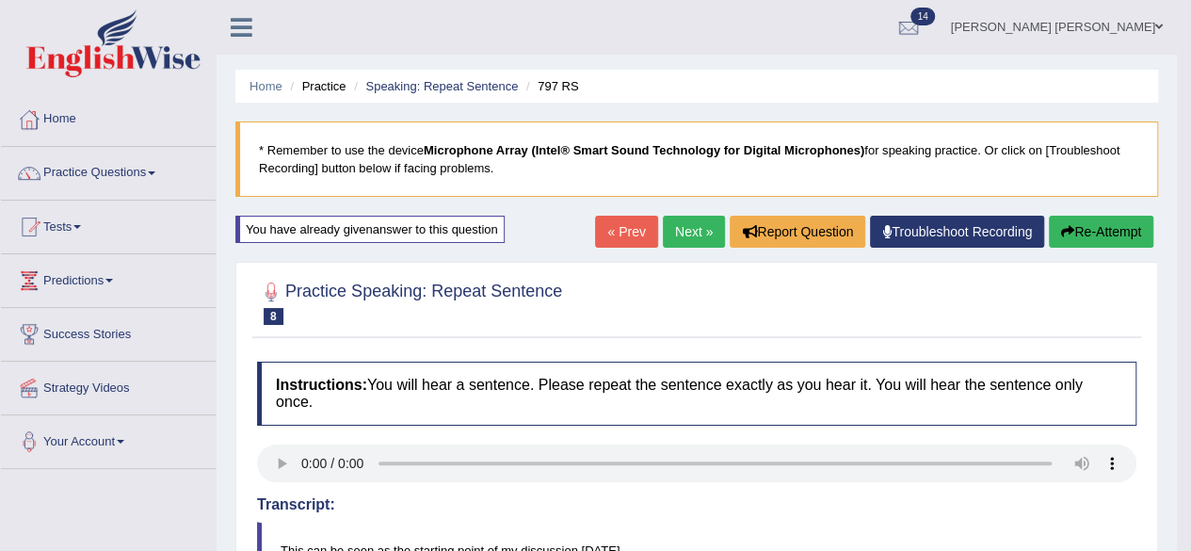
click at [673, 225] on link "Next »" at bounding box center [694, 232] width 62 height 32
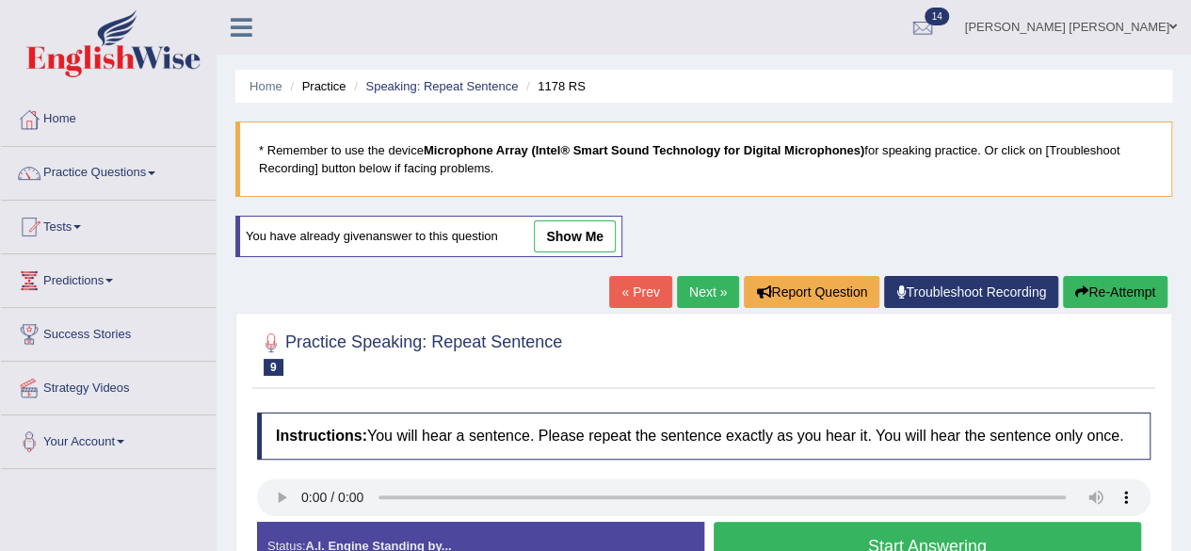
scroll to position [283, 0]
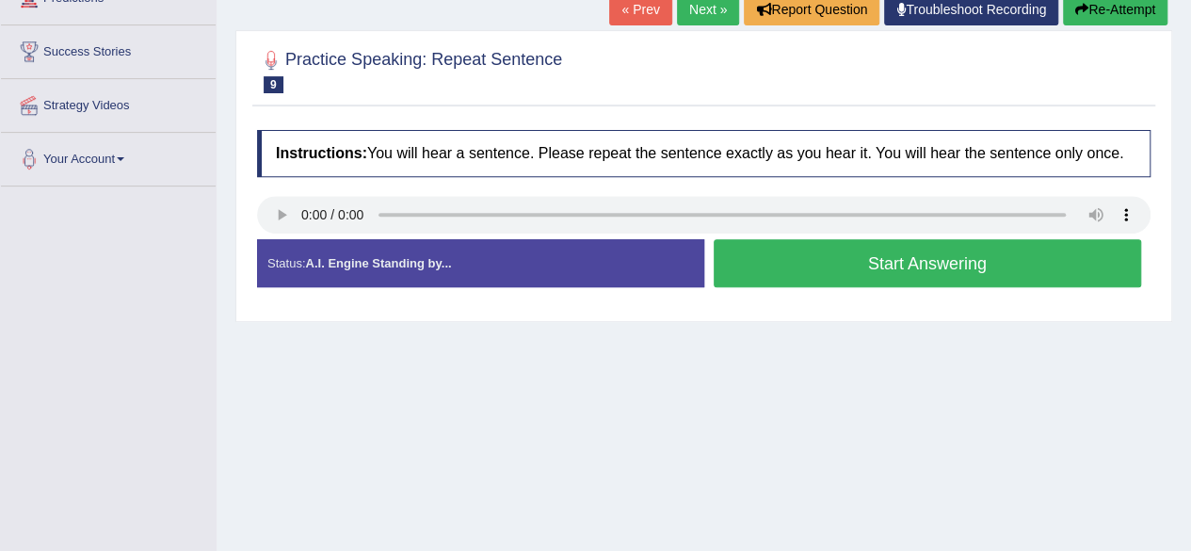
click at [793, 253] on button "Start Answering" at bounding box center [928, 263] width 429 height 48
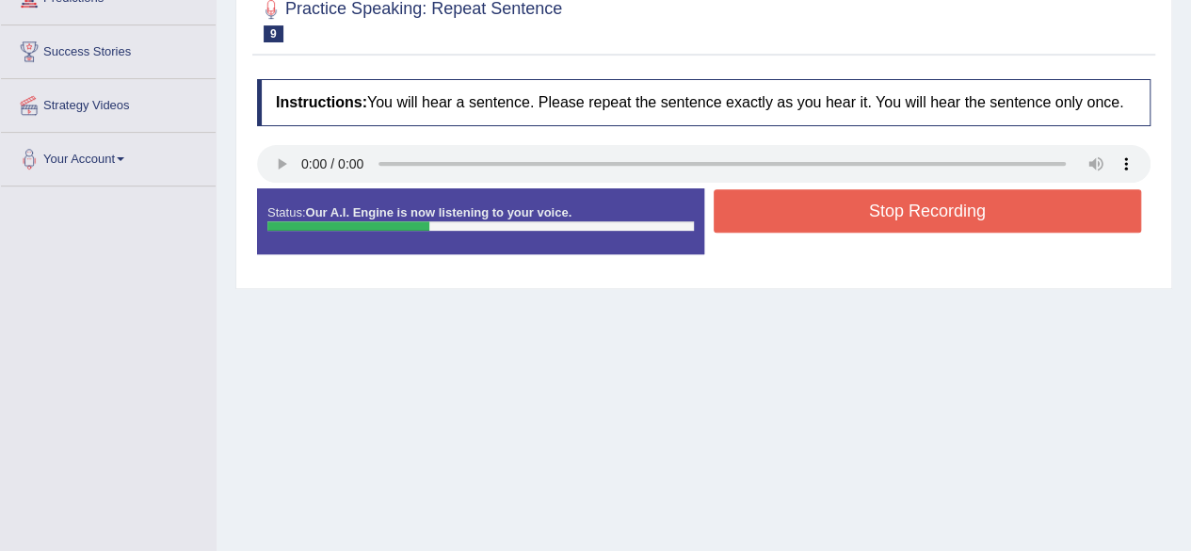
click at [767, 206] on button "Stop Recording" at bounding box center [928, 210] width 429 height 43
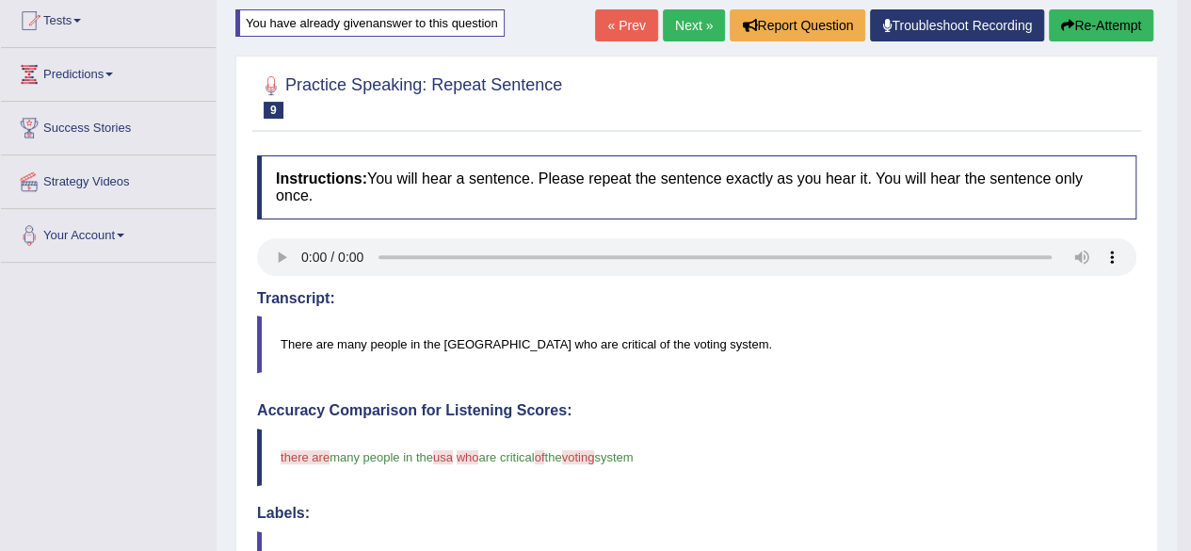
scroll to position [188, 0]
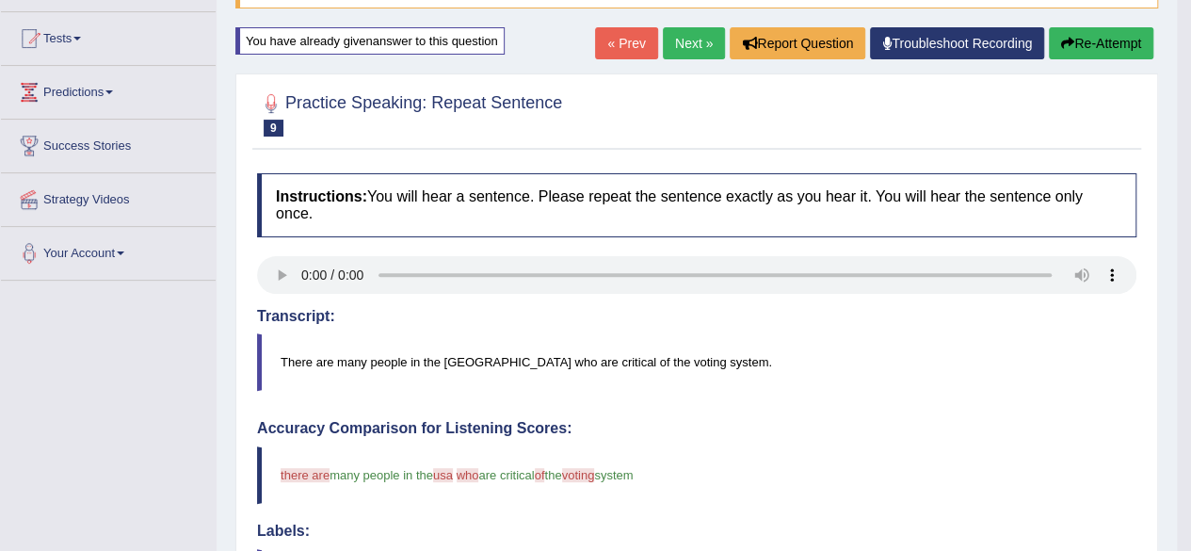
click at [688, 44] on link "Next »" at bounding box center [694, 43] width 62 height 32
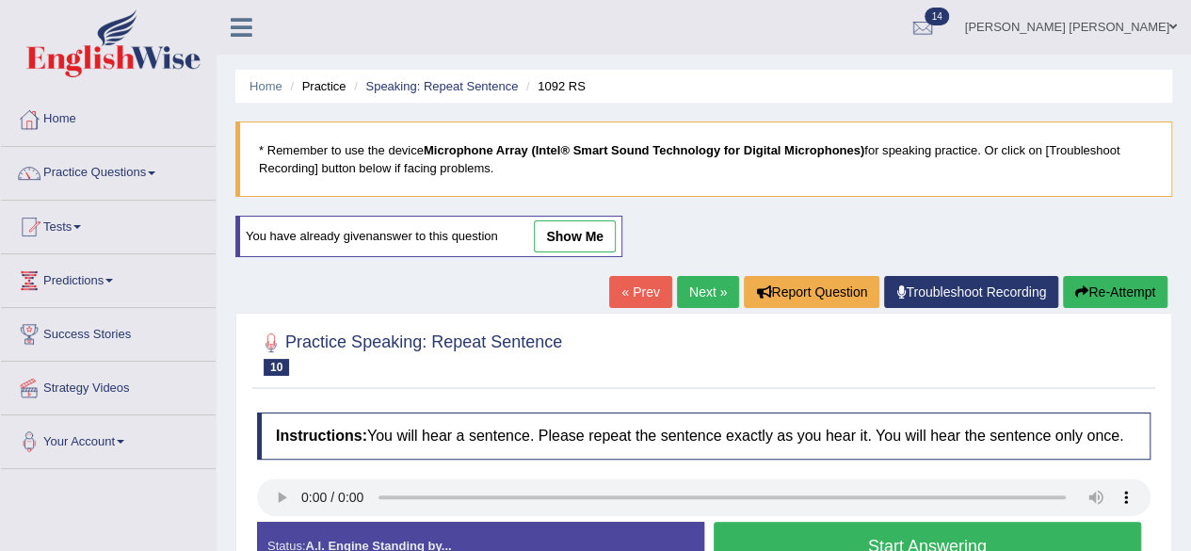
scroll to position [377, 0]
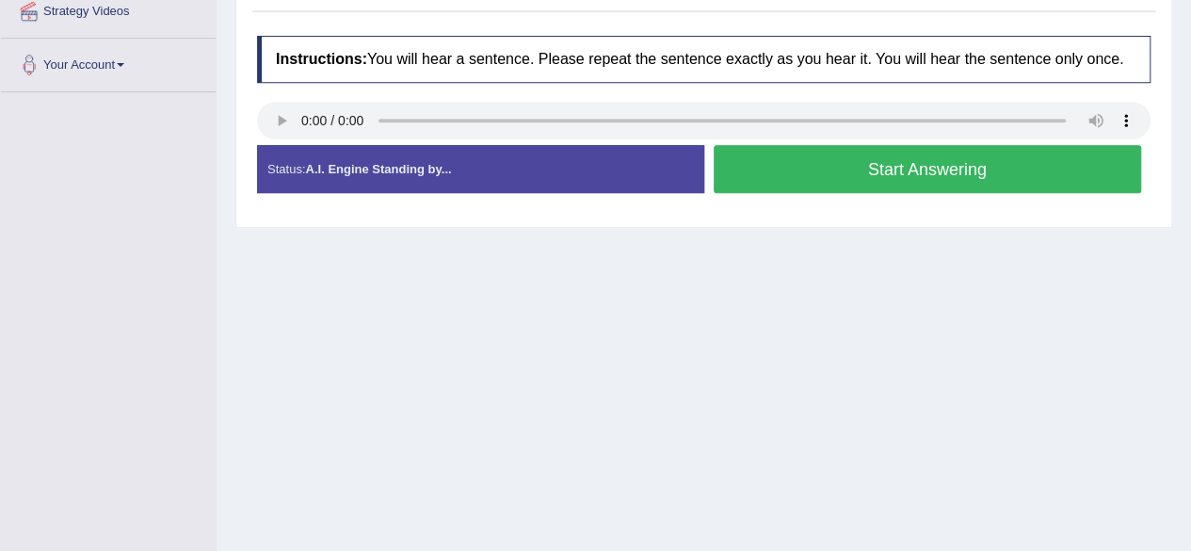
click at [811, 168] on button "Start Answering" at bounding box center [928, 169] width 429 height 48
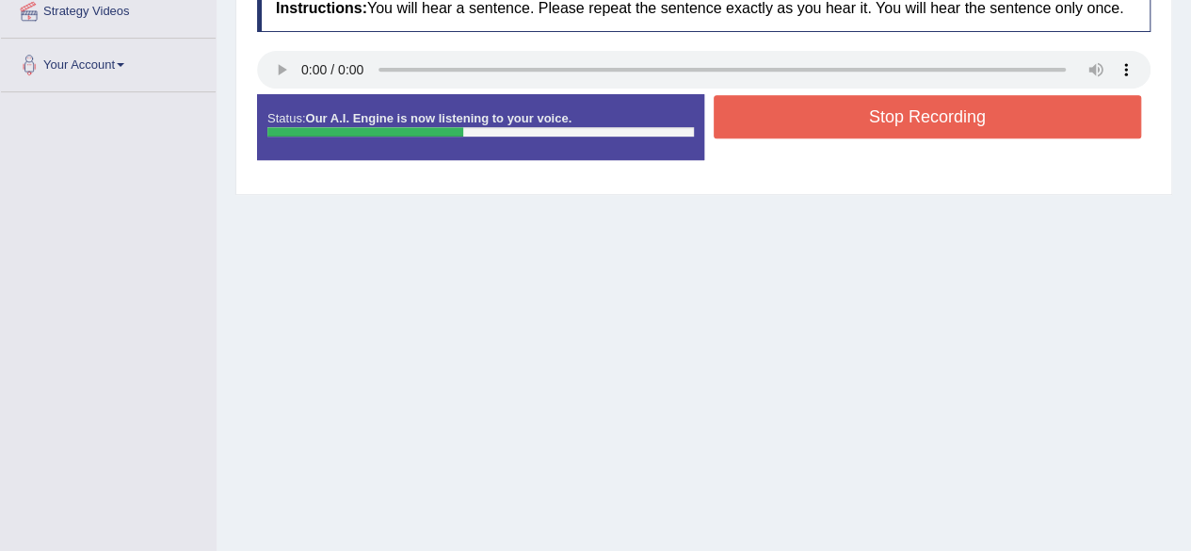
click at [800, 119] on button "Stop Recording" at bounding box center [928, 116] width 429 height 43
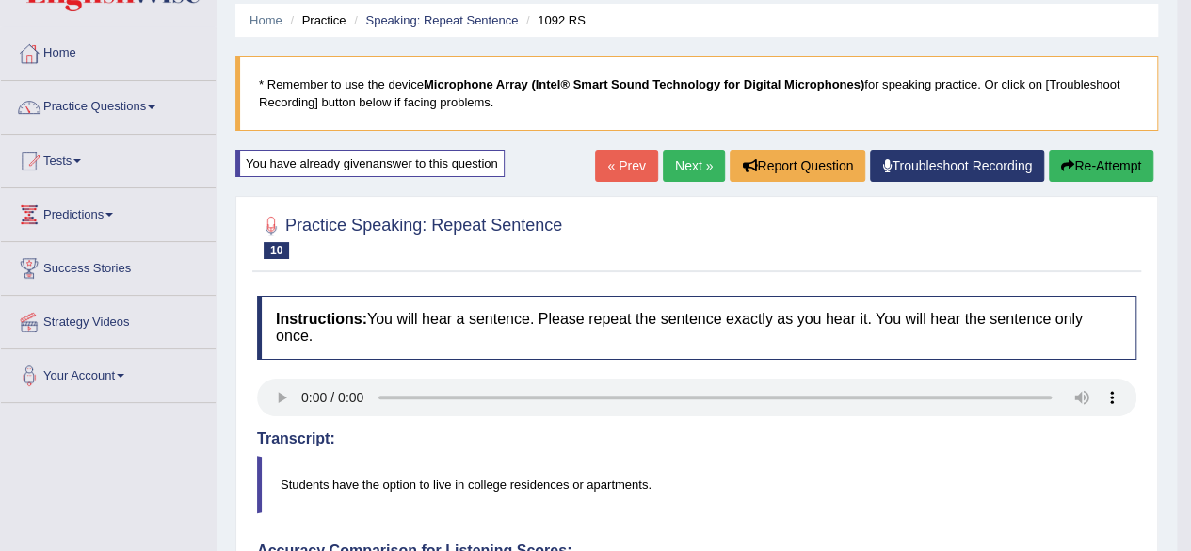
scroll to position [0, 0]
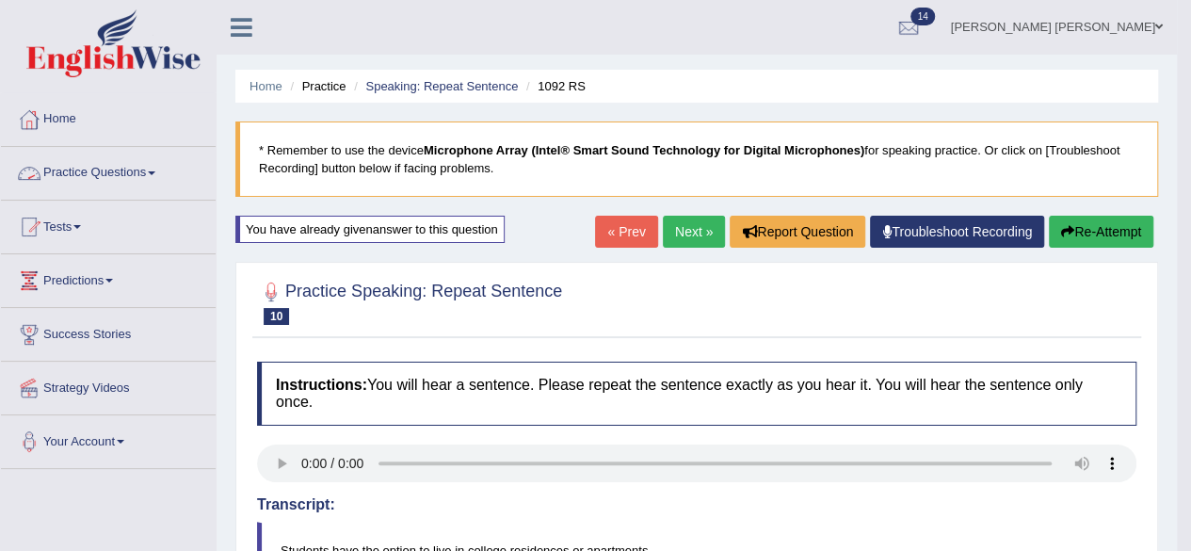
click at [149, 176] on link "Practice Questions" at bounding box center [108, 170] width 215 height 47
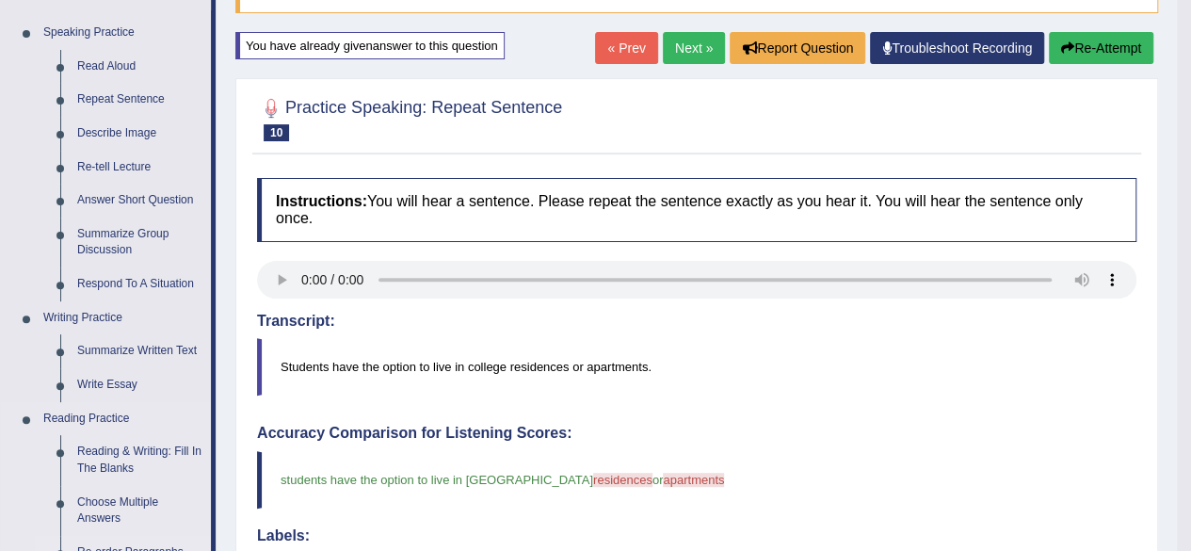
scroll to position [377, 0]
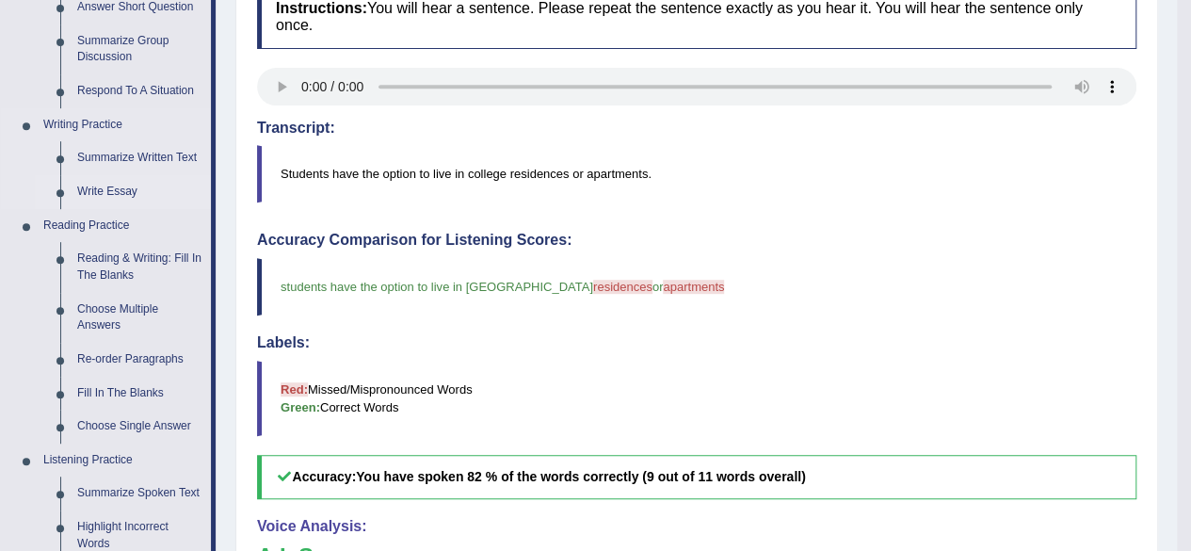
click at [111, 186] on link "Write Essay" at bounding box center [140, 192] width 142 height 34
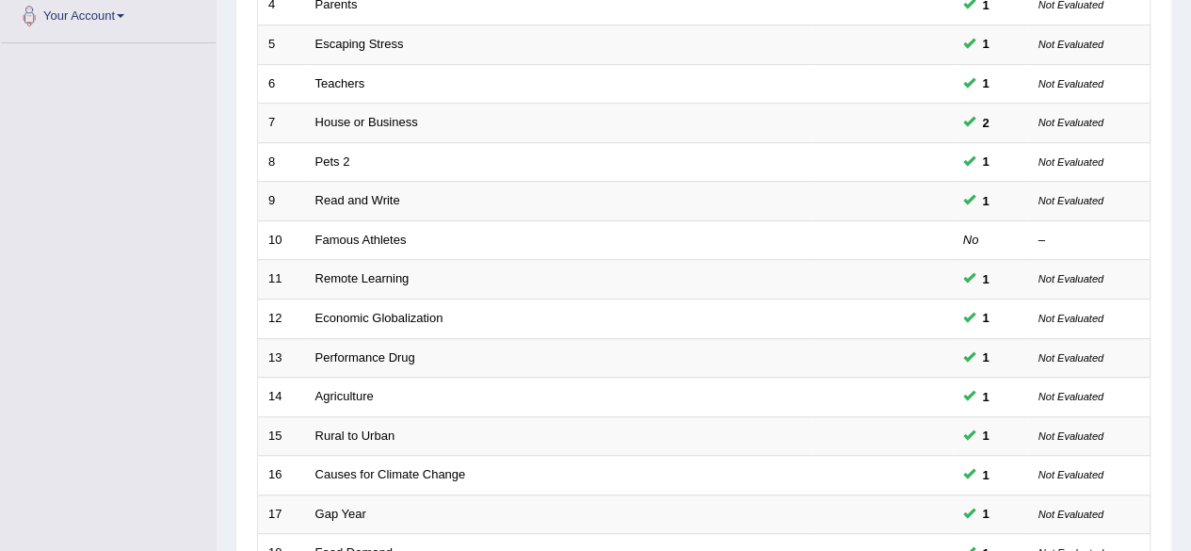
scroll to position [659, 0]
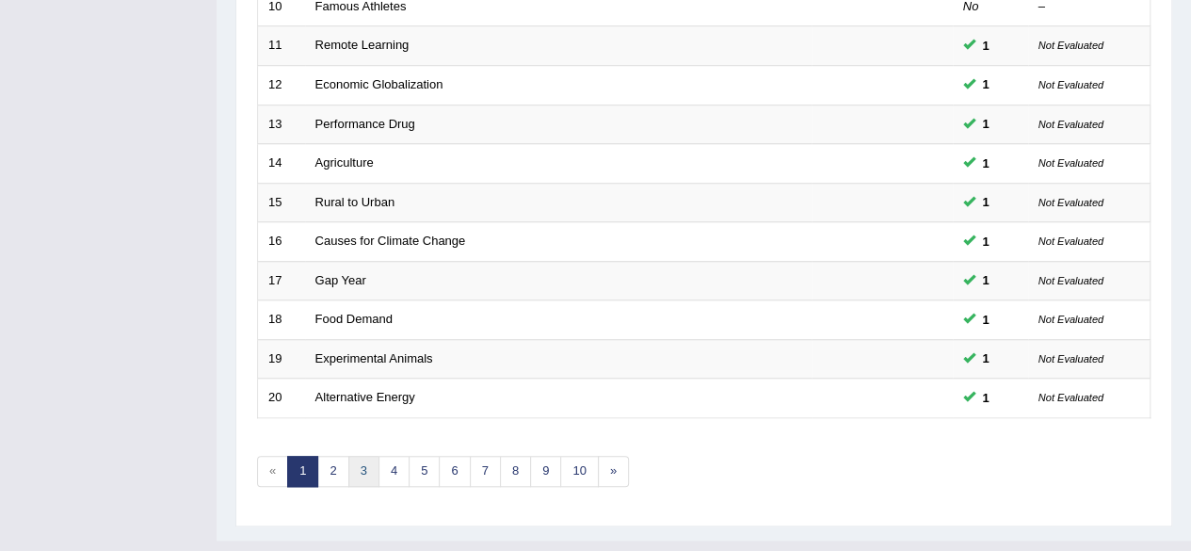
click at [359, 462] on link "3" at bounding box center [363, 471] width 31 height 31
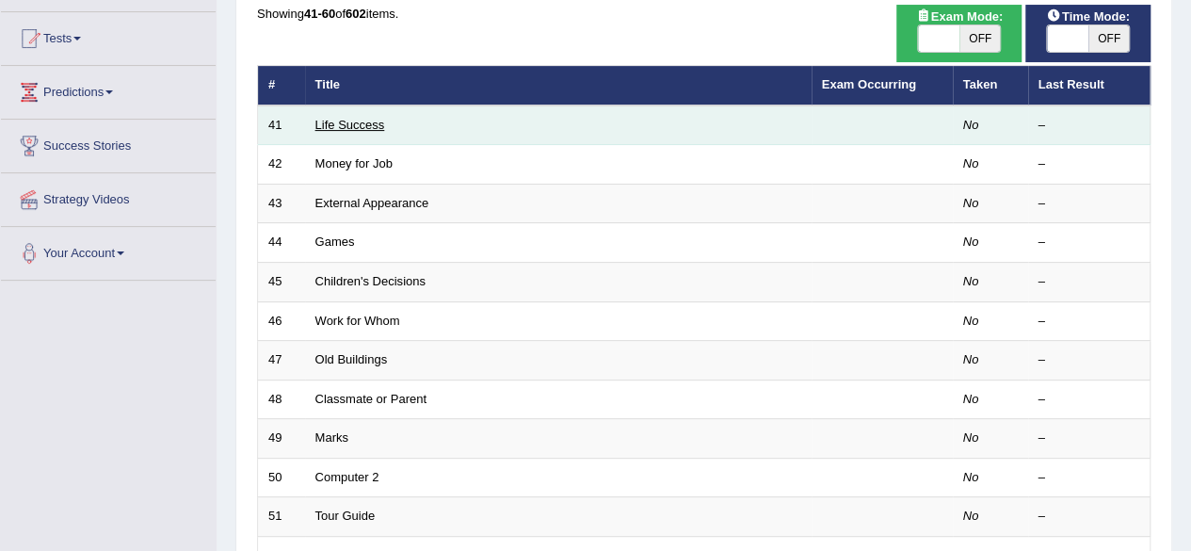
click at [342, 125] on link "Life Success" at bounding box center [351, 125] width 70 height 14
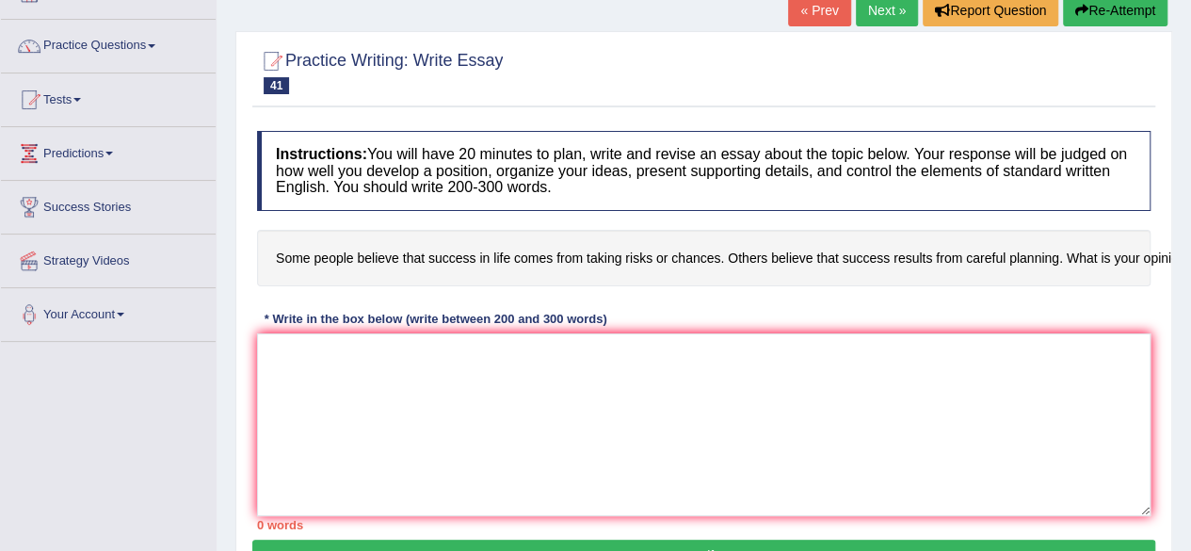
scroll to position [188, 0]
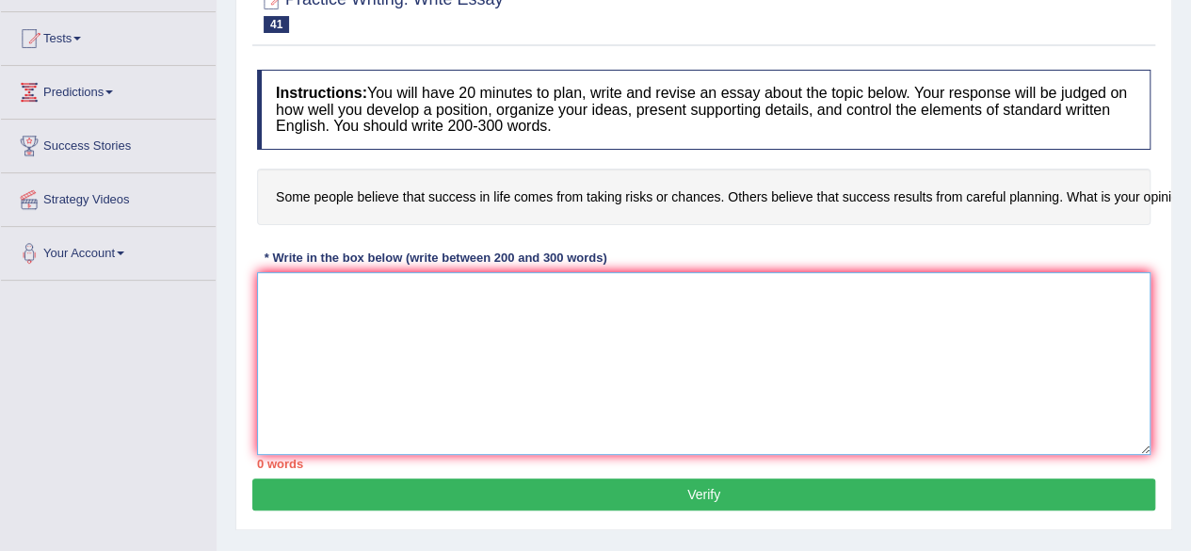
click at [627, 287] on textarea at bounding box center [704, 363] width 894 height 183
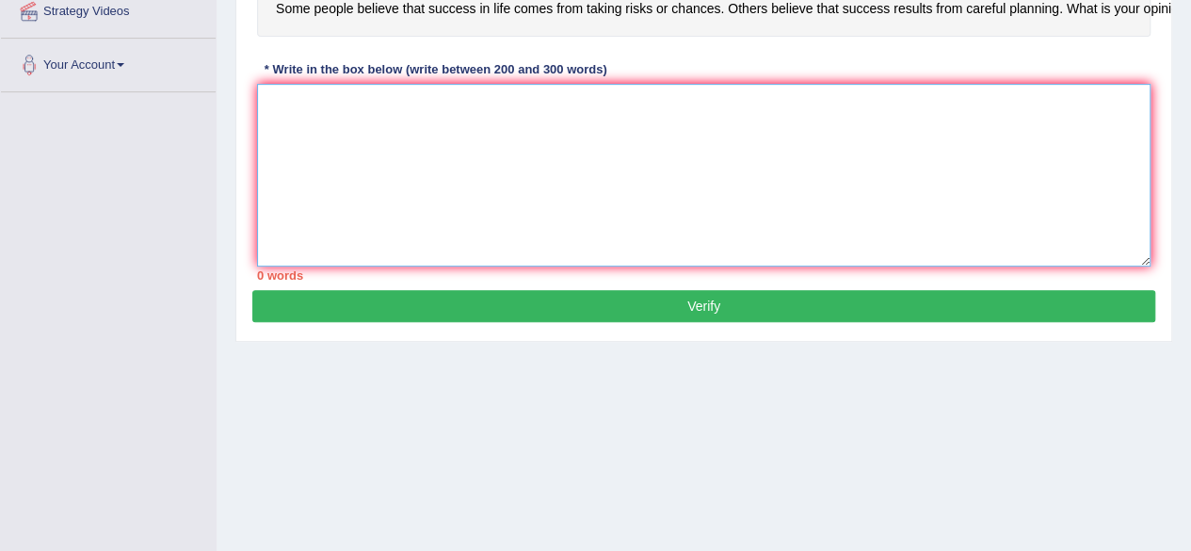
scroll to position [283, 0]
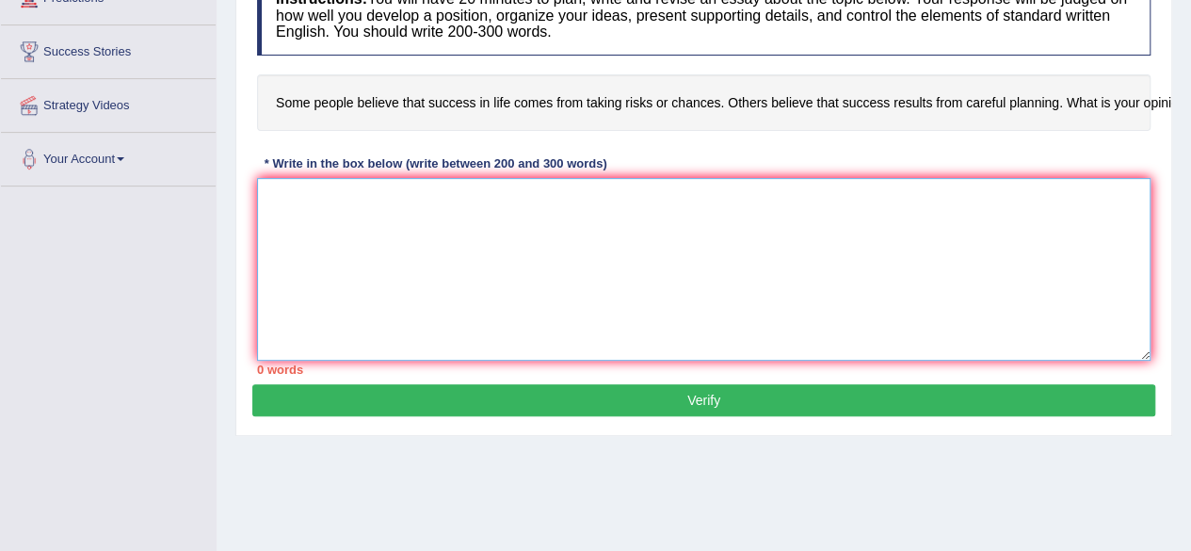
type textarea "Y"
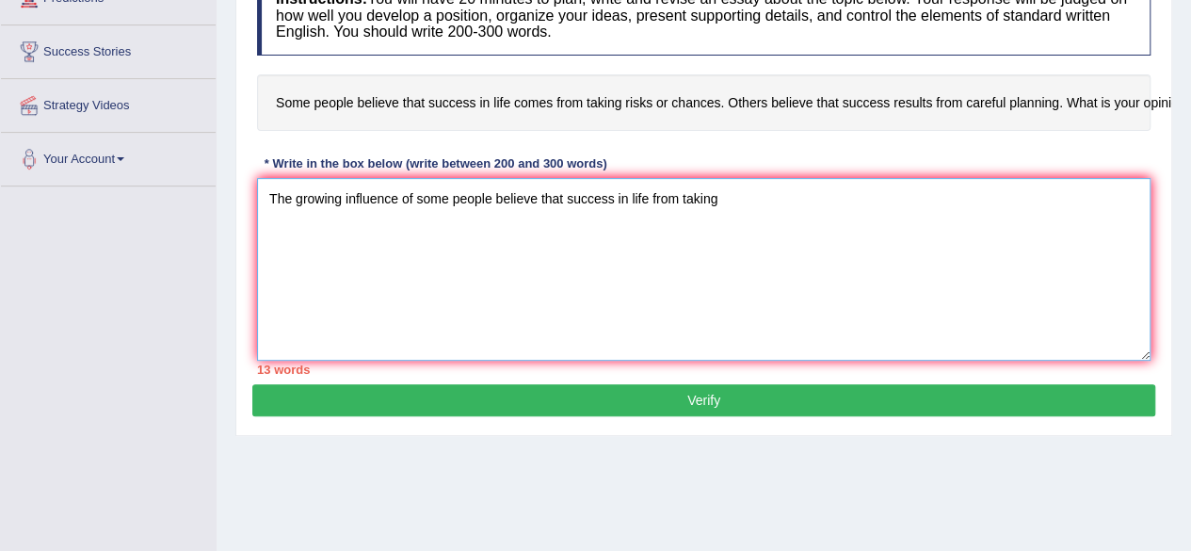
click at [644, 198] on textarea "The growing influence of some people believe that success in life from taking" at bounding box center [704, 269] width 894 height 183
click at [648, 203] on textarea "The growing influence of some people believe that success in life from taking" at bounding box center [704, 269] width 894 height 183
click at [817, 212] on textarea "The growing influence of some people believe that success in life comes from ta…" at bounding box center [704, 269] width 894 height 183
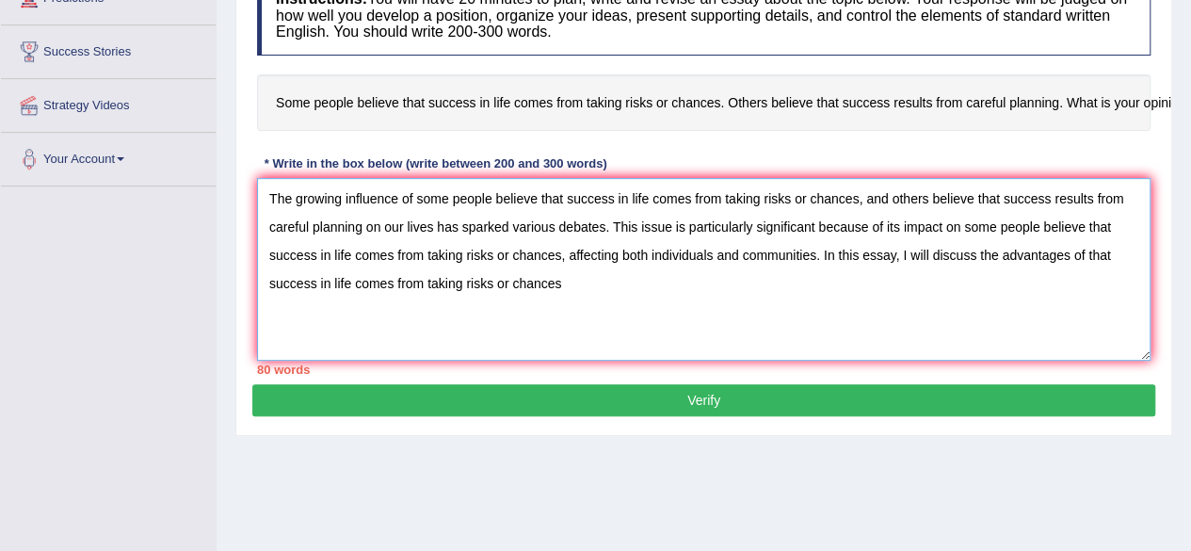
drag, startPoint x: 1072, startPoint y: 258, endPoint x: 1106, endPoint y: 287, distance: 44.7
click at [1072, 258] on textarea "The growing influence of some people believe that success in life comes from ta…" at bounding box center [704, 269] width 894 height 183
click at [746, 292] on textarea "The growing influence of some people believe that success in life comes from ta…" at bounding box center [704, 269] width 894 height 183
click at [772, 282] on textarea "The growing influence of some people believe that success in life comes from ta…" at bounding box center [704, 269] width 894 height 183
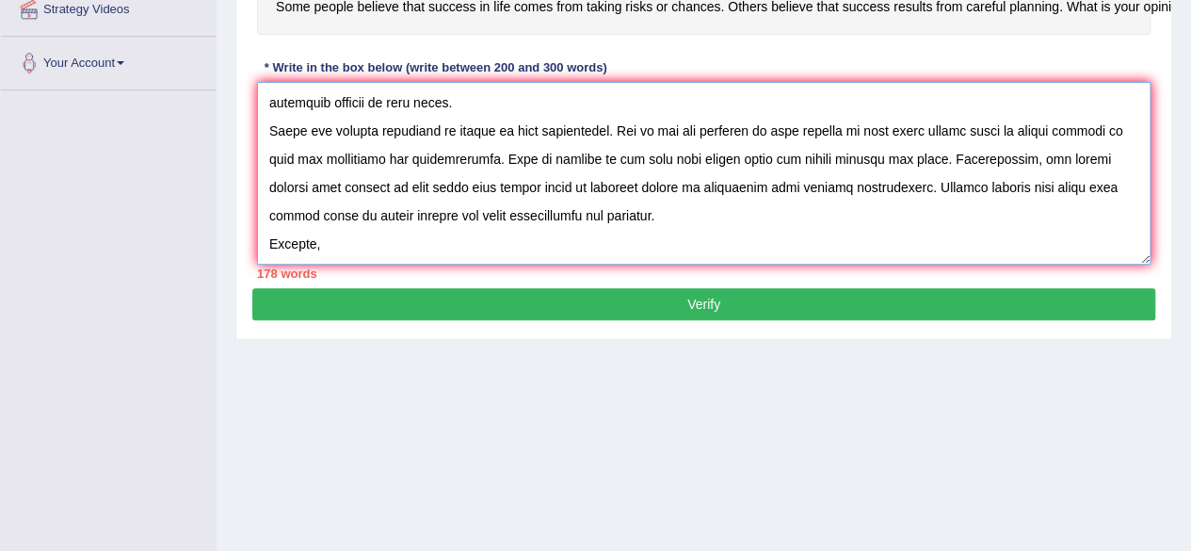
scroll to position [437, 0]
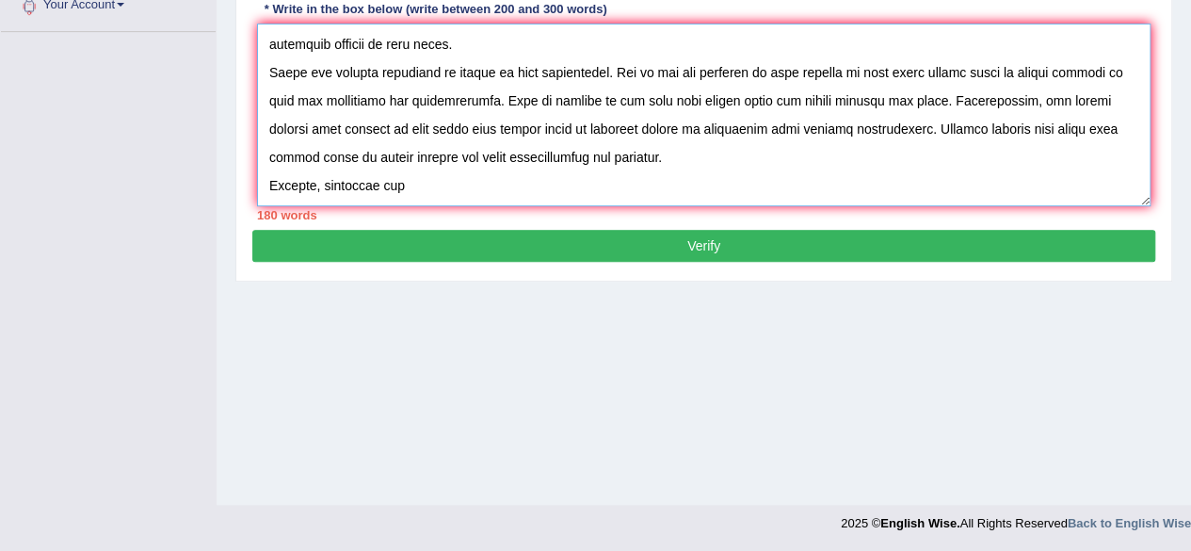
click at [680, 160] on textarea at bounding box center [704, 115] width 894 height 183
click at [656, 159] on textarea at bounding box center [704, 115] width 894 height 183
click at [426, 180] on textarea at bounding box center [704, 115] width 894 height 183
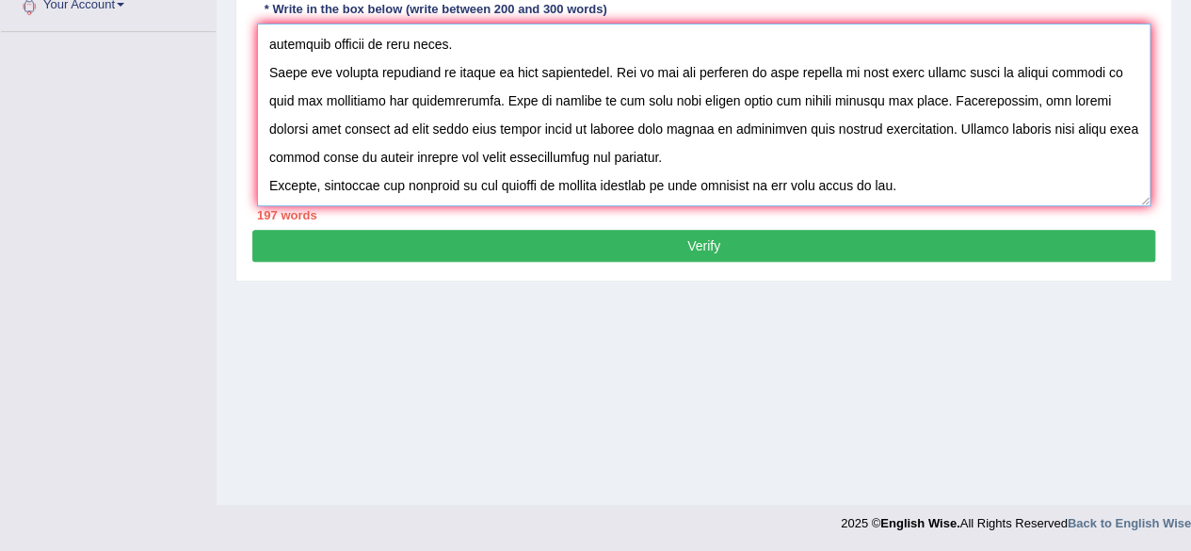
click at [888, 175] on textarea at bounding box center [704, 115] width 894 height 183
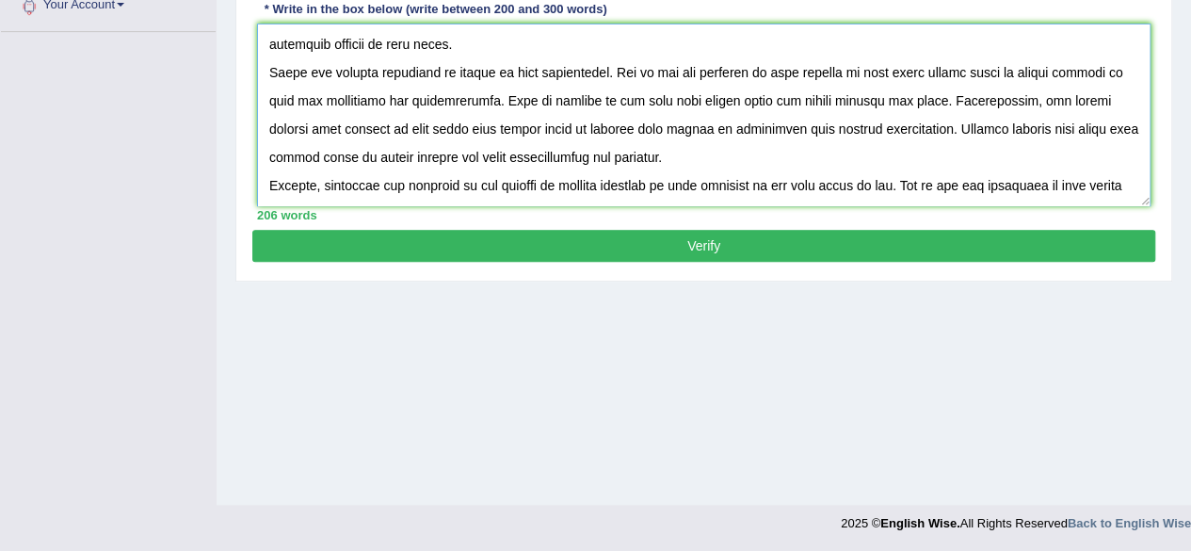
scroll to position [129, 0]
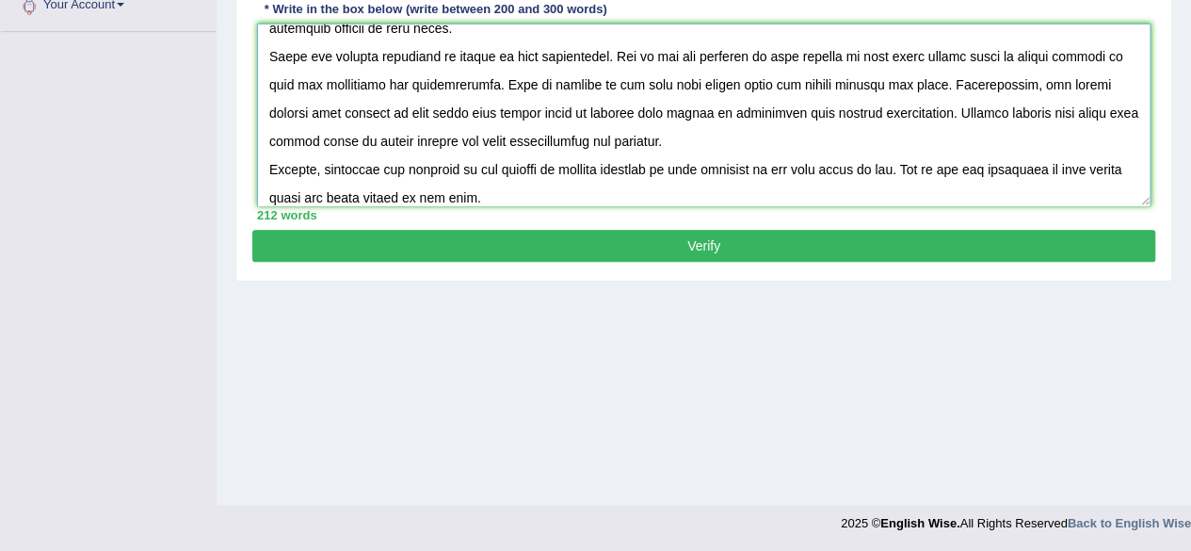
type textarea "The growing influence of some people believe that success in life comes from ta…"
click at [448, 245] on button "Verify" at bounding box center [703, 246] width 903 height 32
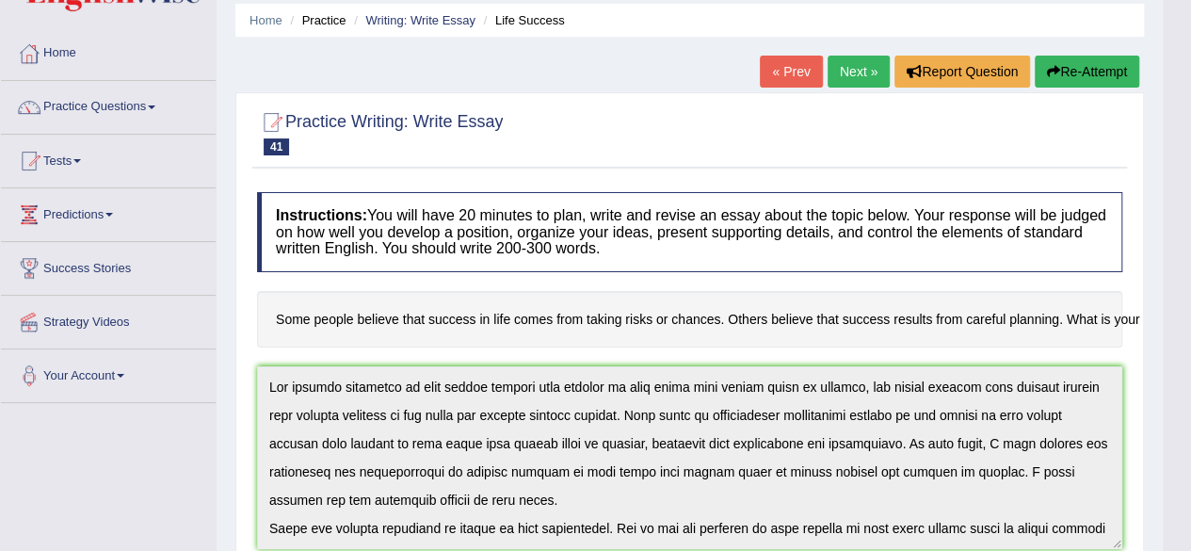
scroll to position [0, 0]
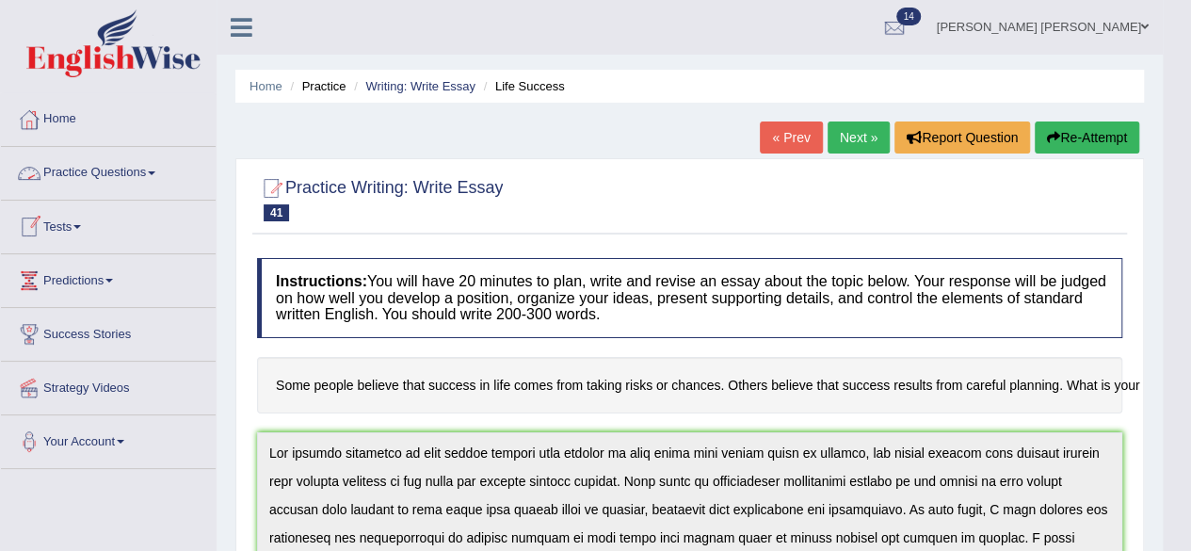
click at [155, 171] on span at bounding box center [152, 173] width 8 height 4
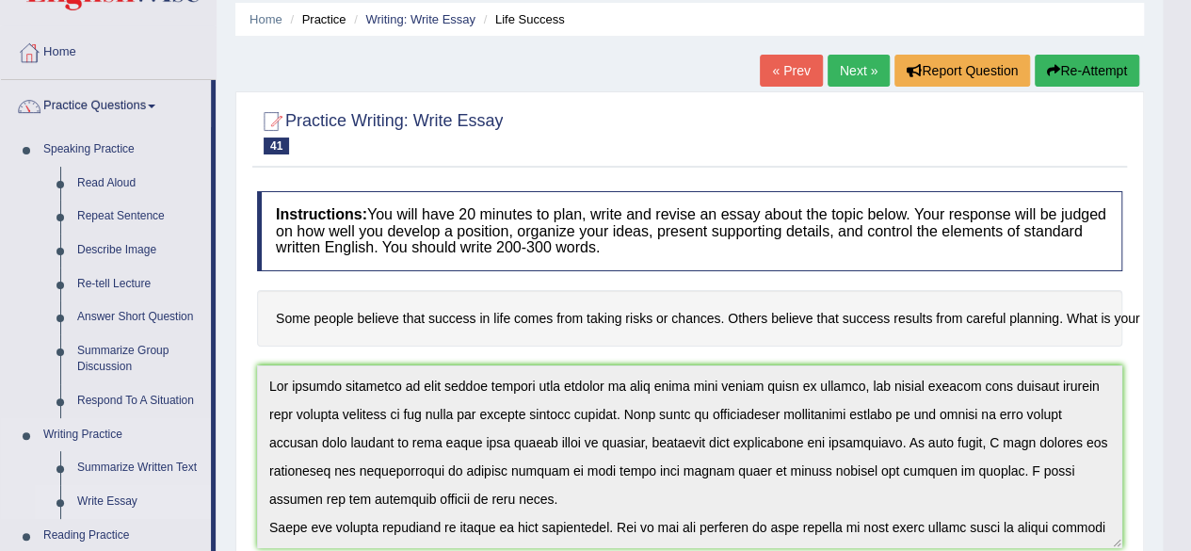
scroll to position [188, 0]
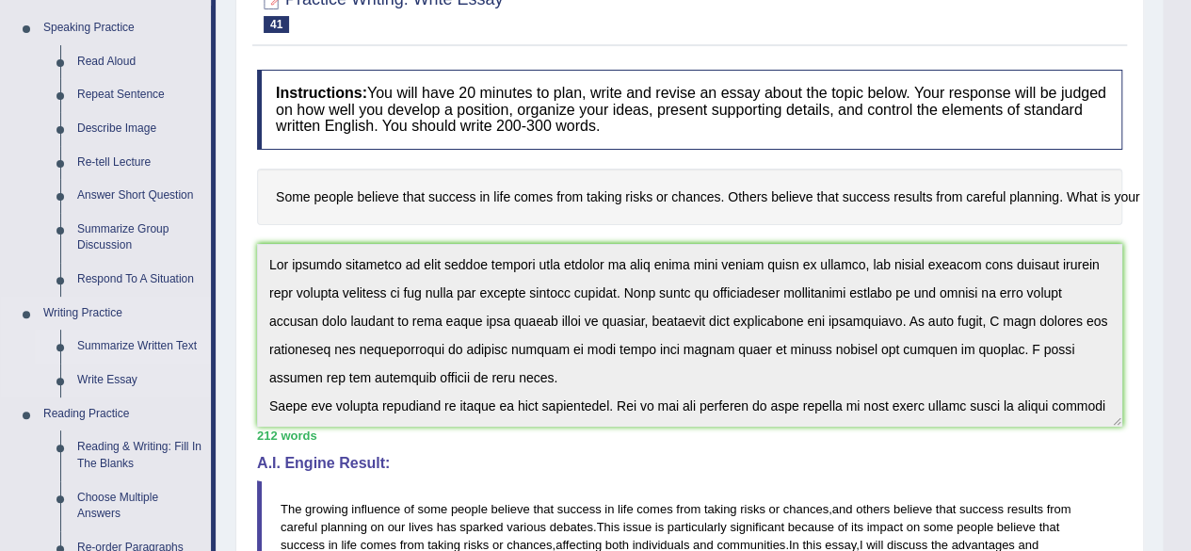
click at [117, 348] on link "Summarize Written Text" at bounding box center [140, 347] width 142 height 34
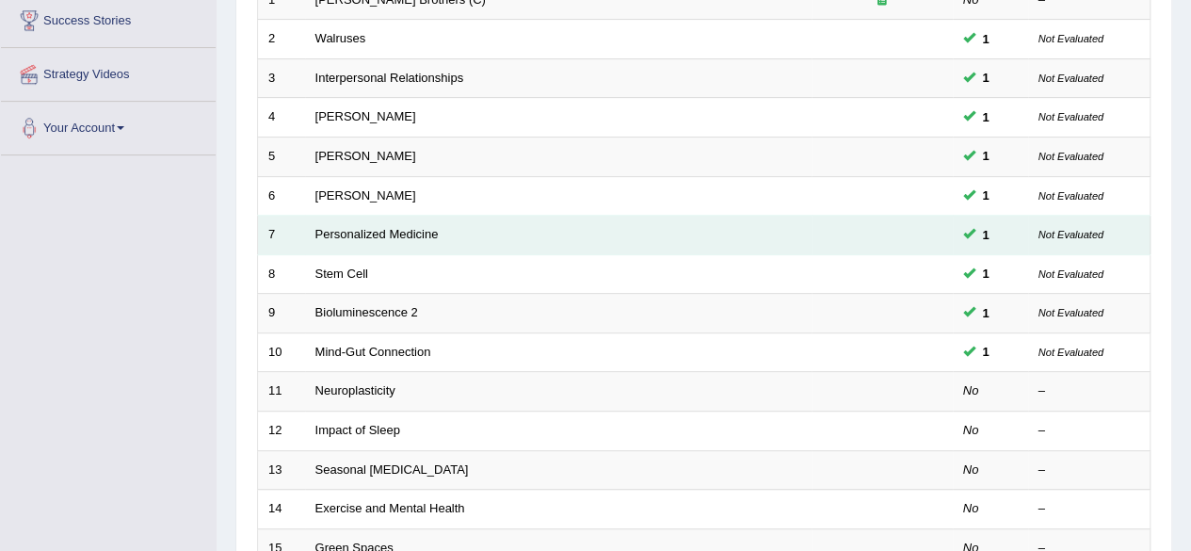
scroll to position [310, 0]
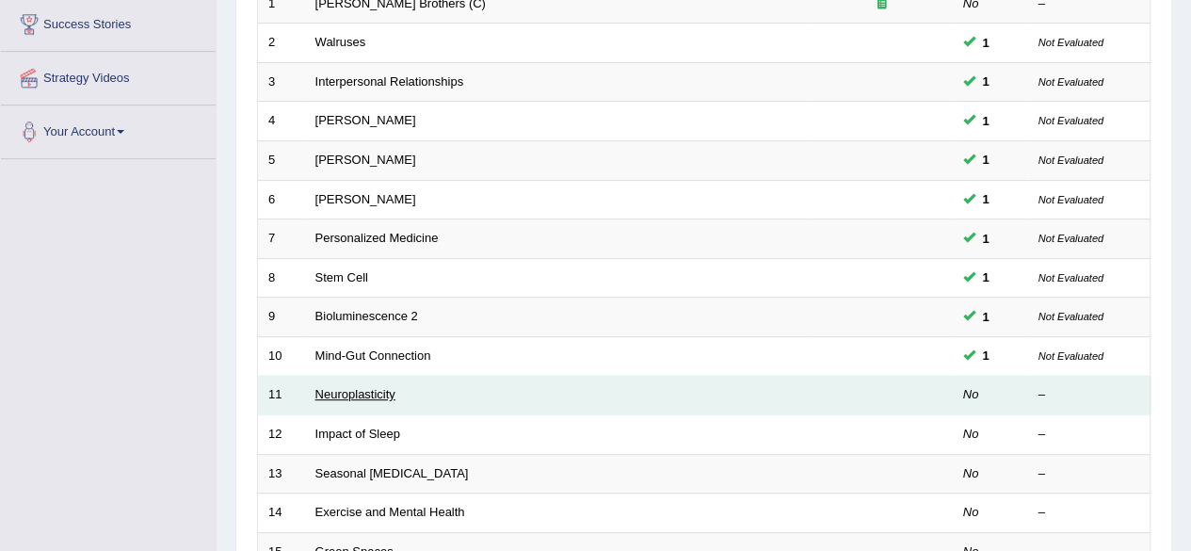
click at [362, 388] on link "Neuroplasticity" at bounding box center [356, 394] width 80 height 14
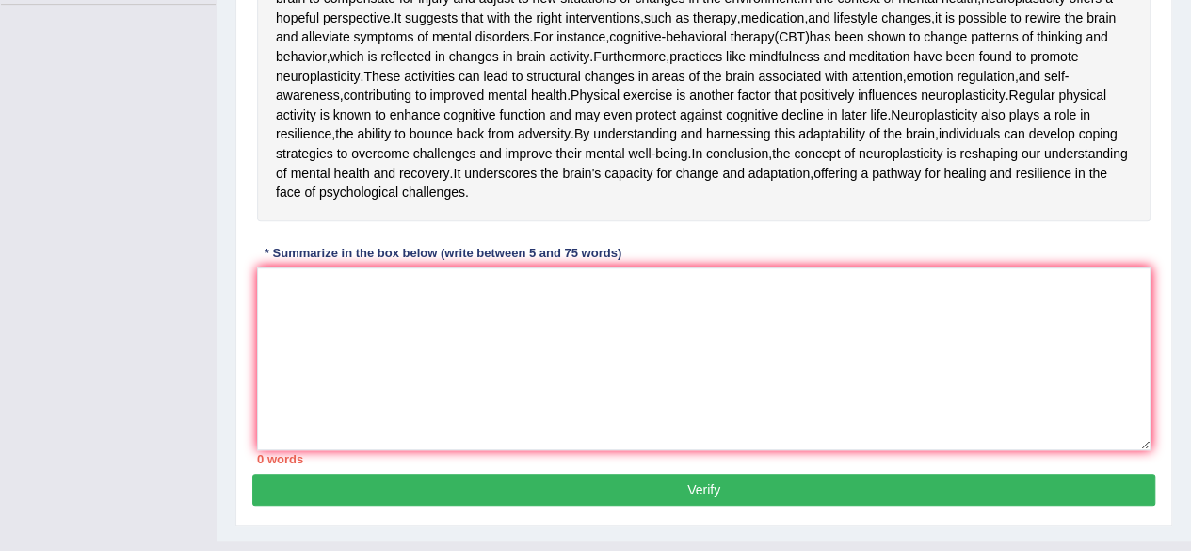
scroll to position [463, 0]
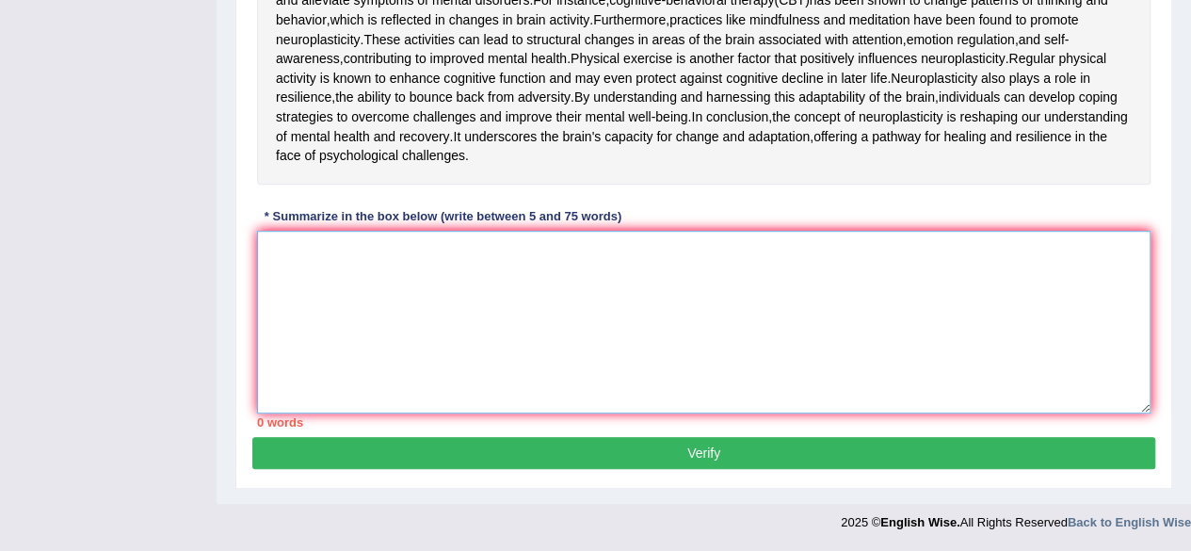
click at [624, 361] on textarea at bounding box center [704, 322] width 894 height 183
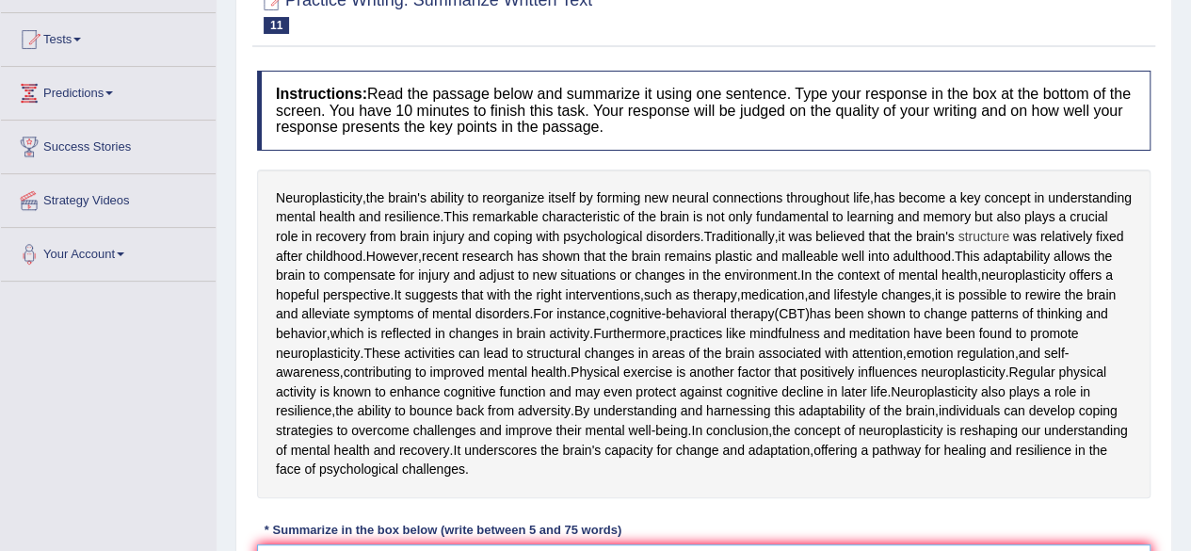
scroll to position [181, 0]
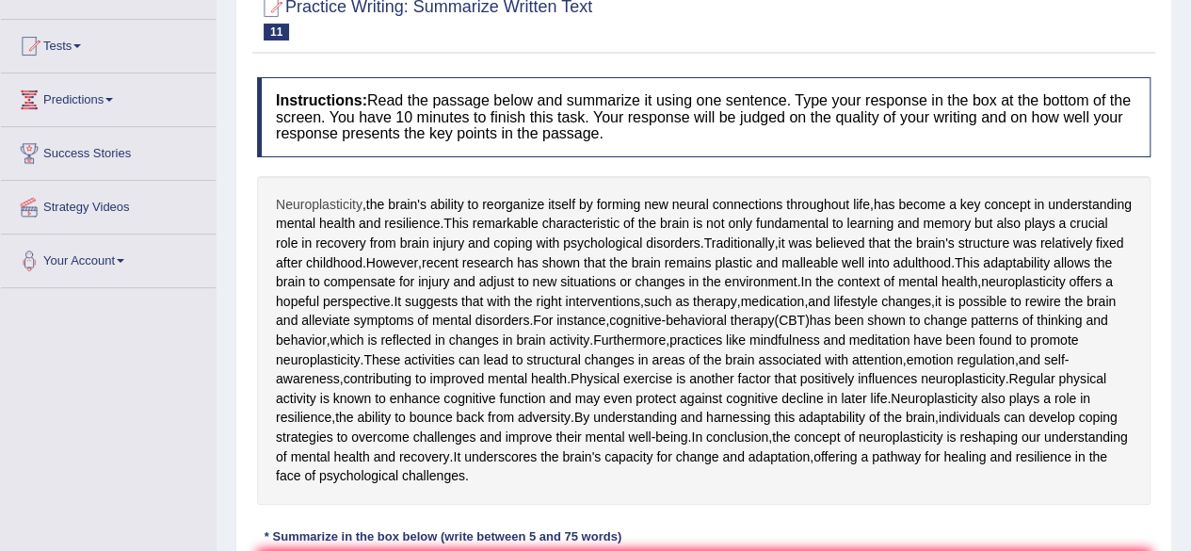
drag, startPoint x: 278, startPoint y: 199, endPoint x: 310, endPoint y: 212, distance: 34.6
click at [309, 212] on span "Neuroplasticity" at bounding box center [319, 205] width 87 height 20
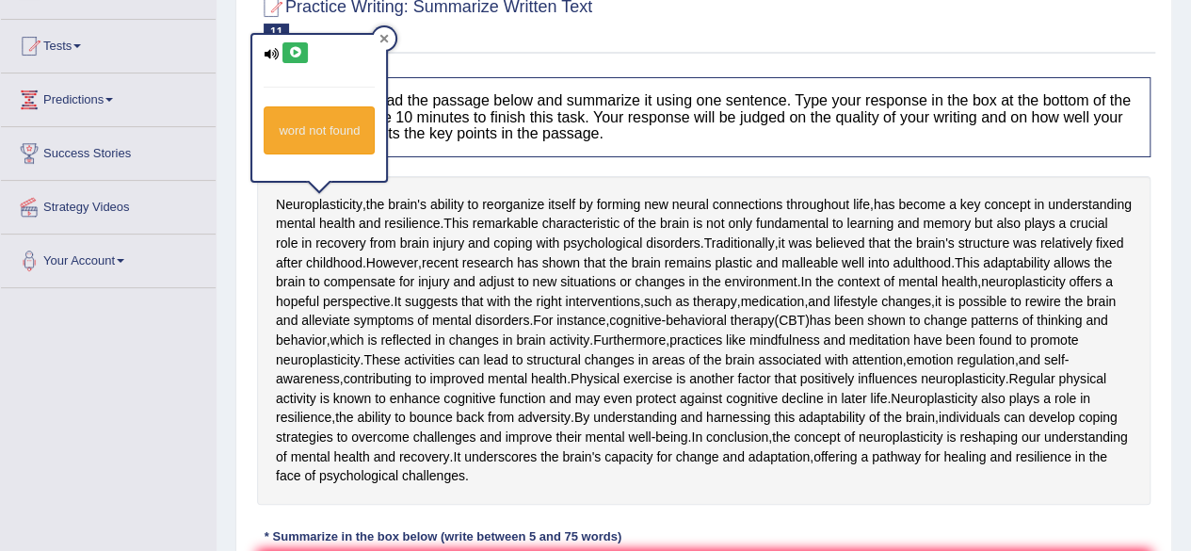
click at [390, 39] on div at bounding box center [384, 38] width 23 height 23
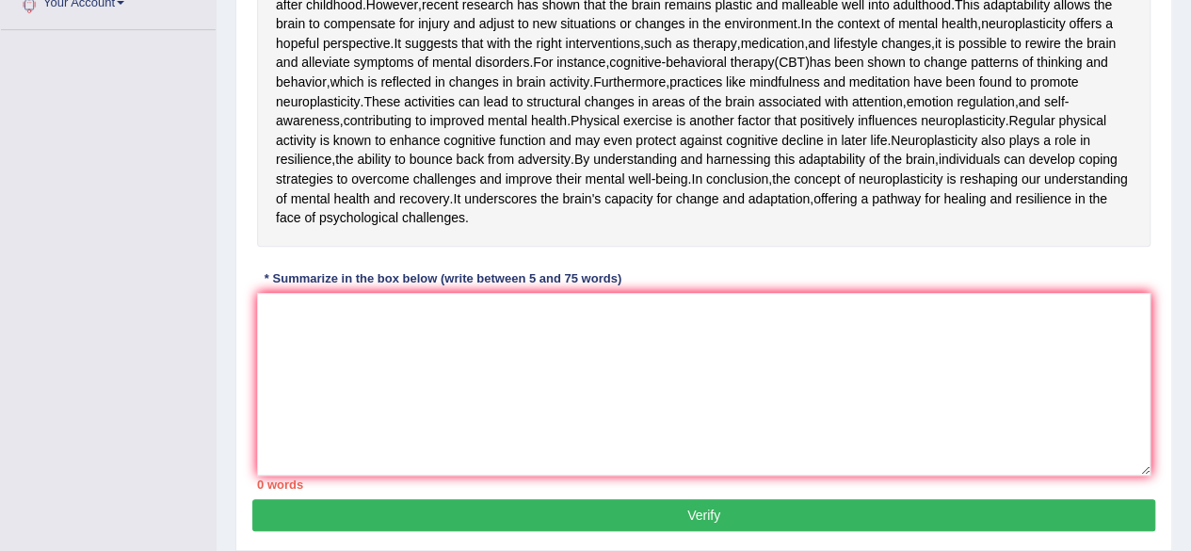
scroll to position [463, 0]
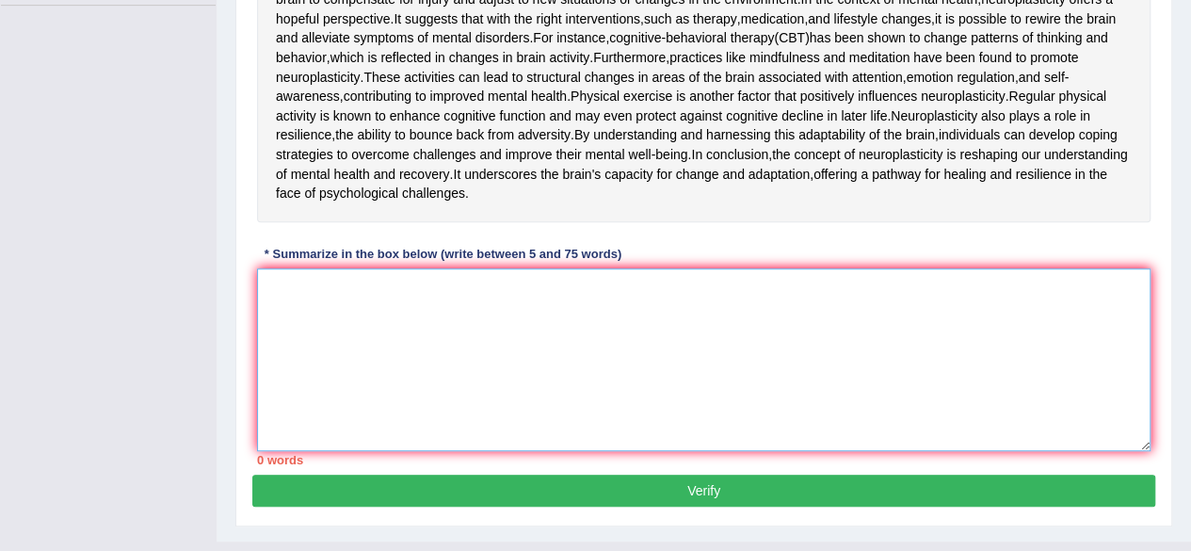
click at [370, 451] on textarea at bounding box center [704, 359] width 894 height 183
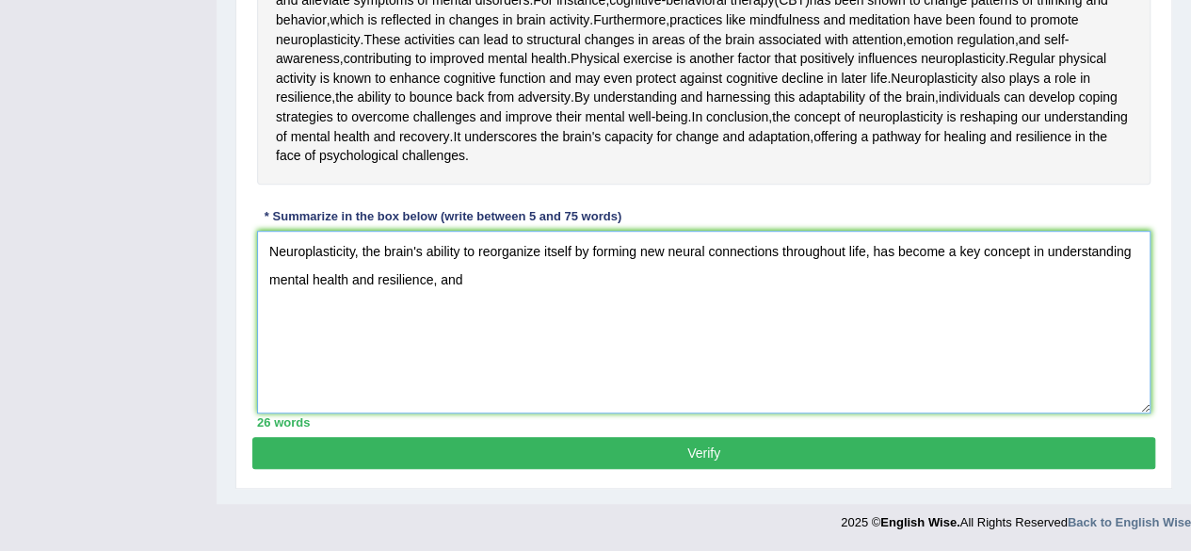
scroll to position [558, 0]
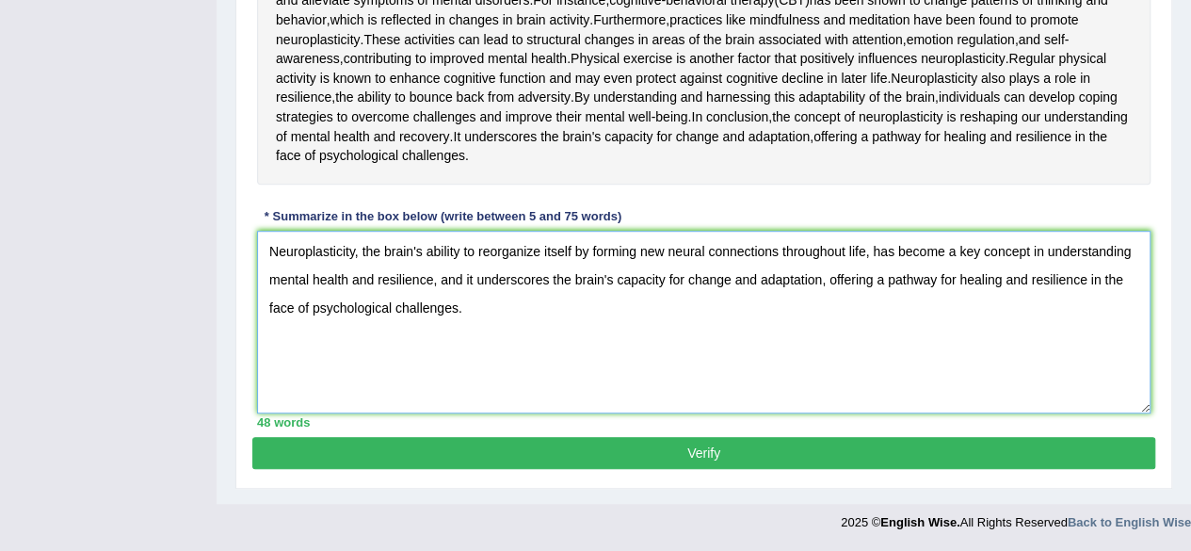
click at [491, 413] on textarea "Neuroplasticity, the brain's ability to reorganize itself by forming new neural…" at bounding box center [704, 322] width 894 height 183
type textarea "Neuroplasticity, the brain's ability to reorganize itself by forming new neural…"
click at [752, 455] on button "Verify" at bounding box center [703, 453] width 903 height 32
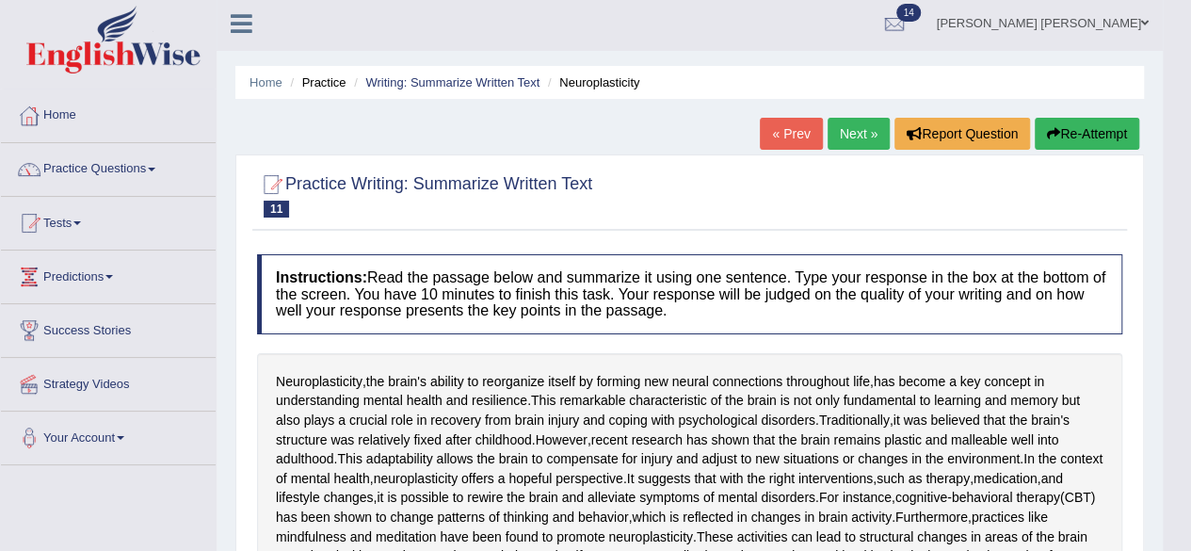
scroll to position [0, 0]
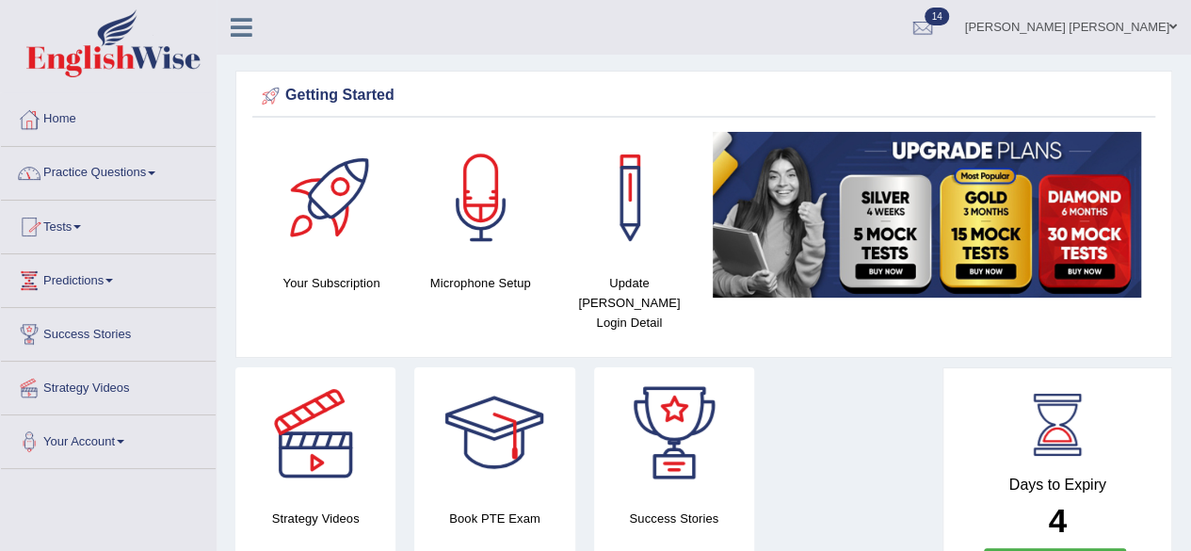
click at [81, 225] on span at bounding box center [77, 227] width 8 height 4
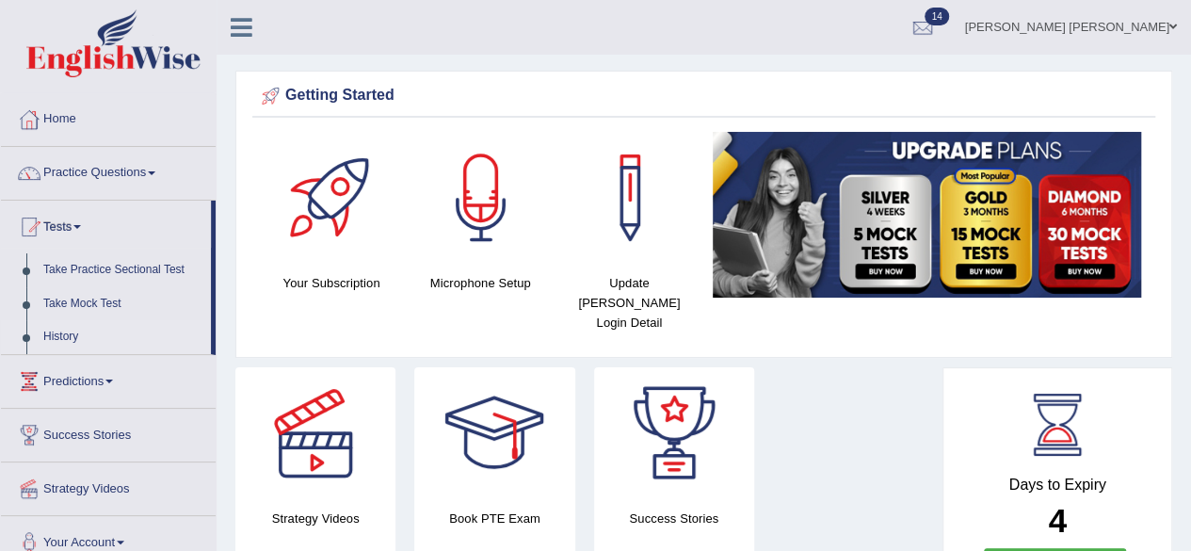
click at [73, 334] on link "History" at bounding box center [123, 337] width 176 height 34
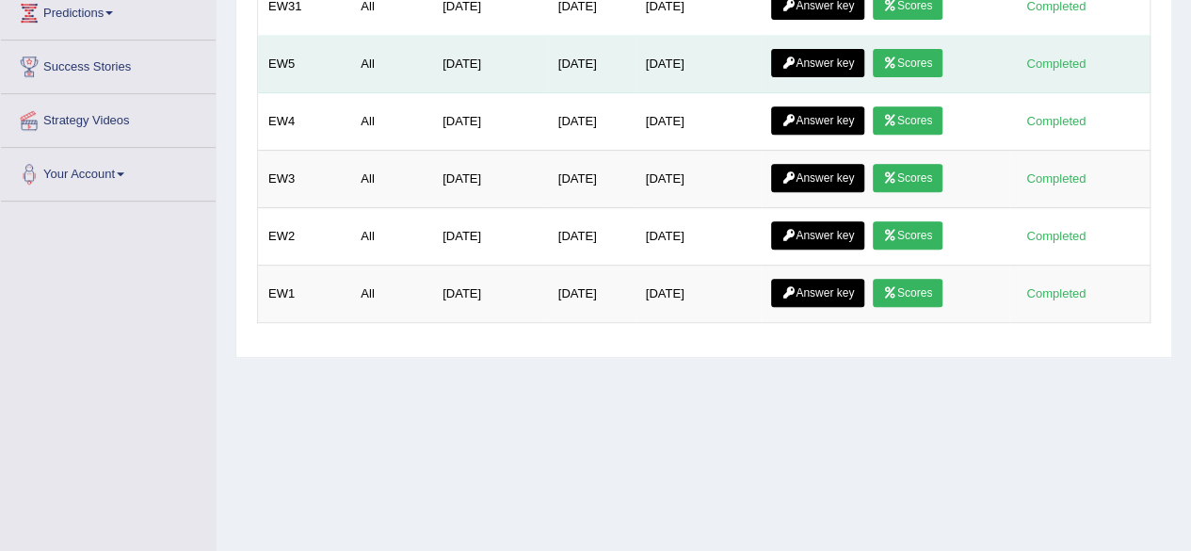
scroll to position [320, 0]
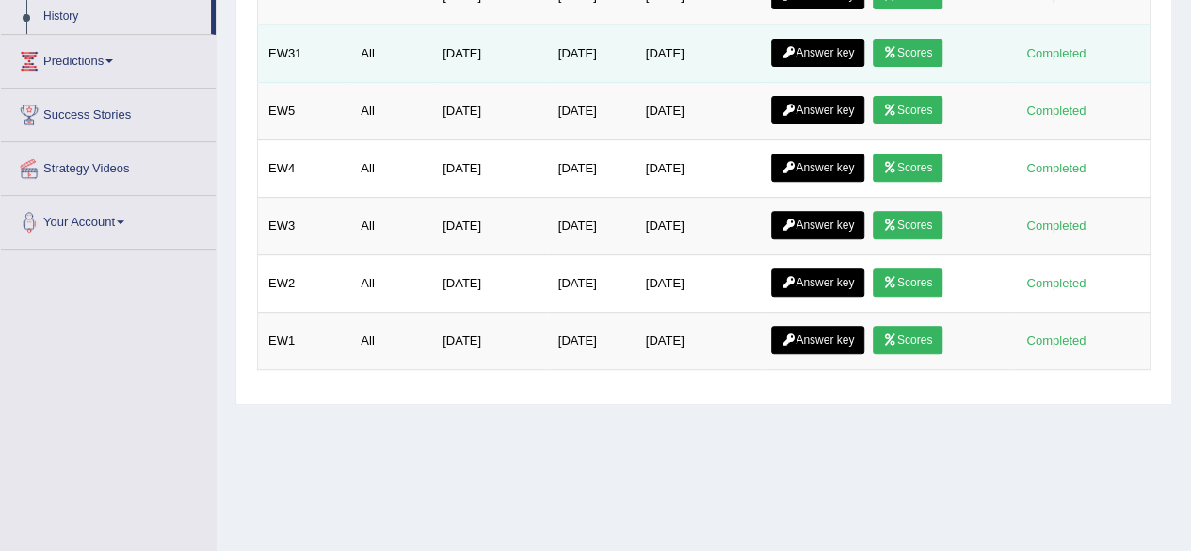
click at [848, 51] on link "Answer key" at bounding box center [817, 53] width 93 height 28
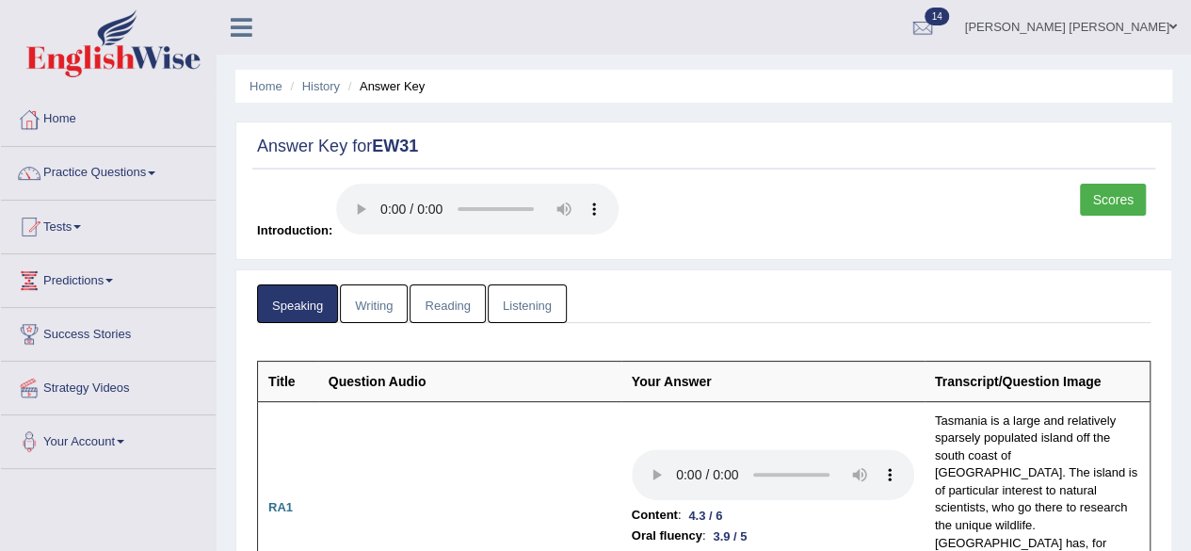
click at [382, 294] on link "Writing" at bounding box center [374, 303] width 68 height 39
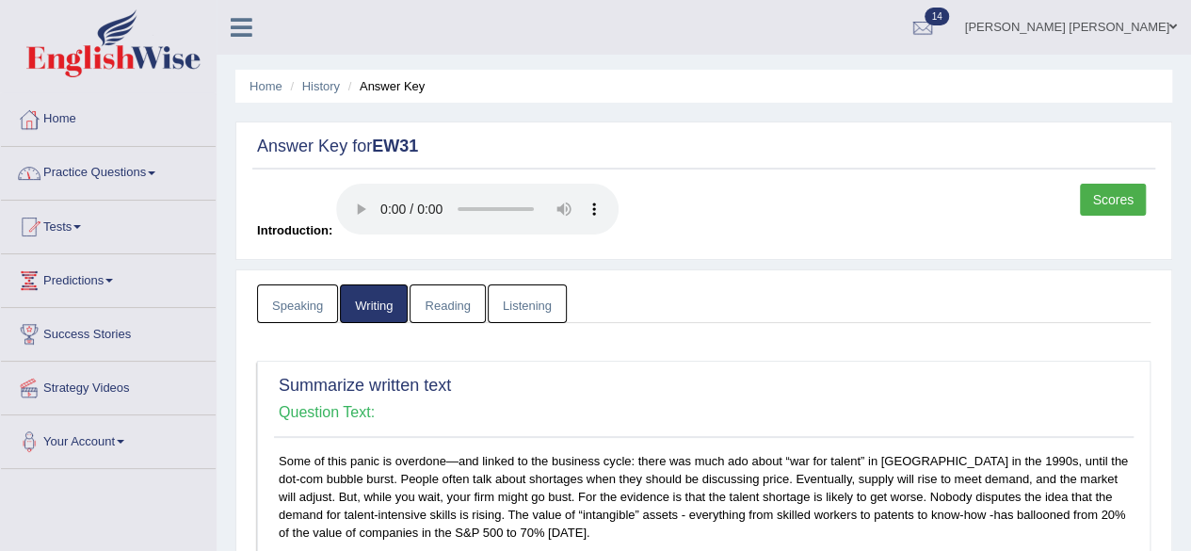
click at [1115, 197] on link "Scores" at bounding box center [1113, 200] width 66 height 32
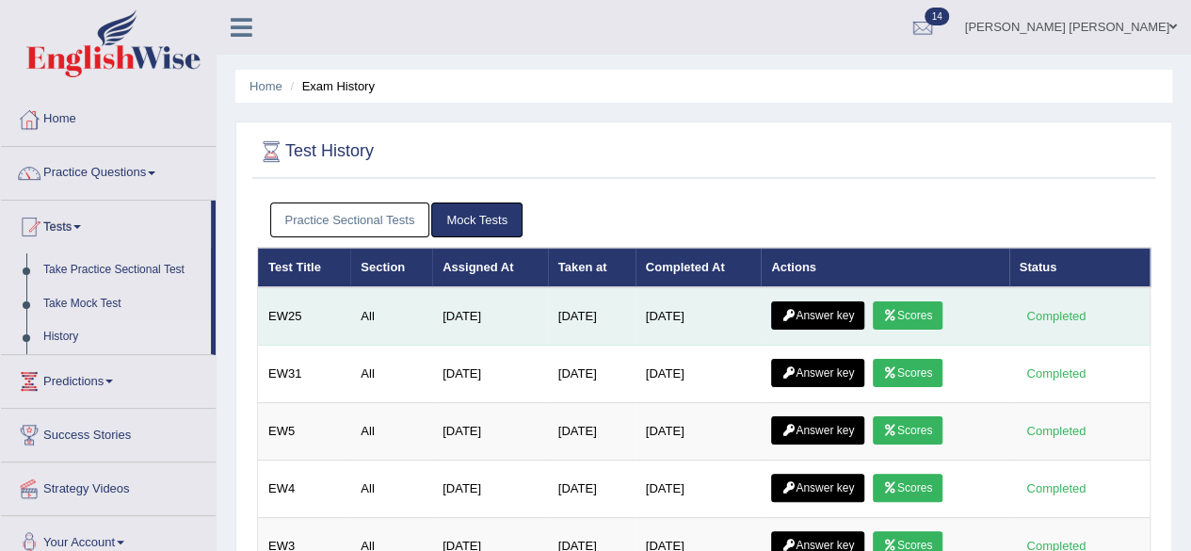
click at [845, 313] on link "Answer key" at bounding box center [817, 315] width 93 height 28
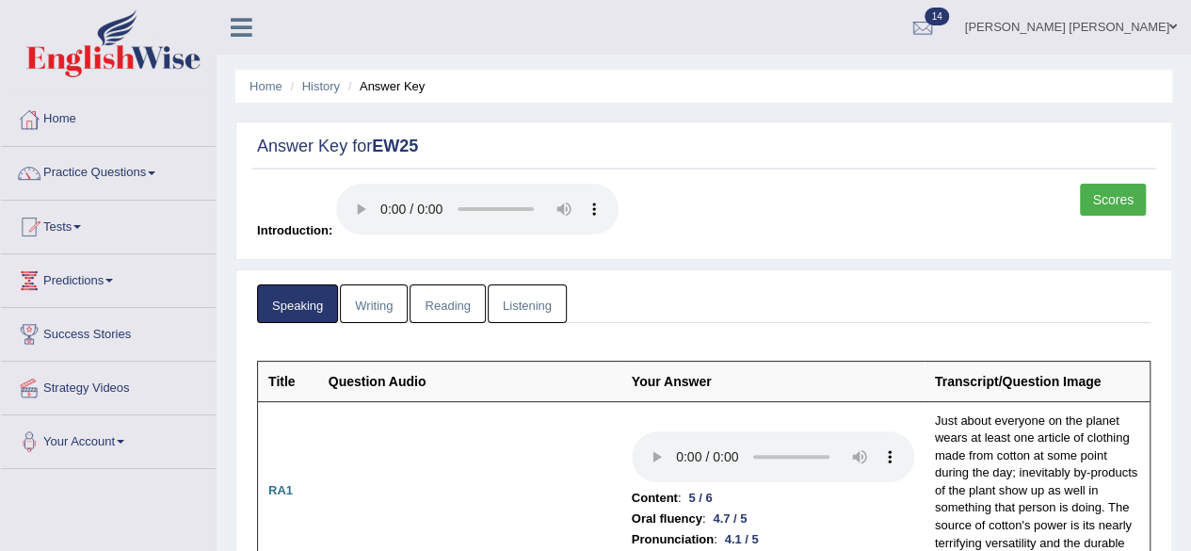
click at [381, 306] on link "Writing" at bounding box center [374, 303] width 68 height 39
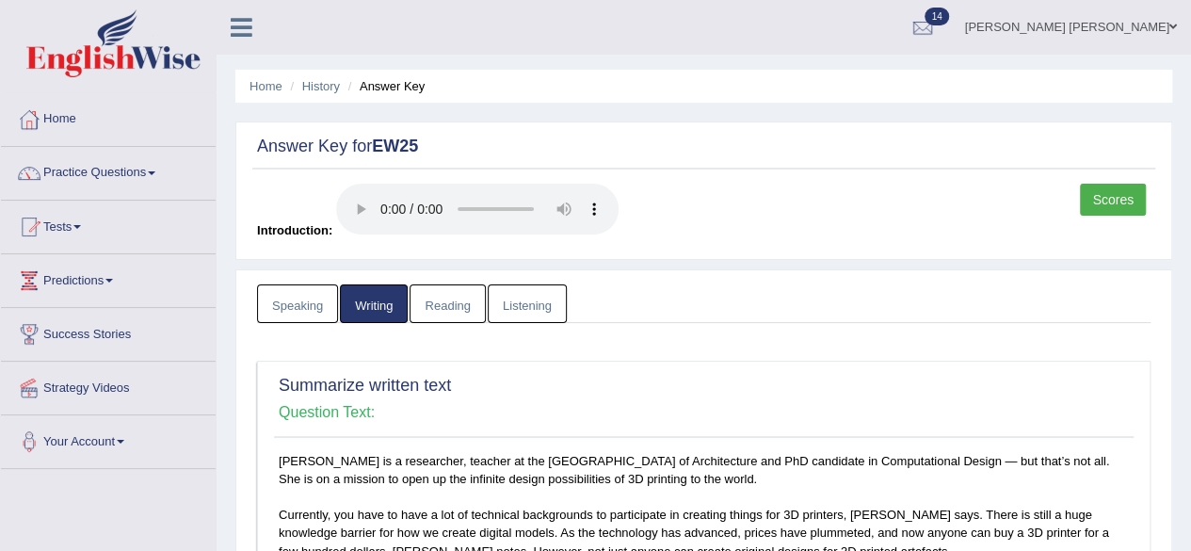
click at [1126, 197] on link "Scores" at bounding box center [1113, 200] width 66 height 32
